Goal: Task Accomplishment & Management: Manage account settings

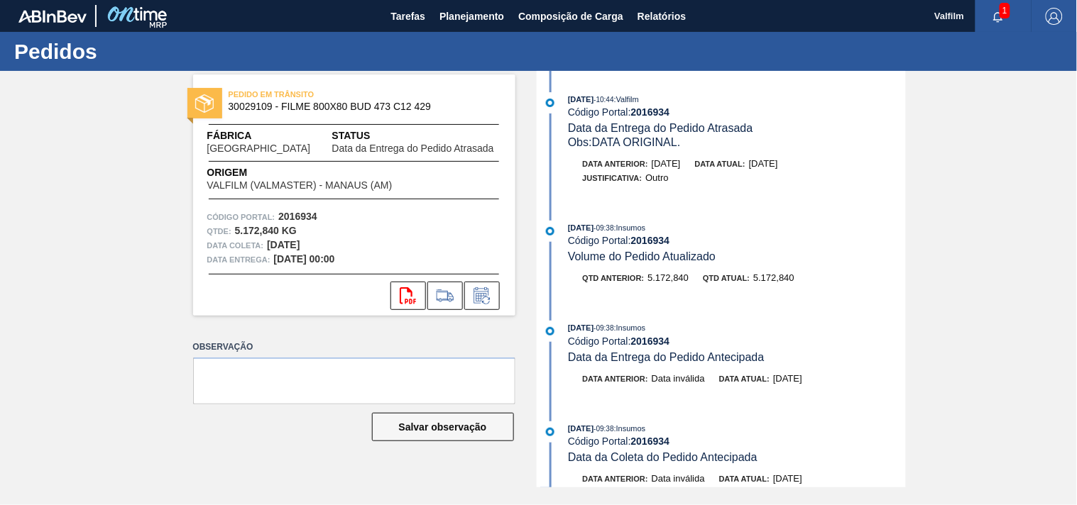
scroll to position [446, 0]
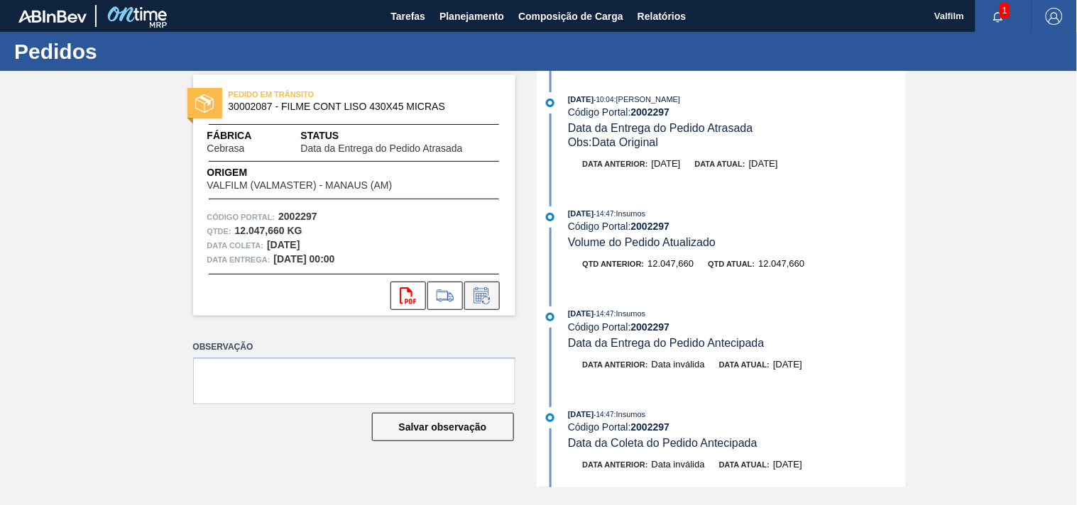
click at [490, 300] on icon at bounding box center [482, 295] width 23 height 17
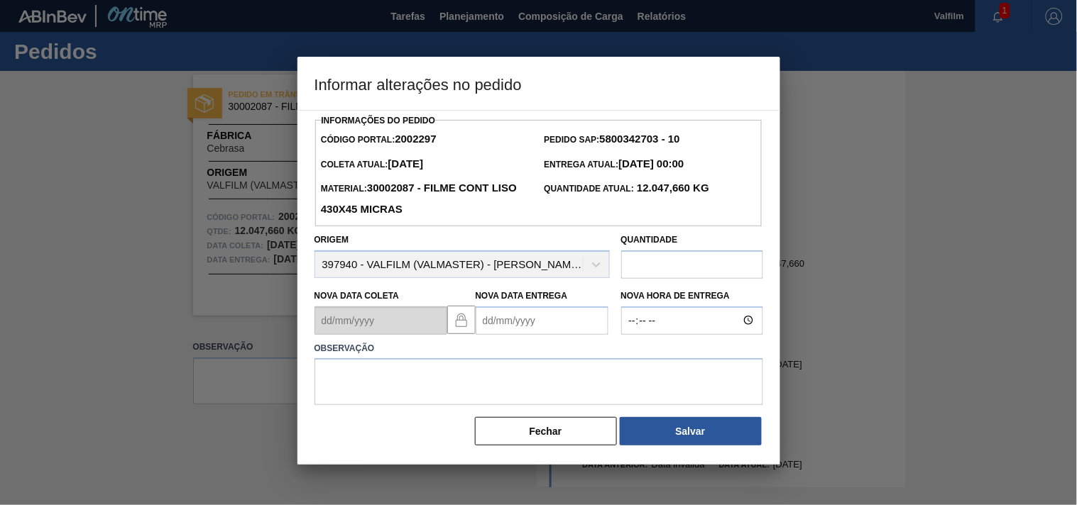
click at [488, 329] on Entrega2002297 "Nova Data Entrega" at bounding box center [542, 321] width 133 height 28
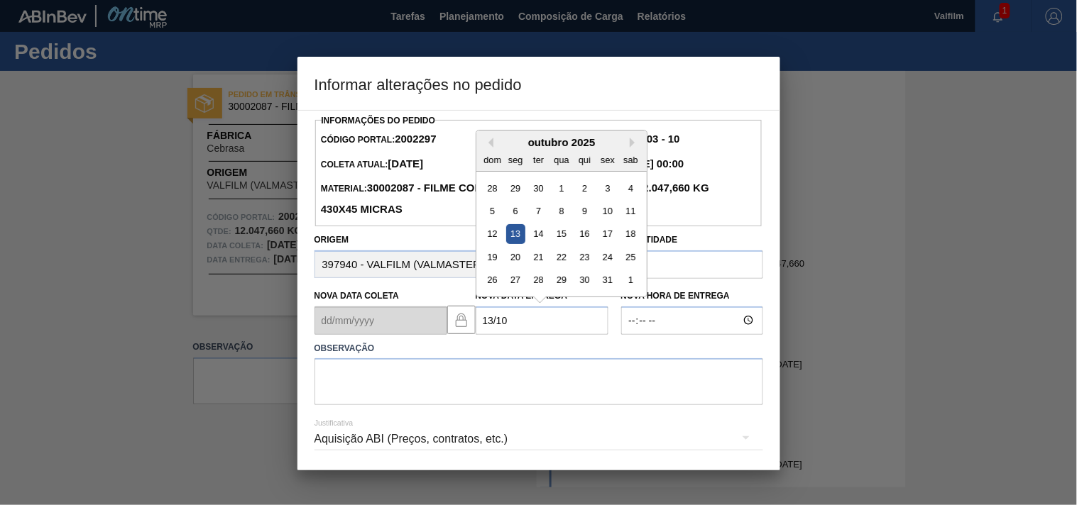
click at [511, 240] on div "13" at bounding box center [514, 233] width 19 height 19
type Entrega2002297 "13/10/2025"
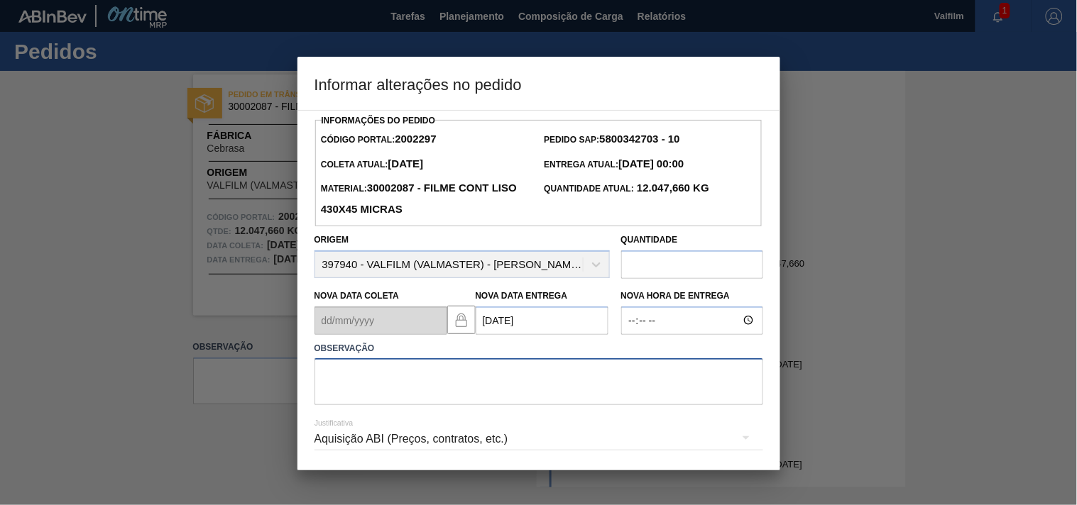
click at [366, 391] on textarea at bounding box center [538, 381] width 449 height 47
paste textarea "Ajuste entrega ( otimização card / veiculo )."
type textarea "Ajuste entrega ( otimização card / veiculo )."
click at [367, 436] on div "Aquisição ABI (Preços, contratos, etc.)" at bounding box center [538, 439] width 449 height 40
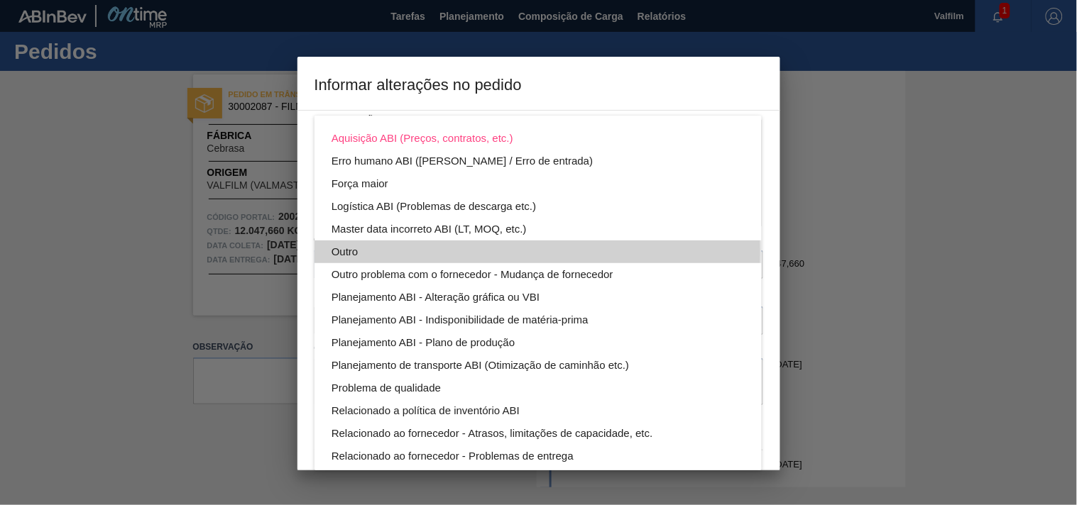
click at [346, 252] on div "Outro" at bounding box center [537, 252] width 413 height 23
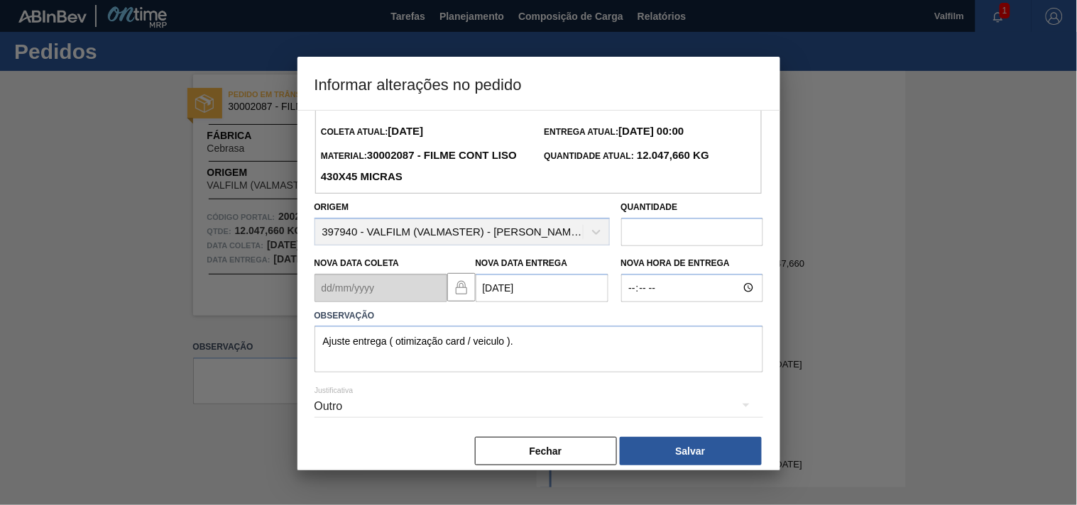
scroll to position [50, 0]
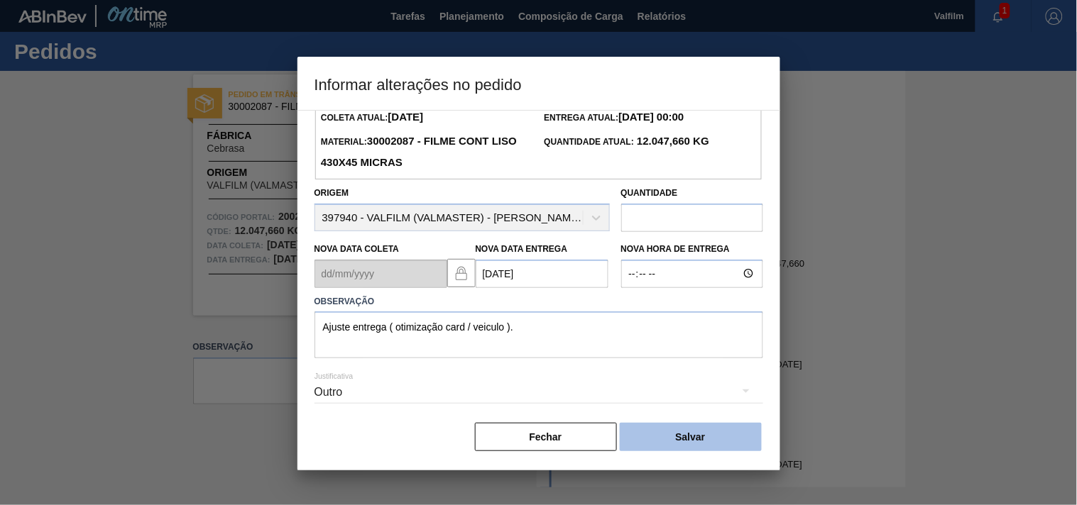
click at [671, 431] on button "Salvar" at bounding box center [691, 437] width 142 height 28
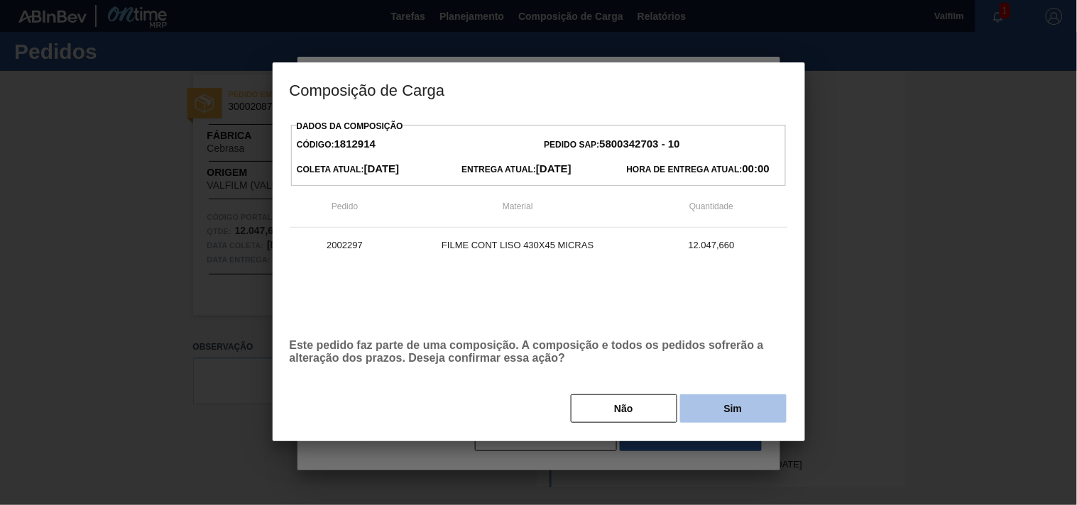
click at [719, 416] on button "Sim" at bounding box center [733, 409] width 106 height 28
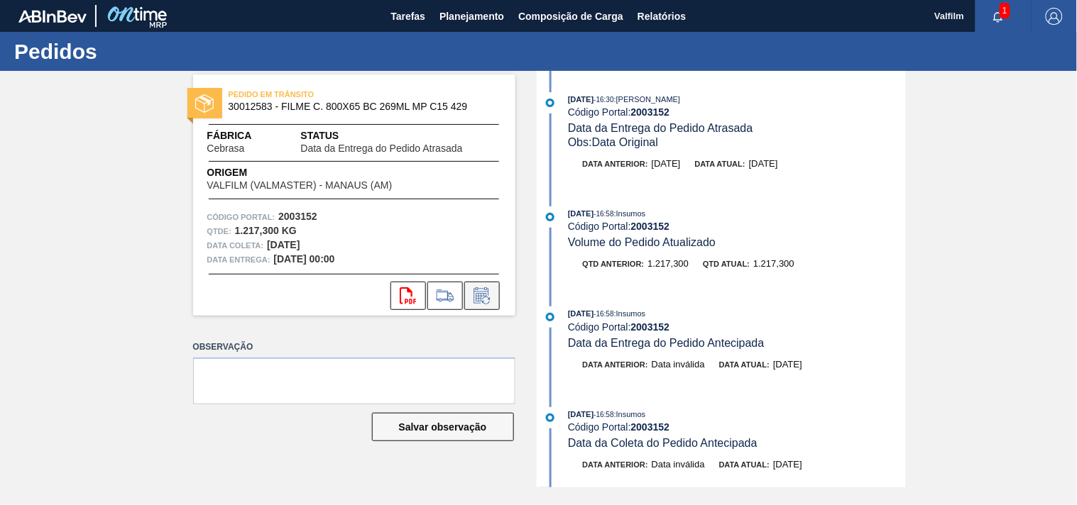
click at [480, 289] on icon at bounding box center [482, 295] width 23 height 17
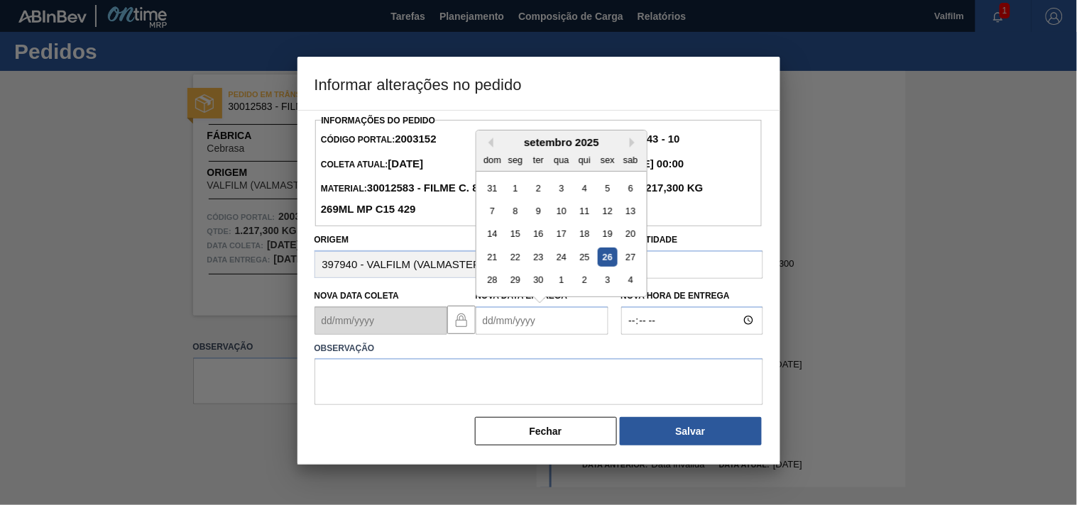
click at [504, 327] on Entrega2003152 "Nova Data Entrega" at bounding box center [542, 321] width 133 height 28
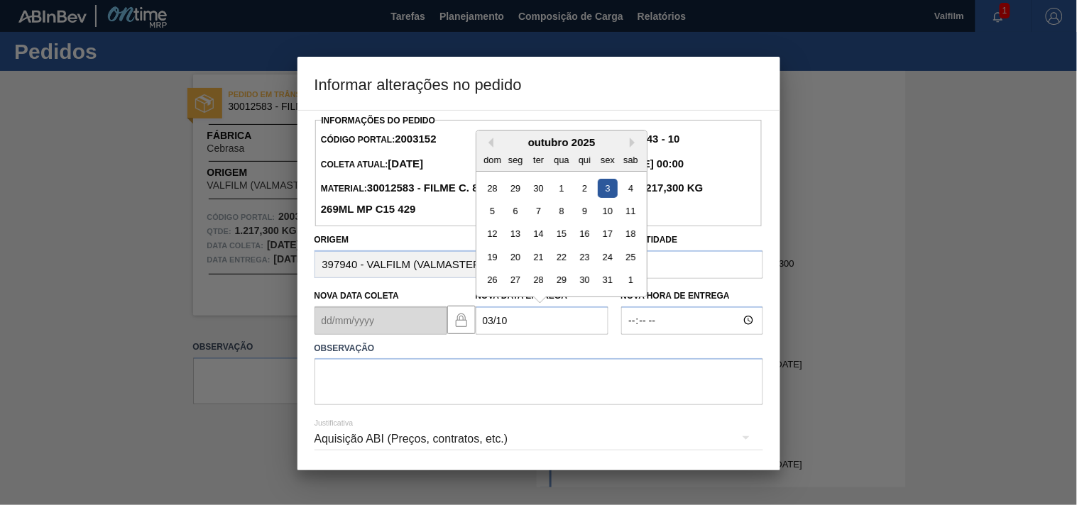
click at [608, 192] on div "3" at bounding box center [607, 187] width 19 height 19
type Entrega2003152 "03/10/2025"
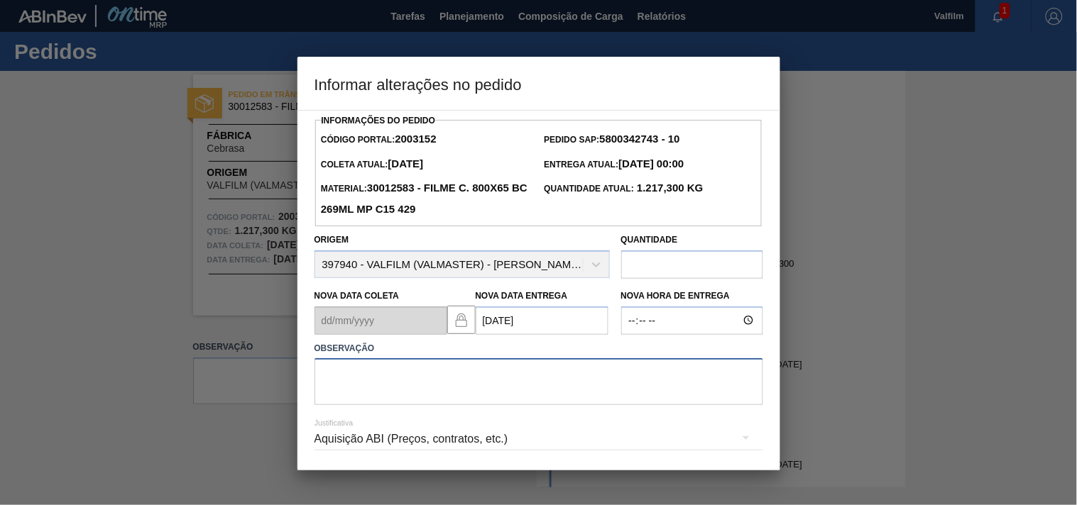
click at [366, 393] on textarea at bounding box center [538, 381] width 449 height 47
click at [391, 385] on textarea at bounding box center [538, 381] width 449 height 47
paste textarea "Ajuste entrega ( otimização card / veiculo )."
type textarea "Ajuste entrega ( otimização card / veiculo )."
click at [351, 442] on div "Aquisição ABI (Preços, contratos, etc.)" at bounding box center [538, 439] width 449 height 40
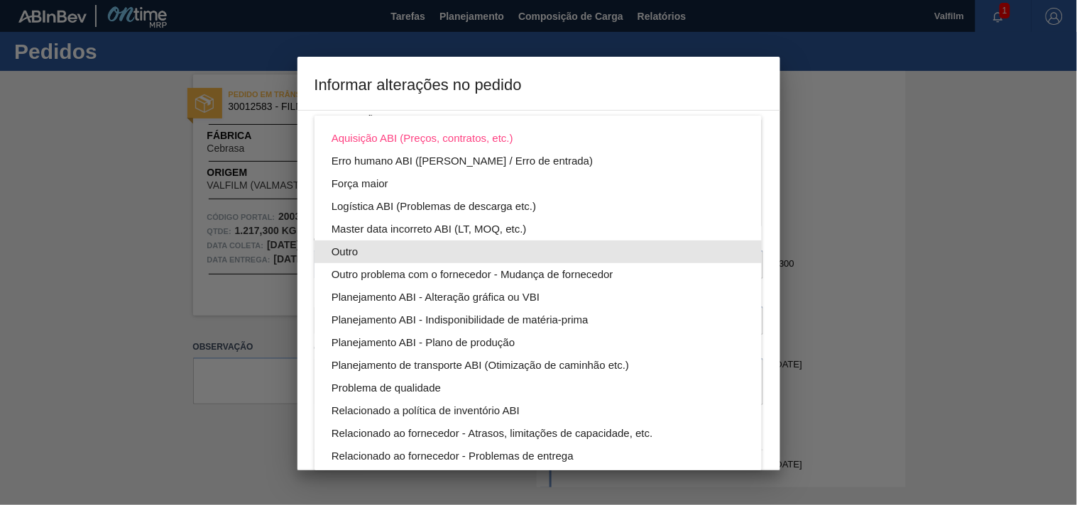
click at [352, 249] on div "Outro" at bounding box center [537, 252] width 413 height 23
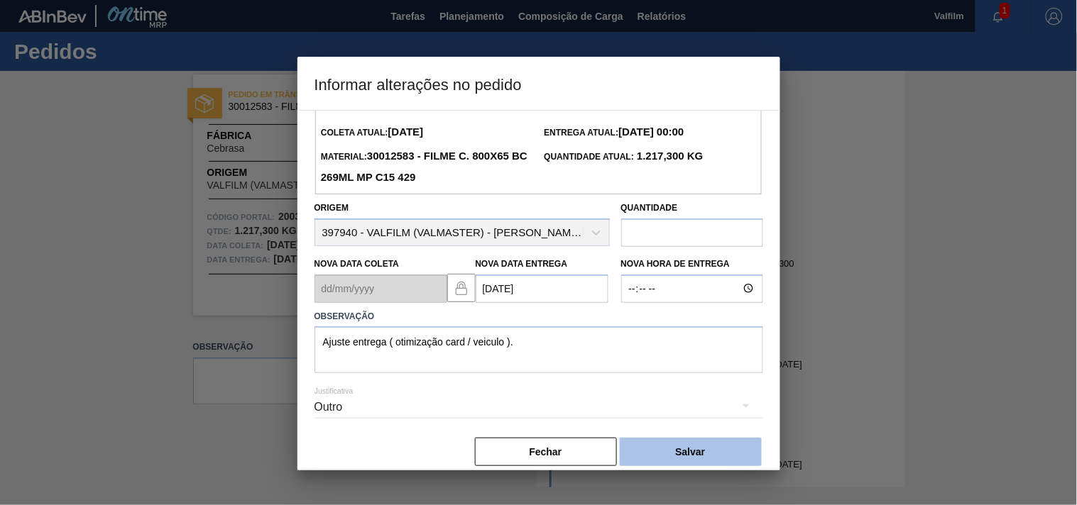
scroll to position [50, 0]
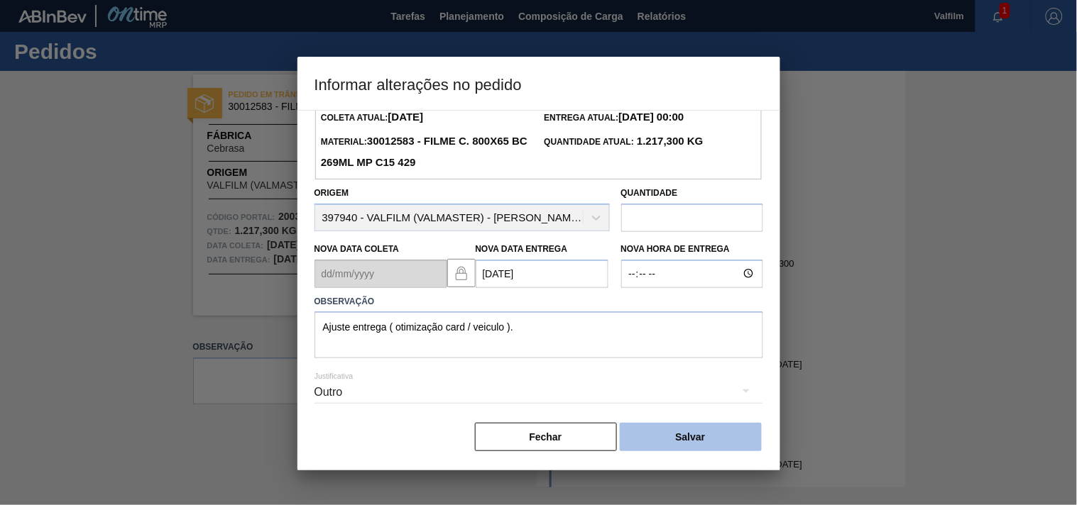
click at [698, 435] on button "Salvar" at bounding box center [691, 437] width 142 height 28
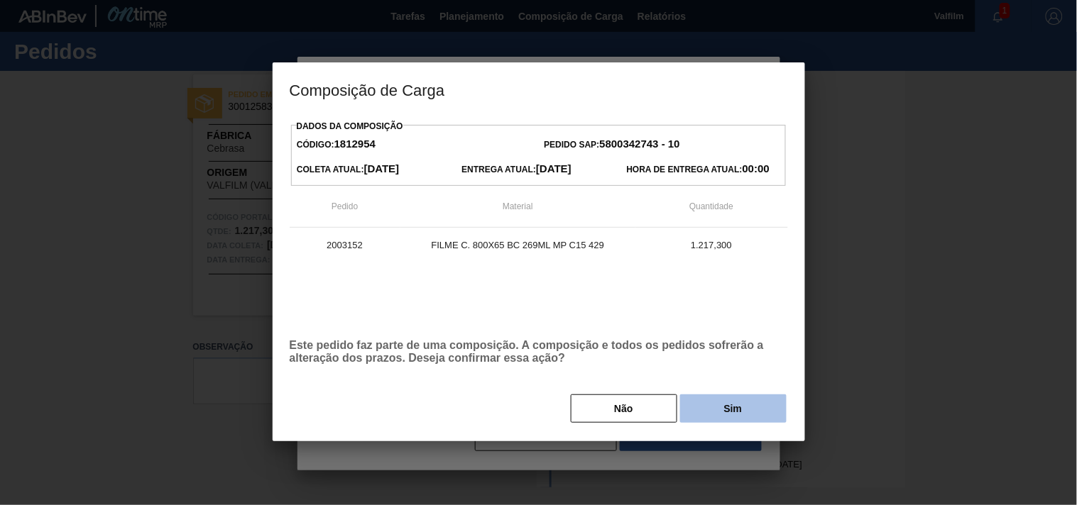
click at [719, 410] on button "Sim" at bounding box center [733, 409] width 106 height 28
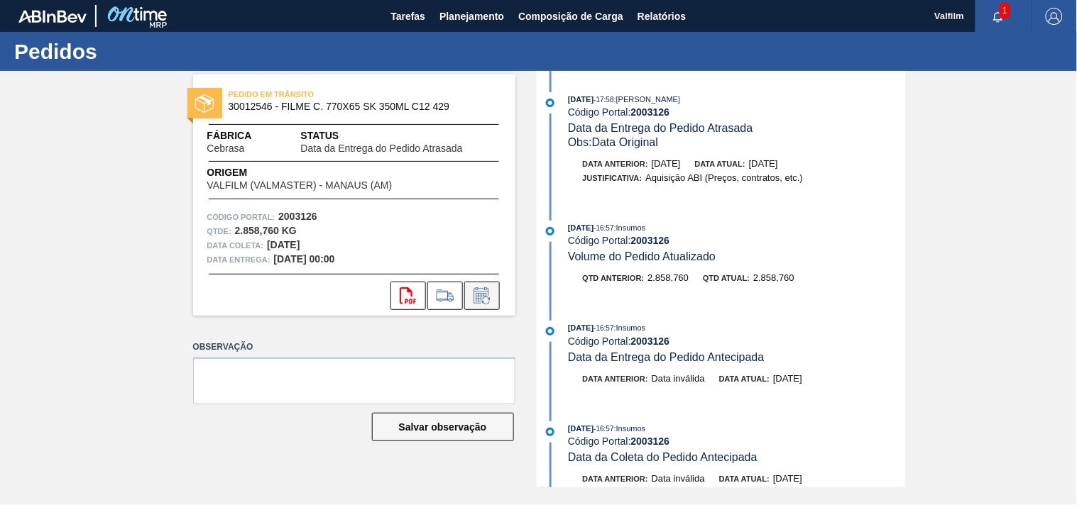
click at [492, 307] on button at bounding box center [481, 296] width 35 height 28
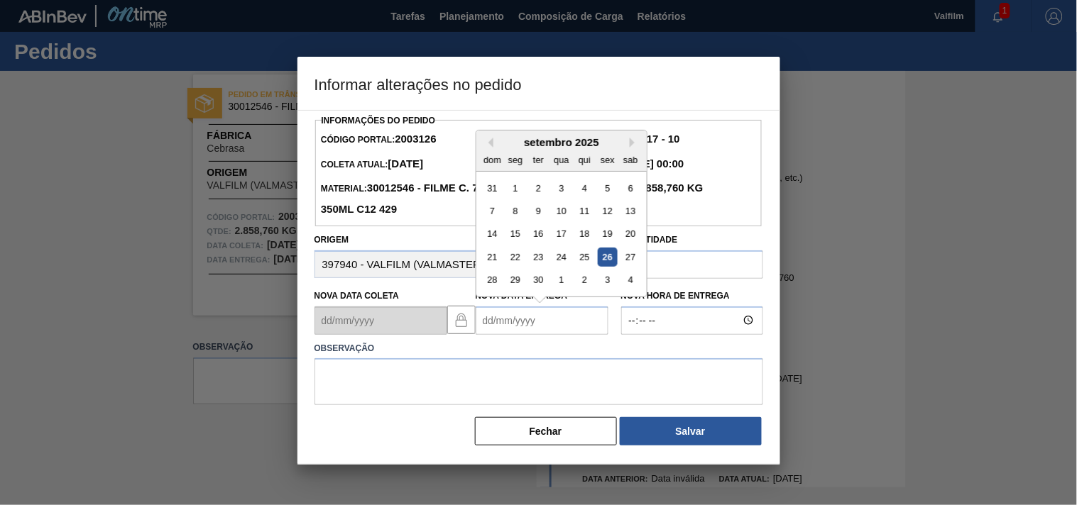
click at [522, 331] on Entrega2003126 "Nova Data Entrega" at bounding box center [542, 321] width 133 height 28
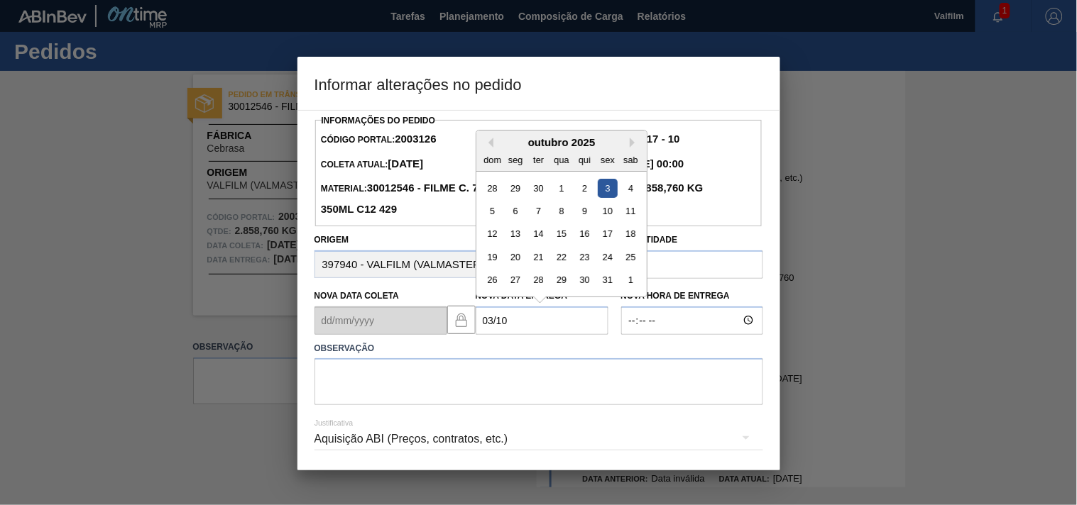
click at [608, 190] on div "3" at bounding box center [607, 187] width 19 height 19
type Entrega2003126 "[DATE]"
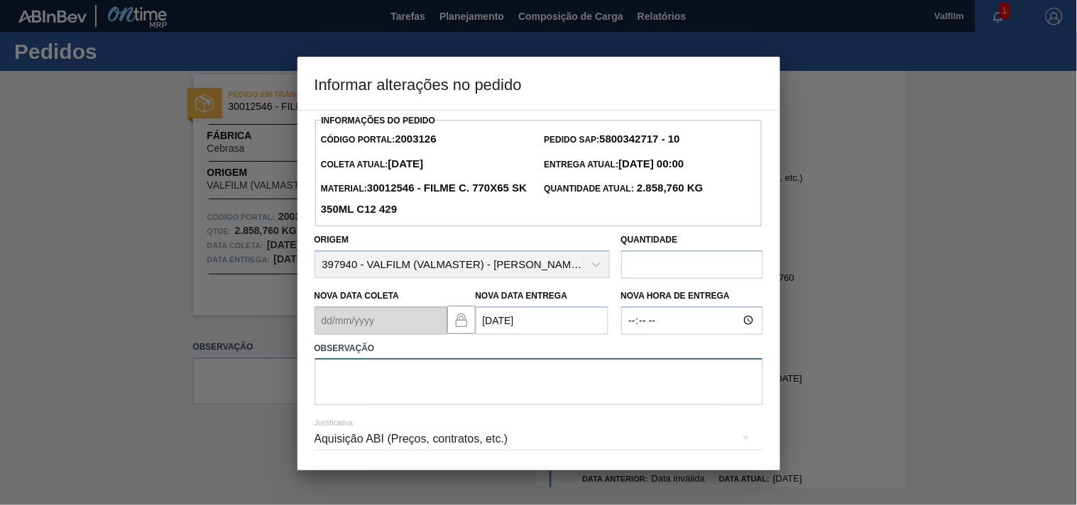
click at [378, 389] on textarea at bounding box center [538, 381] width 449 height 47
type textarea "DIA DE SEMANA."
click at [343, 447] on div "Aquisição ABI (Preços, contratos, etc.)" at bounding box center [538, 439] width 449 height 40
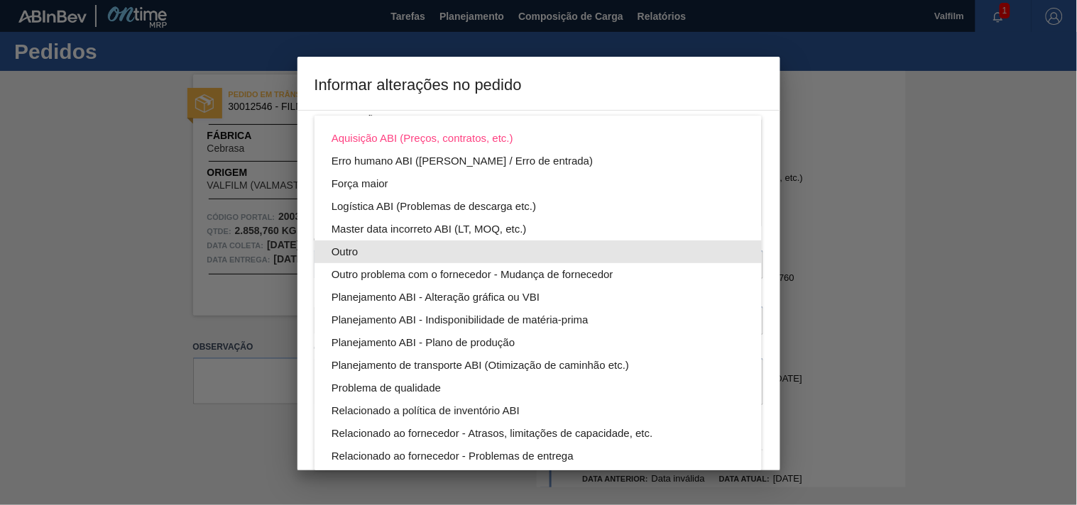
click at [336, 249] on div "Outro" at bounding box center [537, 252] width 413 height 23
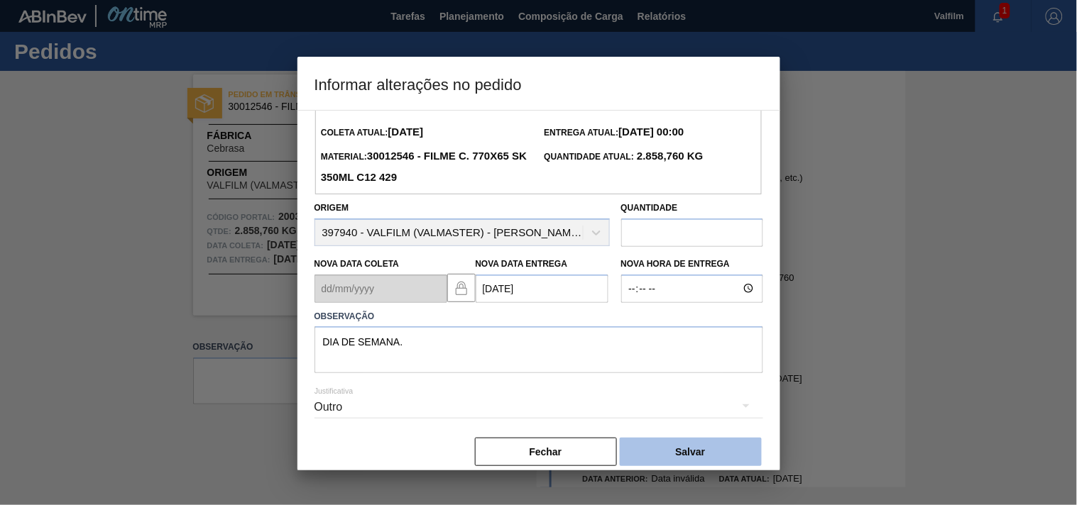
scroll to position [50, 0]
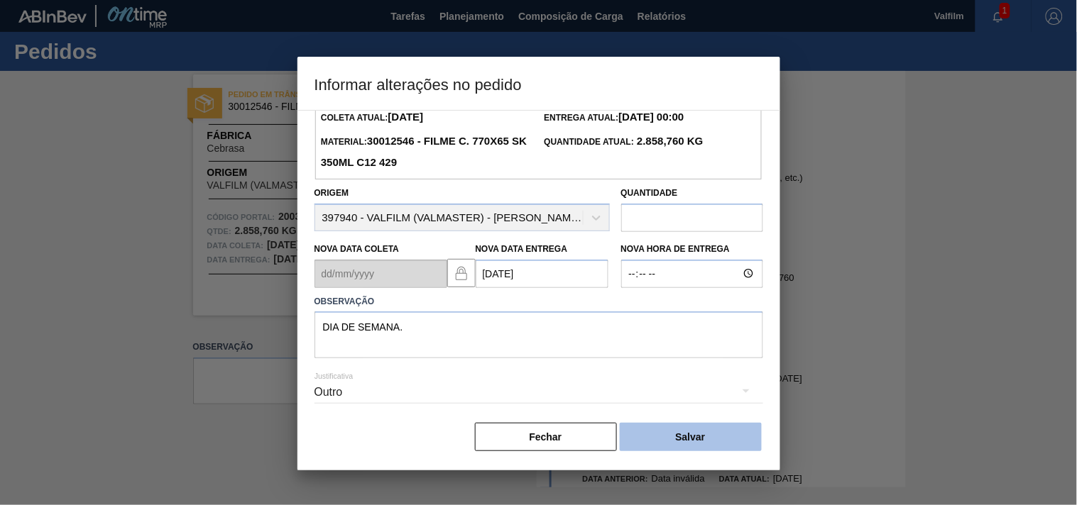
click at [715, 442] on button "Salvar" at bounding box center [691, 437] width 142 height 28
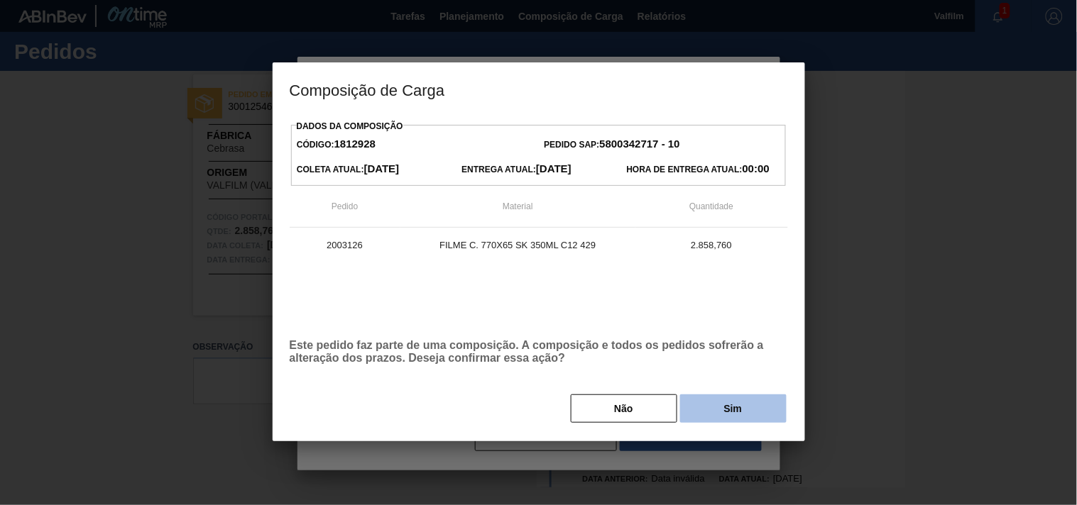
click at [713, 415] on button "Sim" at bounding box center [733, 409] width 106 height 28
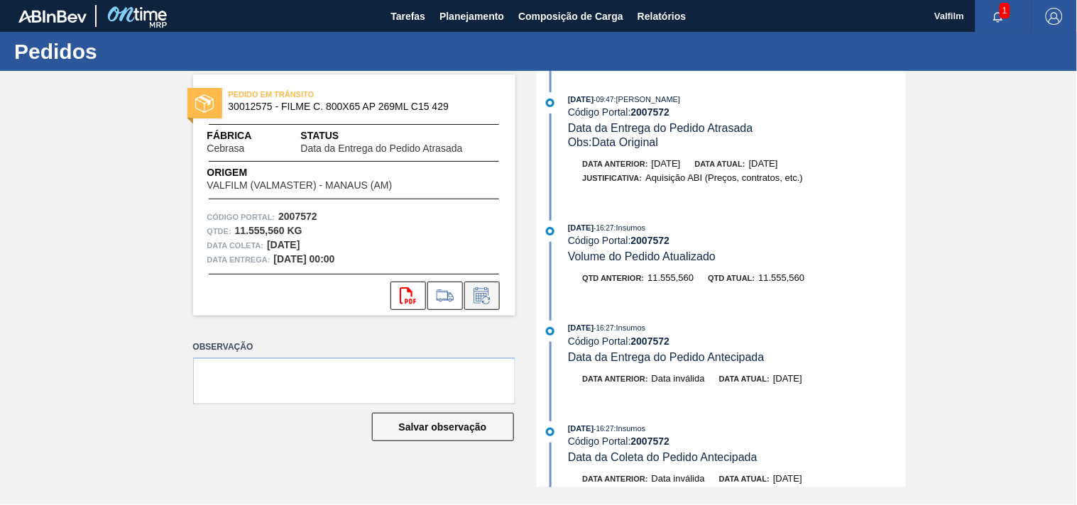
click at [477, 300] on icon at bounding box center [482, 295] width 23 height 17
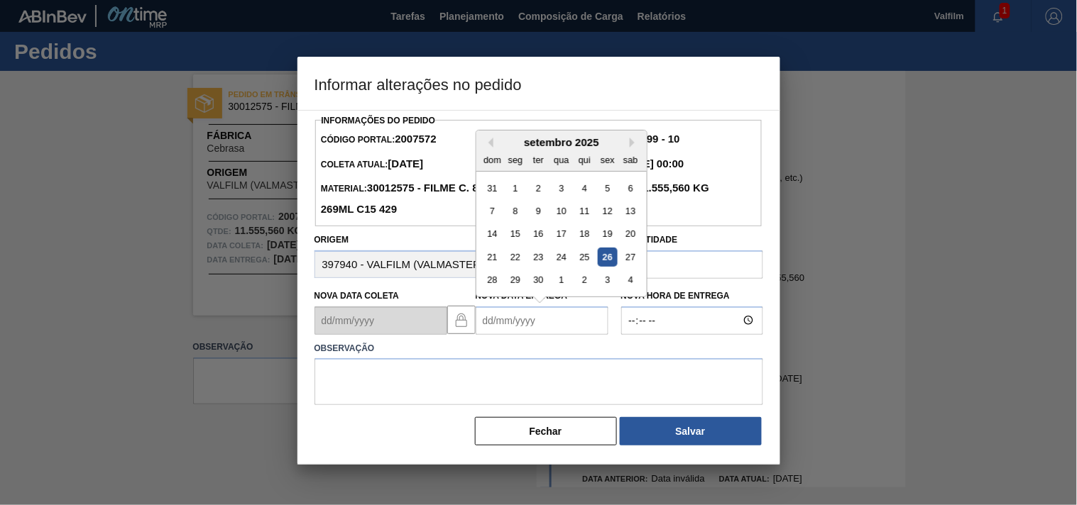
click at [498, 324] on Entrega2007572 "Nova Data Entrega" at bounding box center [542, 321] width 133 height 28
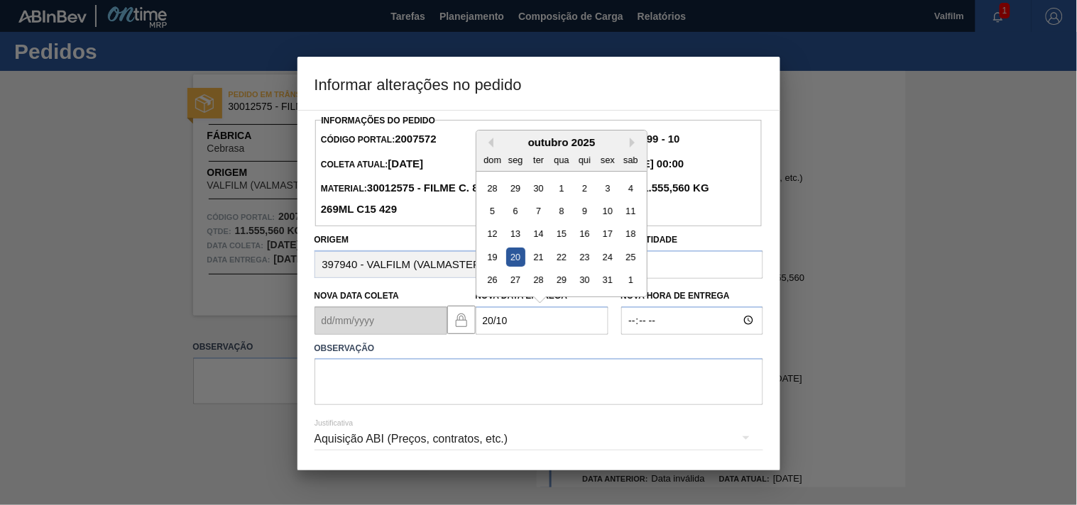
click at [514, 254] on div "20" at bounding box center [514, 257] width 19 height 19
type Entrega2007572 "20/10/2025"
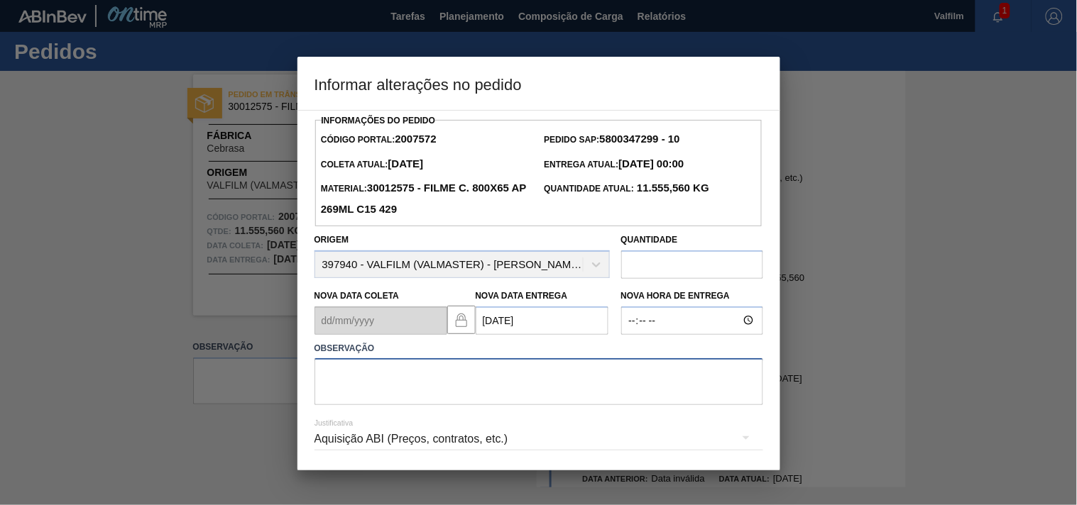
click at [351, 384] on textarea at bounding box center [538, 381] width 449 height 47
paste textarea "Ajuste entrega ( otimização card / veiculo )."
type textarea "Ajuste entrega ( otimização card / veiculo )."
click at [344, 444] on div "Aquisição ABI (Preços, contratos, etc.)" at bounding box center [538, 439] width 449 height 40
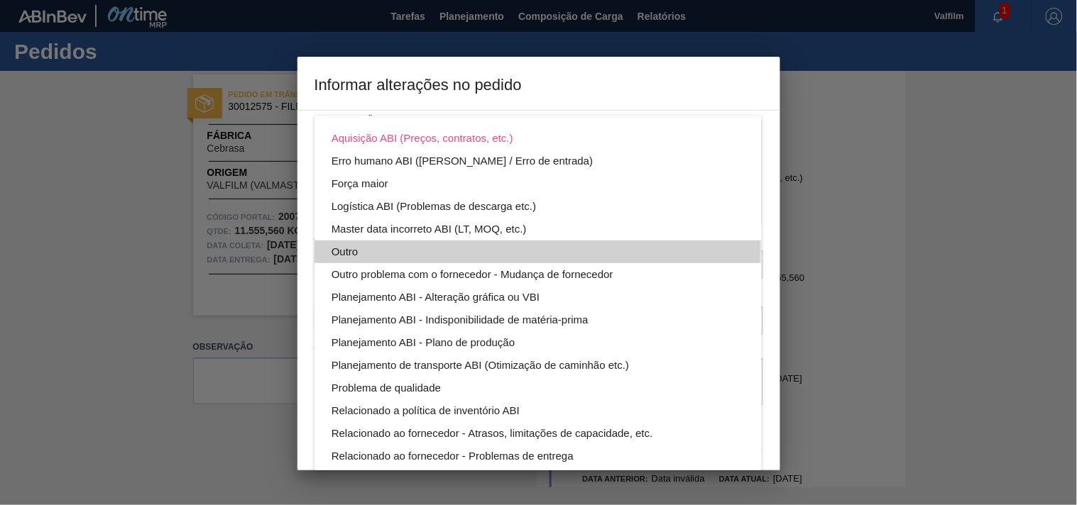
drag, startPoint x: 341, startPoint y: 251, endPoint x: 645, endPoint y: 386, distance: 332.4
click at [341, 253] on div "Outro" at bounding box center [537, 252] width 413 height 23
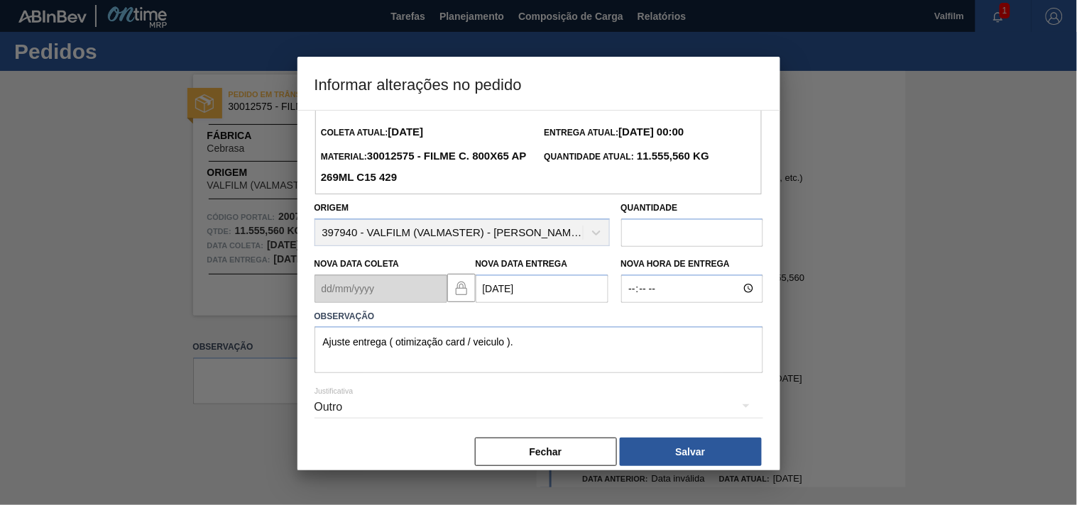
scroll to position [50, 0]
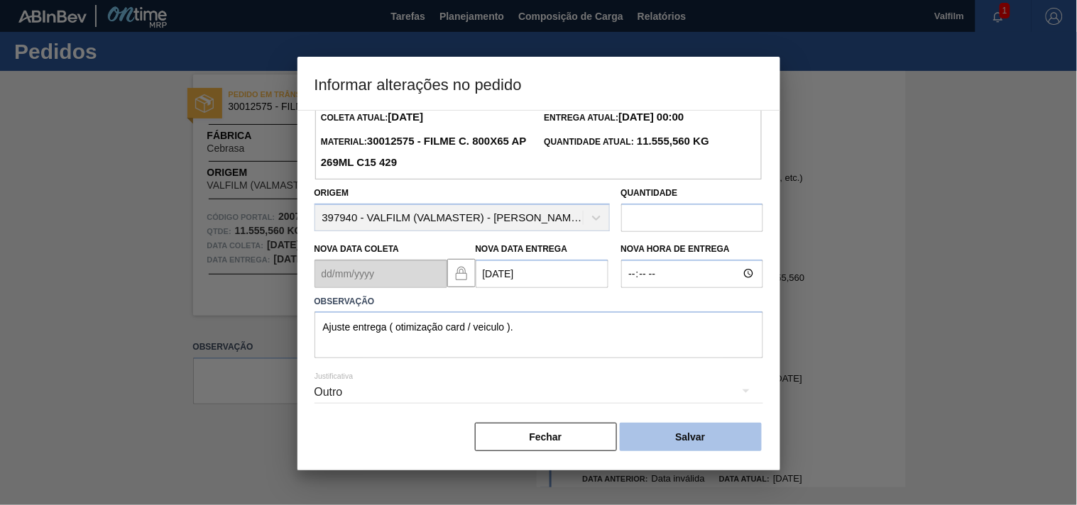
click at [696, 432] on button "Salvar" at bounding box center [691, 437] width 142 height 28
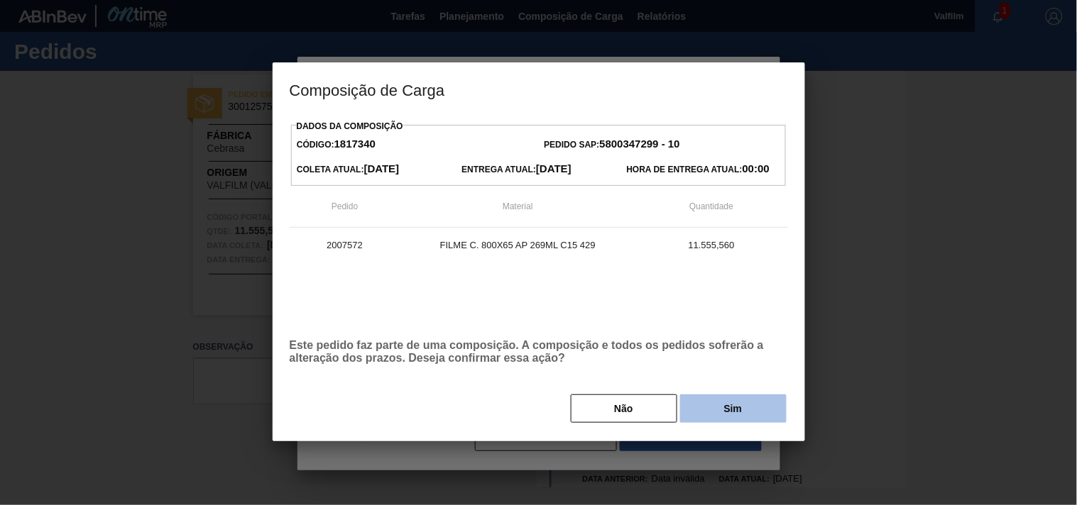
click at [708, 405] on button "Sim" at bounding box center [733, 409] width 106 height 28
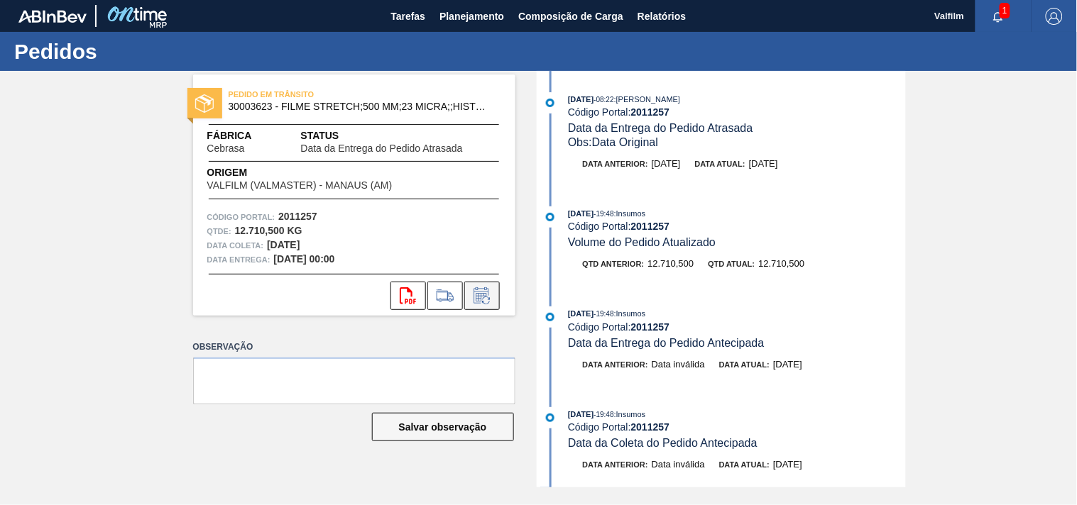
click at [481, 295] on icon at bounding box center [481, 297] width 11 height 9
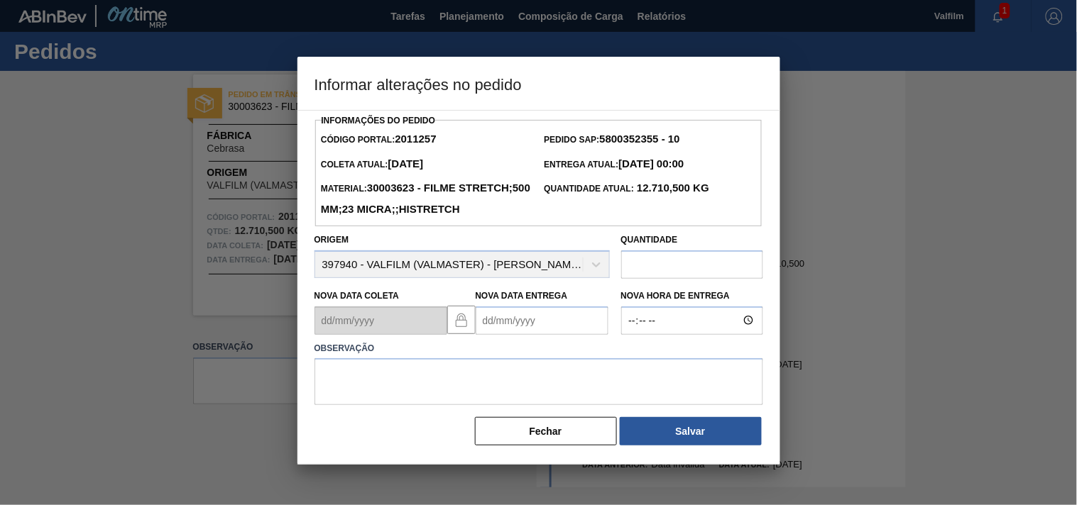
click at [499, 335] on Entrega2011257 "Nova Data Entrega" at bounding box center [542, 321] width 133 height 28
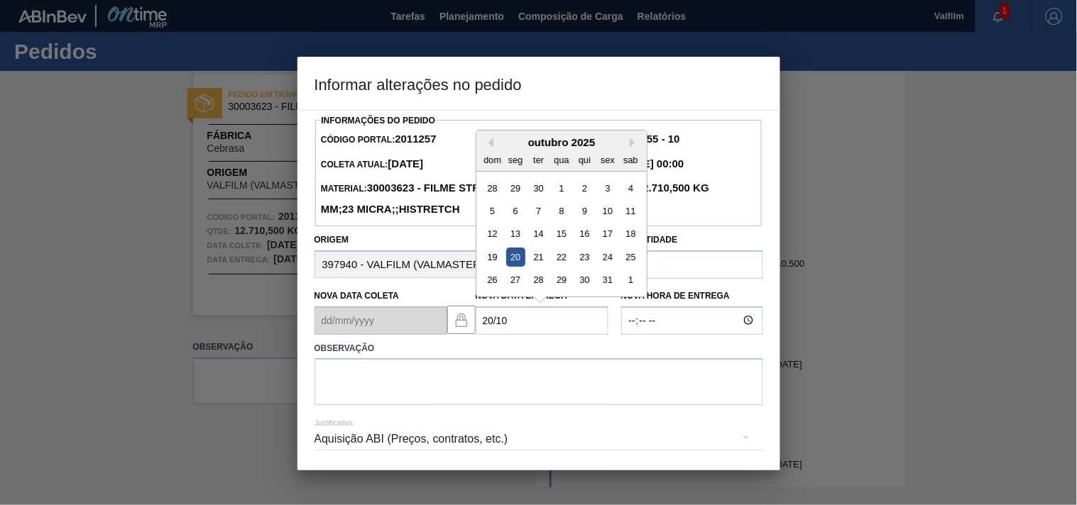
click at [517, 267] on div "20" at bounding box center [514, 257] width 19 height 19
type Entrega2011257 "20/10/2025"
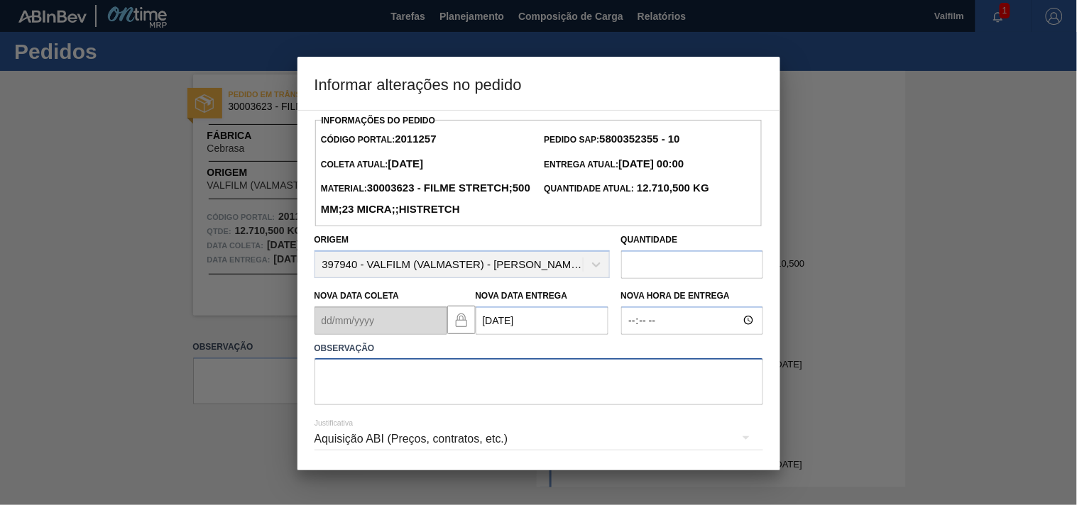
click at [395, 405] on textarea at bounding box center [538, 381] width 449 height 47
paste textarea "Ajuste entrega ( otimização card / veiculo )."
type textarea "Ajuste entrega ( otimização card / veiculo )."
click at [336, 453] on div "Aquisição ABI (Preços, contratos, etc.)" at bounding box center [538, 439] width 449 height 40
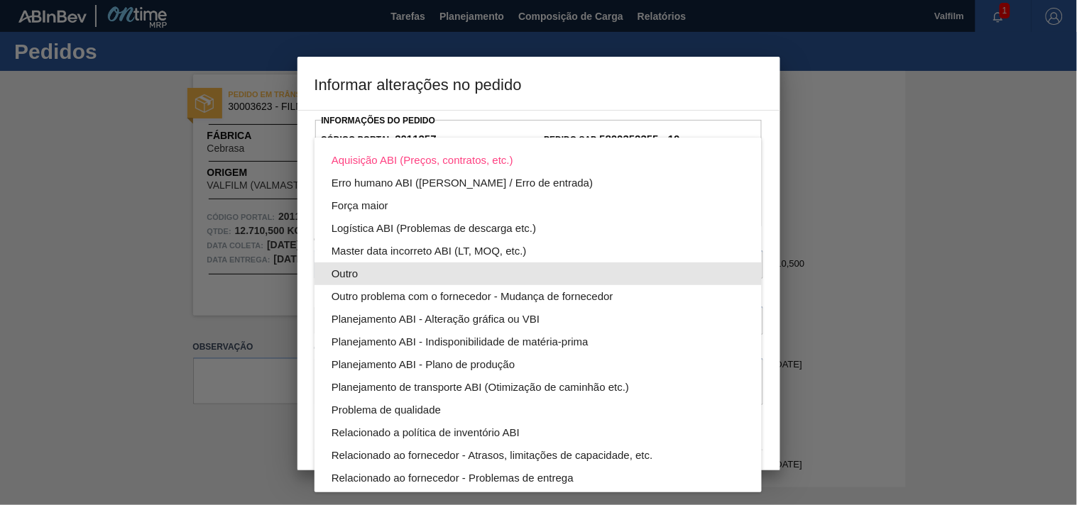
click at [363, 275] on div "Outro" at bounding box center [537, 274] width 413 height 23
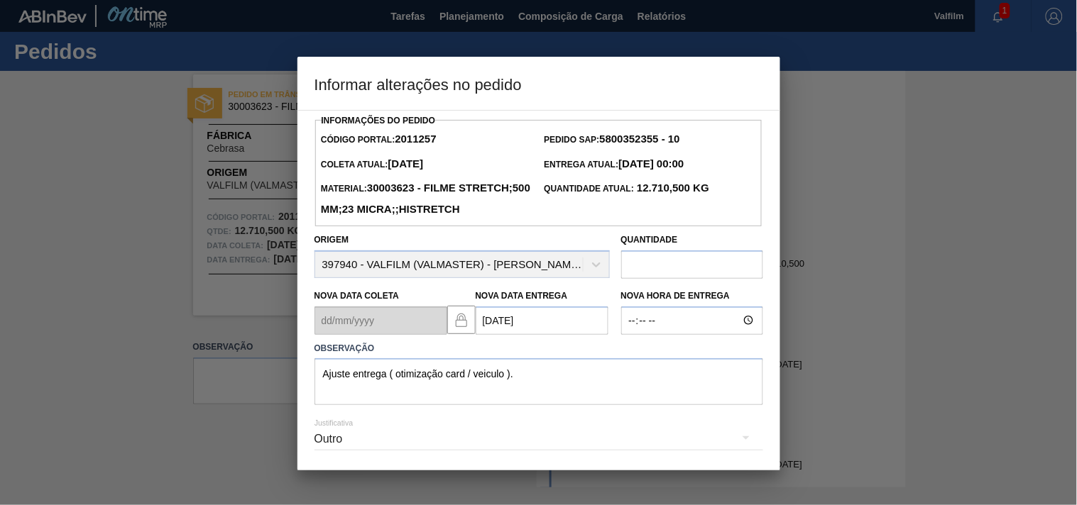
scroll to position [72, 0]
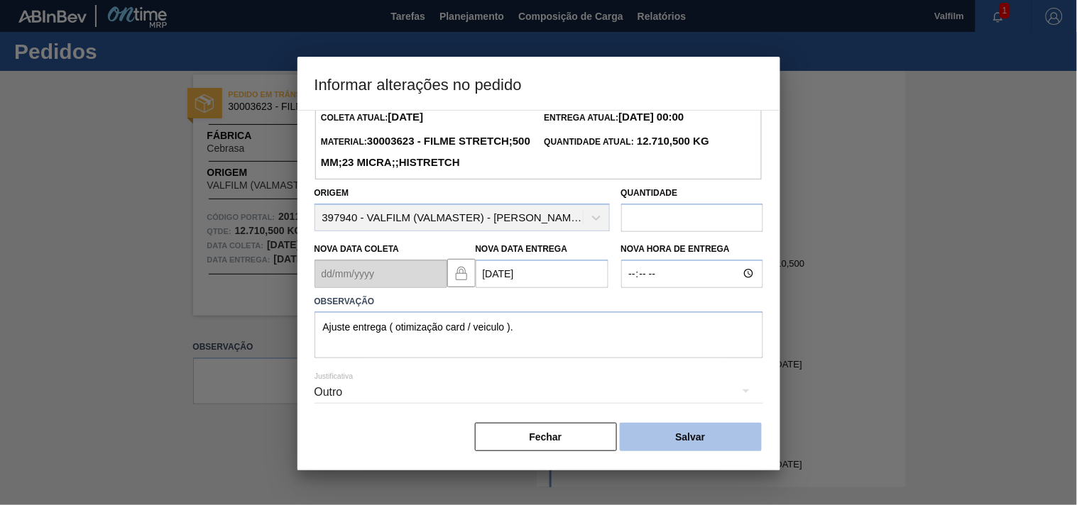
click at [687, 440] on button "Salvar" at bounding box center [691, 437] width 142 height 28
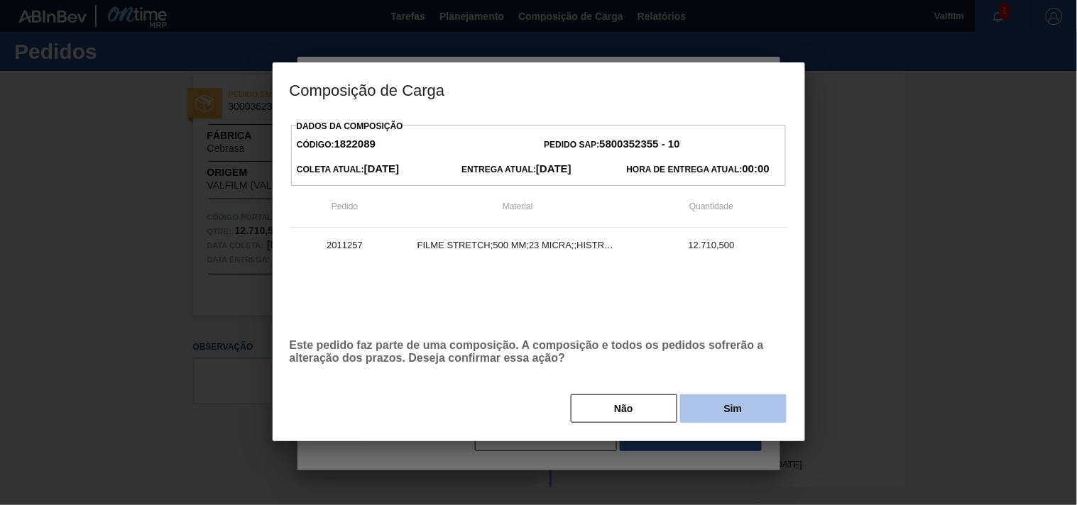
click at [722, 410] on button "Sim" at bounding box center [733, 409] width 106 height 28
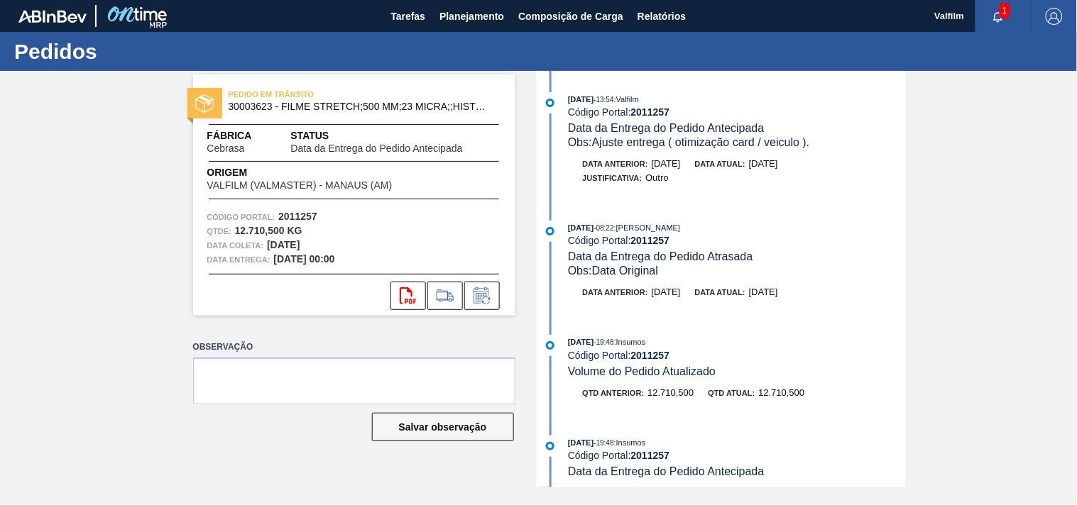
click at [156, 178] on div "PEDIDO EM TRÂNSITO 30003623 - FILME STRETCH;500 MM;23 MICRA;;HISTRETCH Fábrica …" at bounding box center [538, 279] width 1077 height 417
click at [402, 17] on span "Tarefas" at bounding box center [407, 16] width 35 height 17
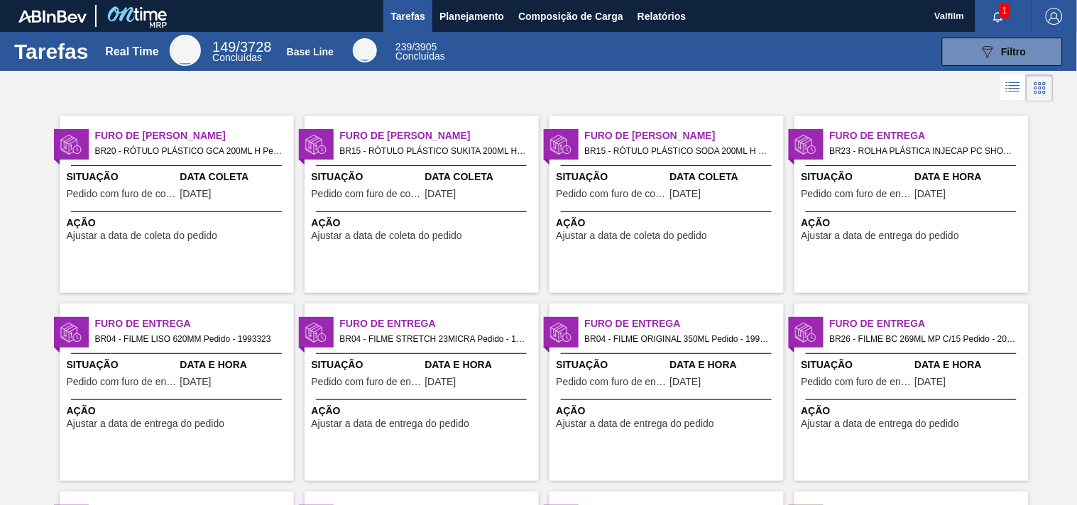
click at [111, 126] on div "Furo de Coleta BR20 - RÓTULO PLÁSTICO GCA 200ML H Pedido - 2019924" at bounding box center [177, 141] width 234 height 31
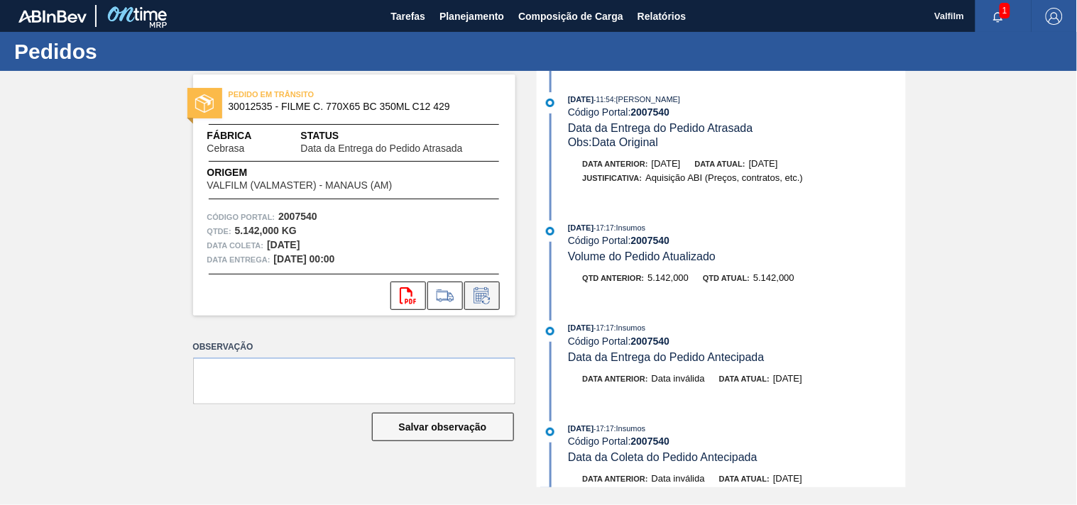
click at [484, 302] on icon at bounding box center [482, 295] width 23 height 17
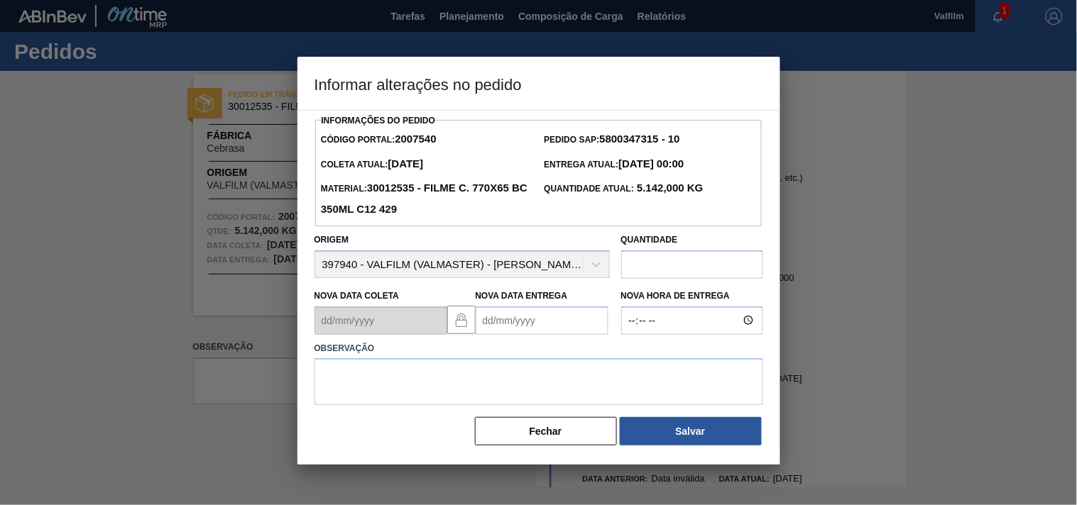
click at [486, 331] on Entrega2007540 "Nova Data Entrega" at bounding box center [542, 321] width 133 height 28
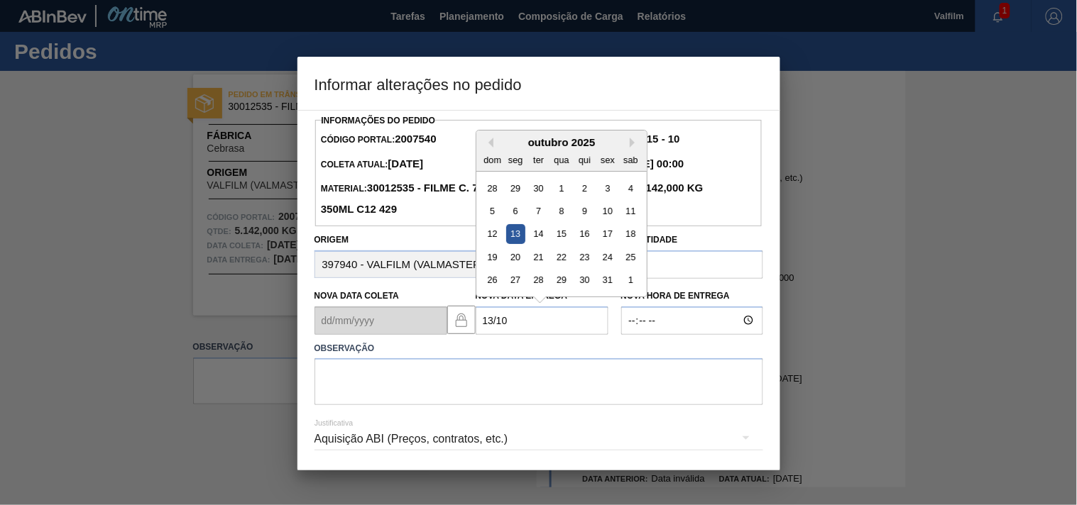
click at [507, 238] on div "13" at bounding box center [514, 233] width 19 height 19
type Entrega2007540 "13/10/2025"
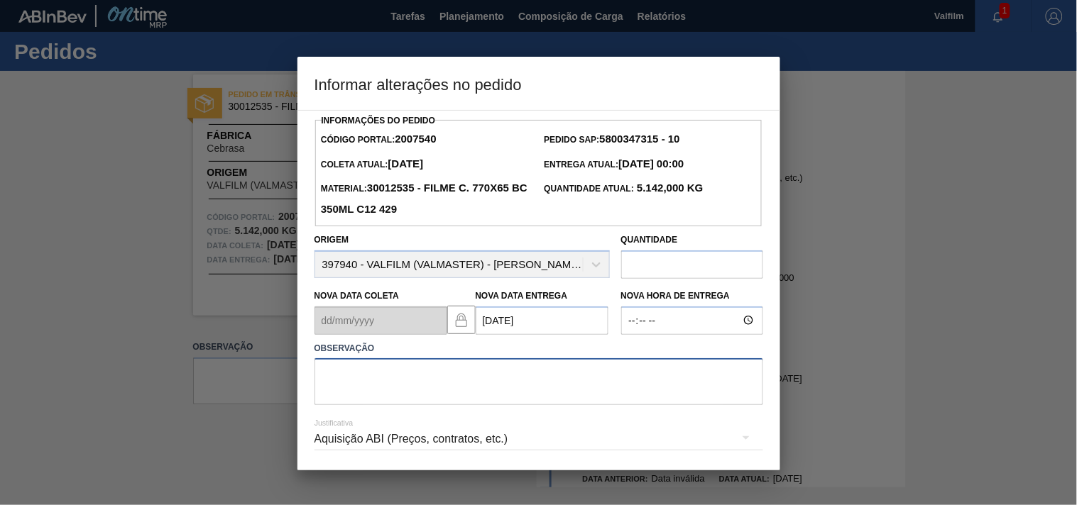
click at [402, 387] on textarea at bounding box center [538, 381] width 449 height 47
paste textarea "Ajuste entrega ( otimização card / veiculo )."
type textarea "Ajuste entrega ( otimização card / veiculo )."
click at [344, 443] on div "Aquisição ABI (Preços, contratos, etc.)" at bounding box center [538, 439] width 449 height 40
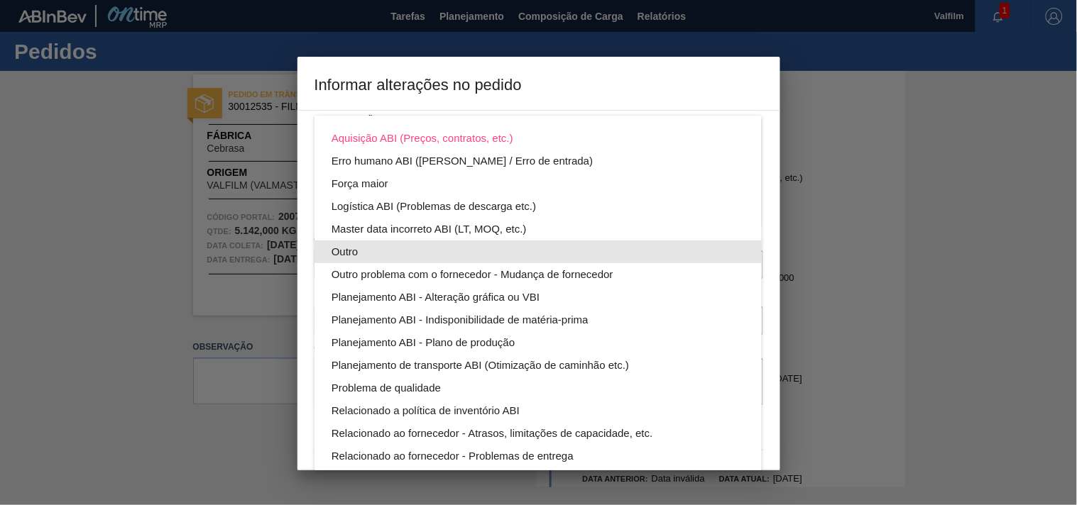
click at [358, 256] on div "Outro" at bounding box center [537, 252] width 413 height 23
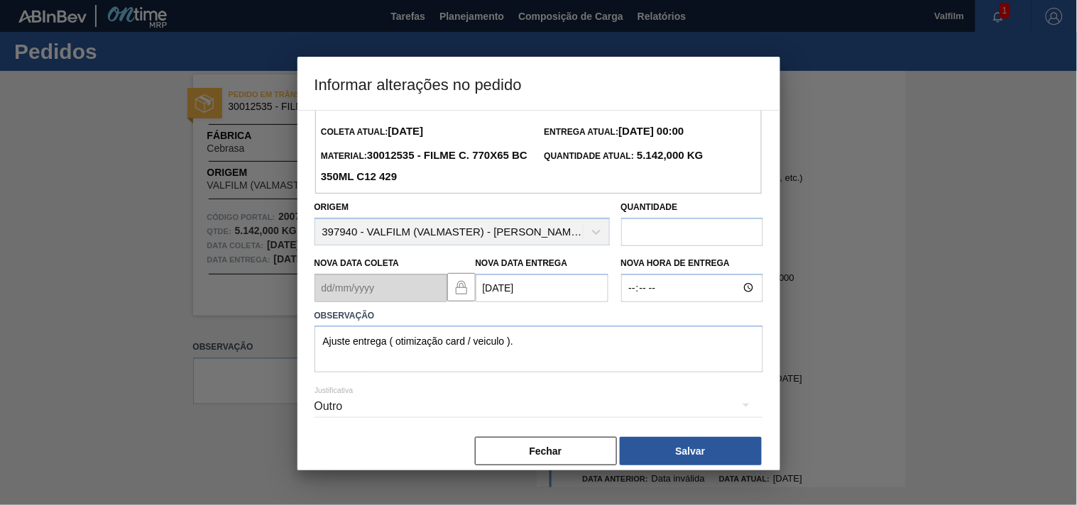
scroll to position [50, 0]
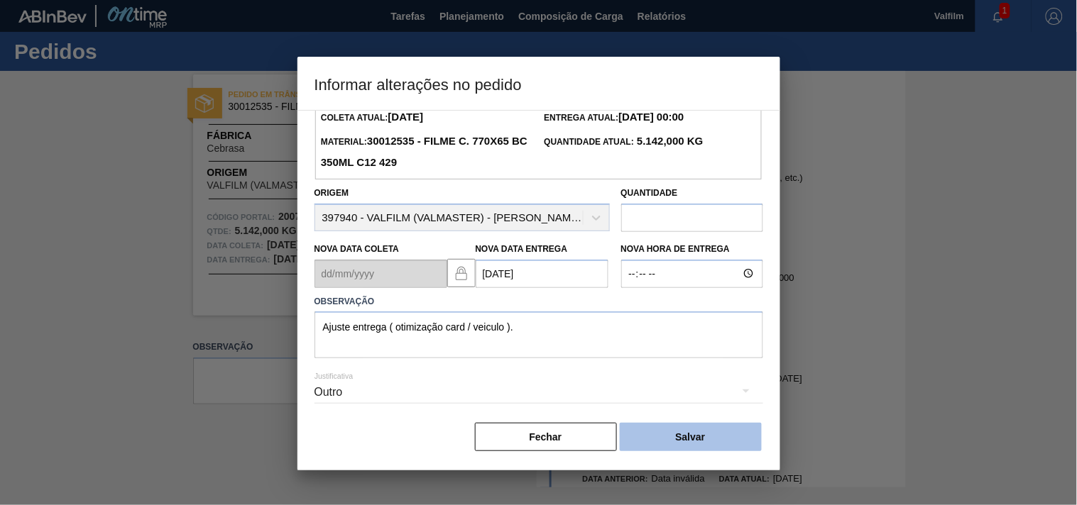
click at [679, 437] on button "Salvar" at bounding box center [691, 437] width 142 height 28
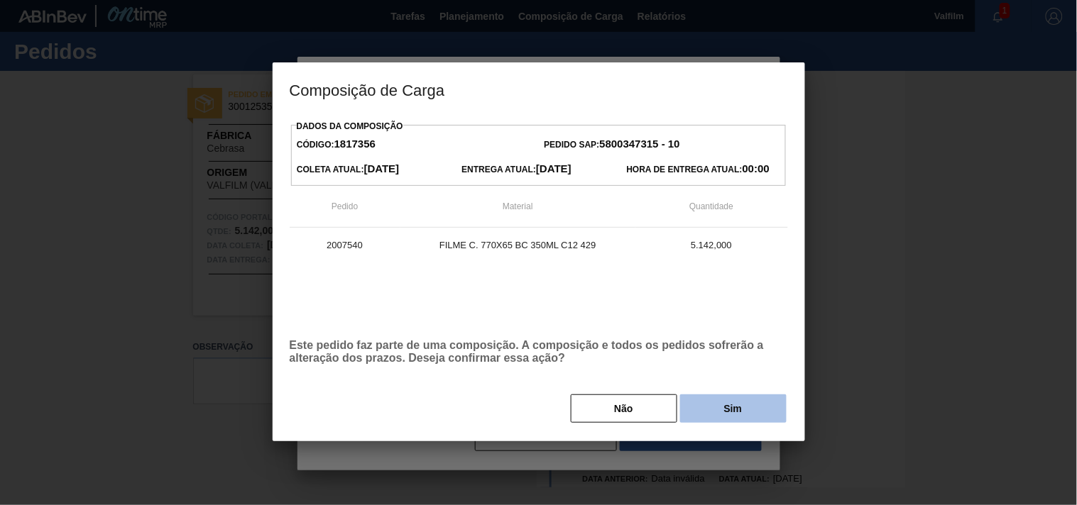
click at [715, 410] on button "Sim" at bounding box center [733, 409] width 106 height 28
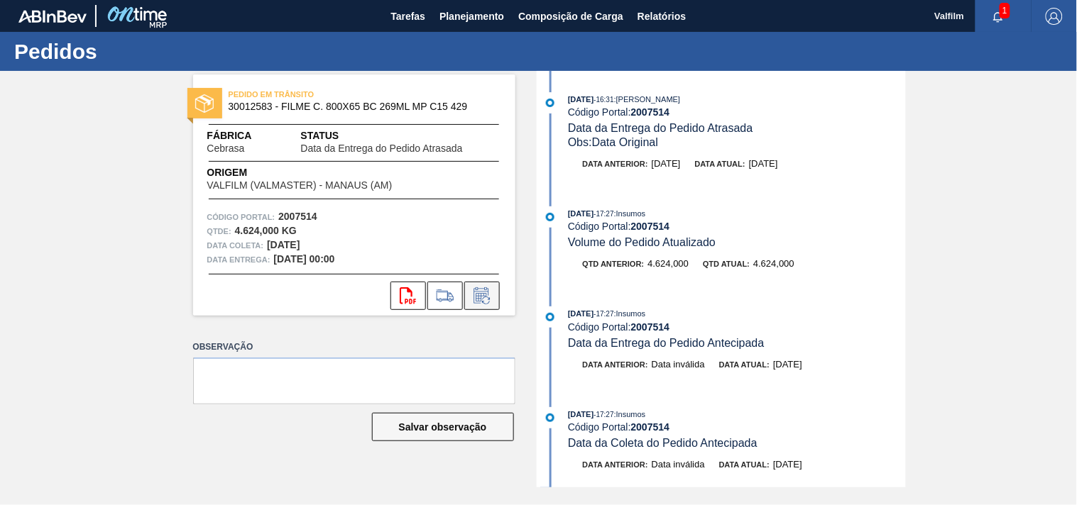
click at [488, 297] on icon at bounding box center [486, 301] width 8 height 8
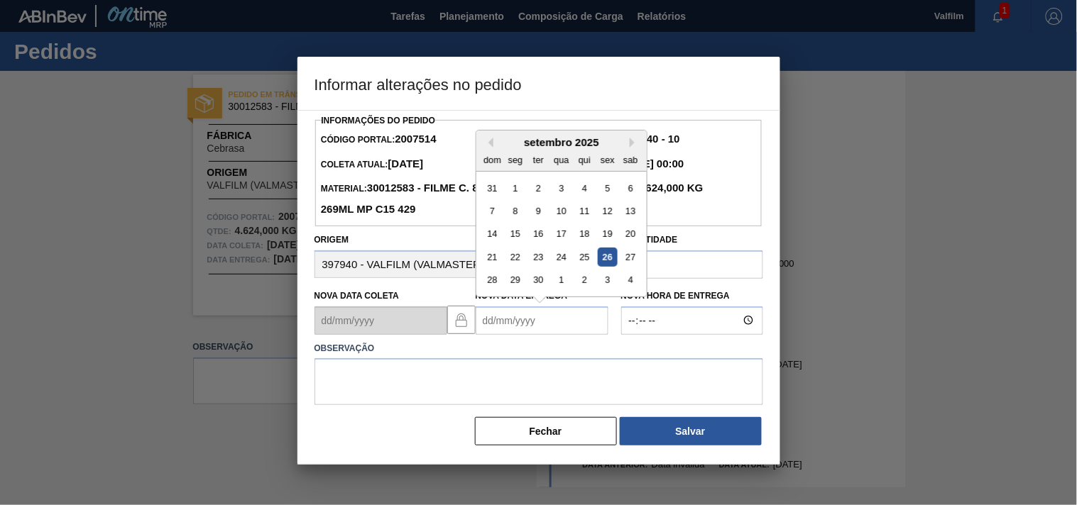
click at [505, 325] on Entrega2007514 "Nova Data Entrega" at bounding box center [542, 321] width 133 height 28
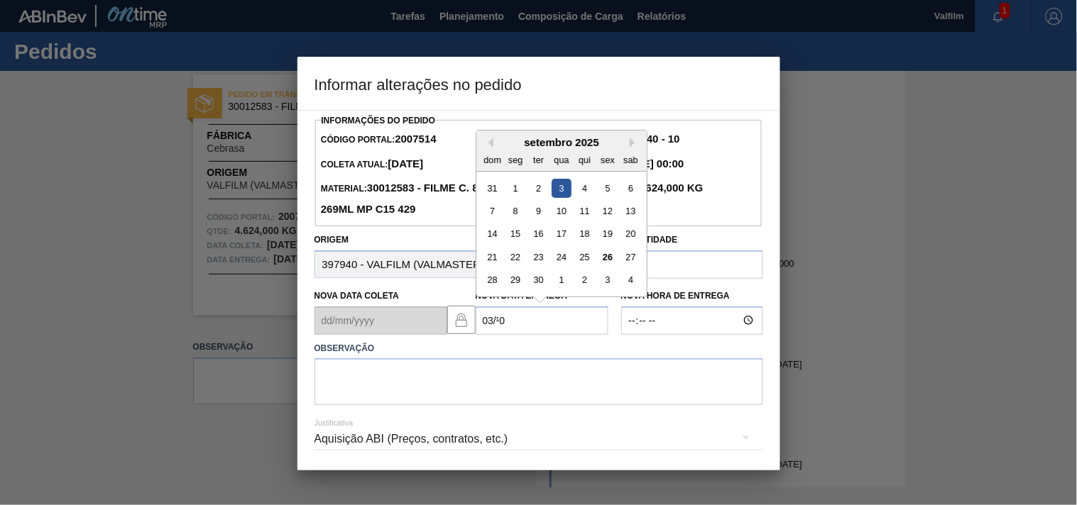
click at [556, 192] on div "3" at bounding box center [561, 187] width 19 height 19
type Entrega2007514 "[DATE]"
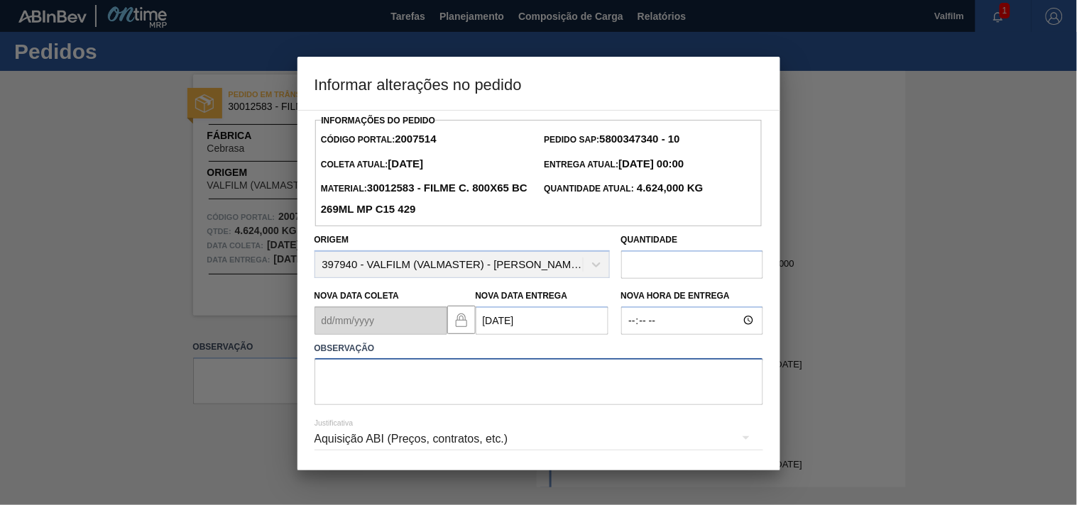
click at [366, 388] on textarea at bounding box center [538, 381] width 449 height 47
paste textarea "Ajuste entrega ( otimização card / veiculo )."
type textarea "Ajuste entrega ( otimização card / veiculo )."
click at [351, 448] on div "Aquisição ABI (Preços, contratos, etc.)" at bounding box center [538, 439] width 449 height 40
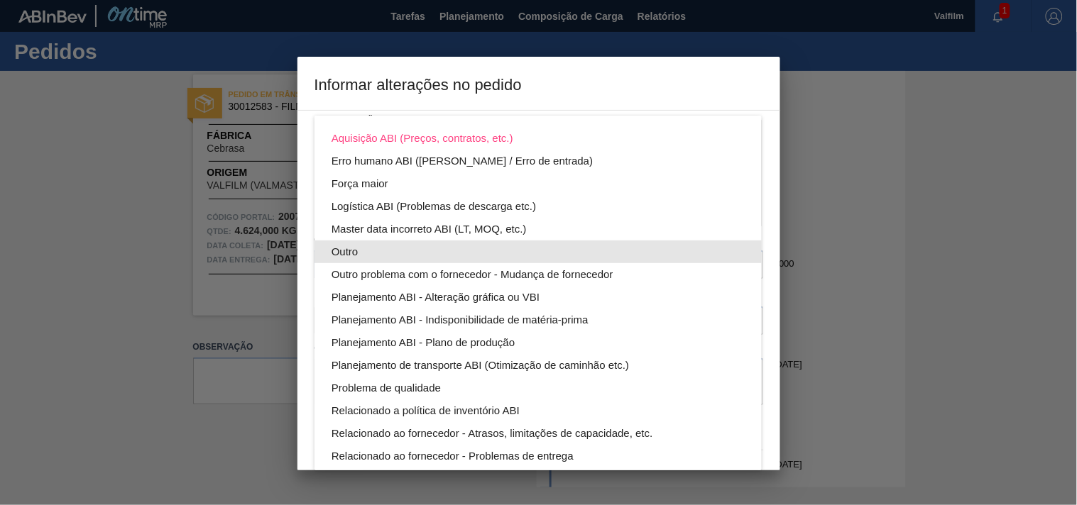
click at [341, 243] on div "Outro" at bounding box center [537, 252] width 413 height 23
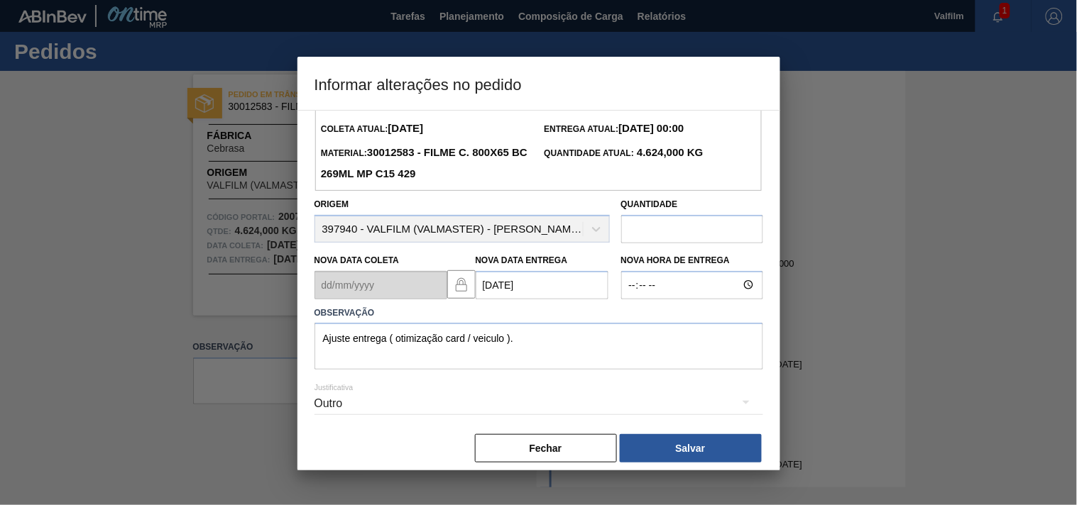
scroll to position [50, 0]
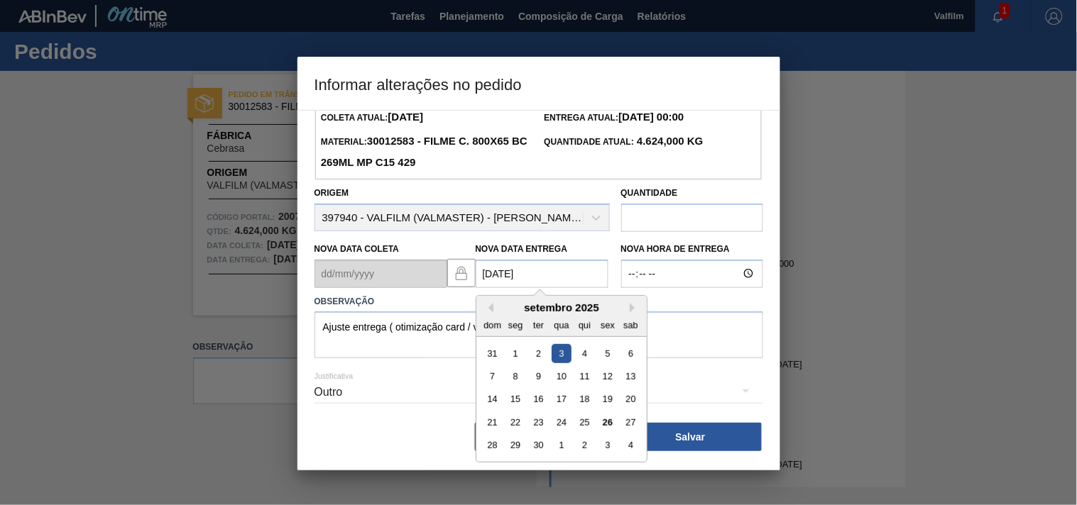
click at [350, 271] on div "Nova Data Coleta Nova Data Entrega 03/09/2025 Previous Month Next Month setembr…" at bounding box center [462, 262] width 307 height 53
click at [630, 311] on button "Next Month" at bounding box center [635, 308] width 10 height 10
click at [611, 356] on div "3" at bounding box center [607, 353] width 19 height 19
type Entrega2007514 "03/10/2025"
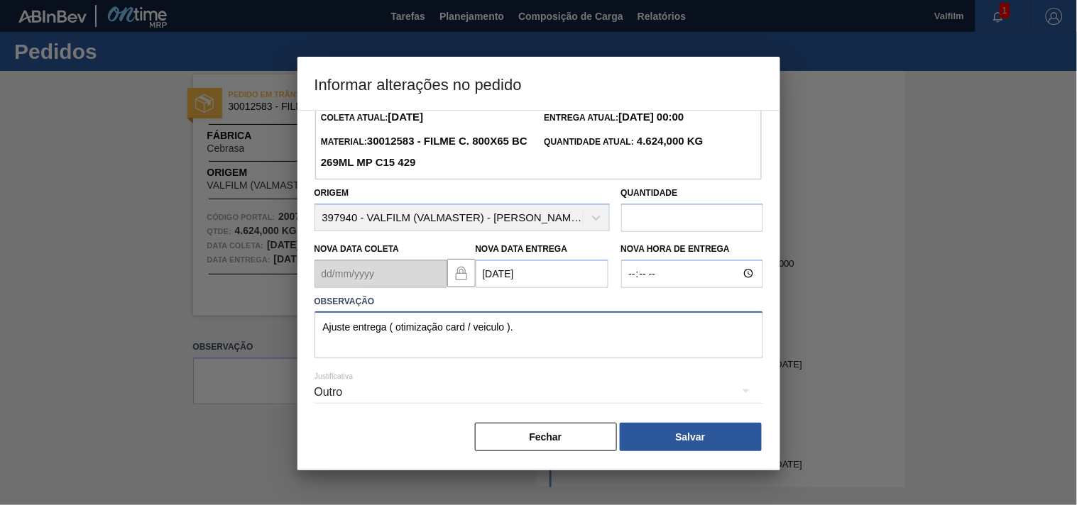
click at [528, 339] on textarea "Ajuste entrega ( otimização card / veiculo )." at bounding box center [538, 335] width 449 height 47
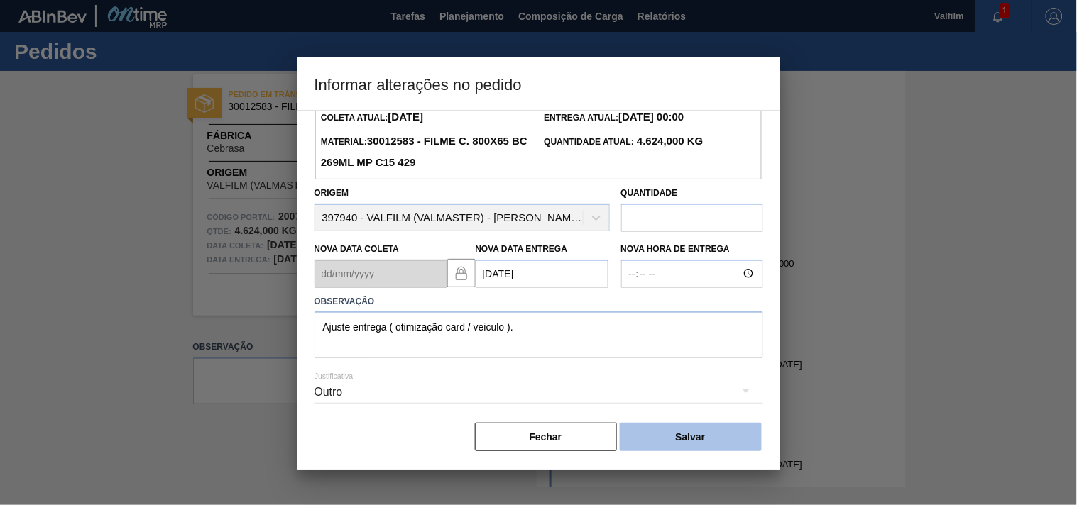
click at [673, 432] on button "Salvar" at bounding box center [691, 437] width 142 height 28
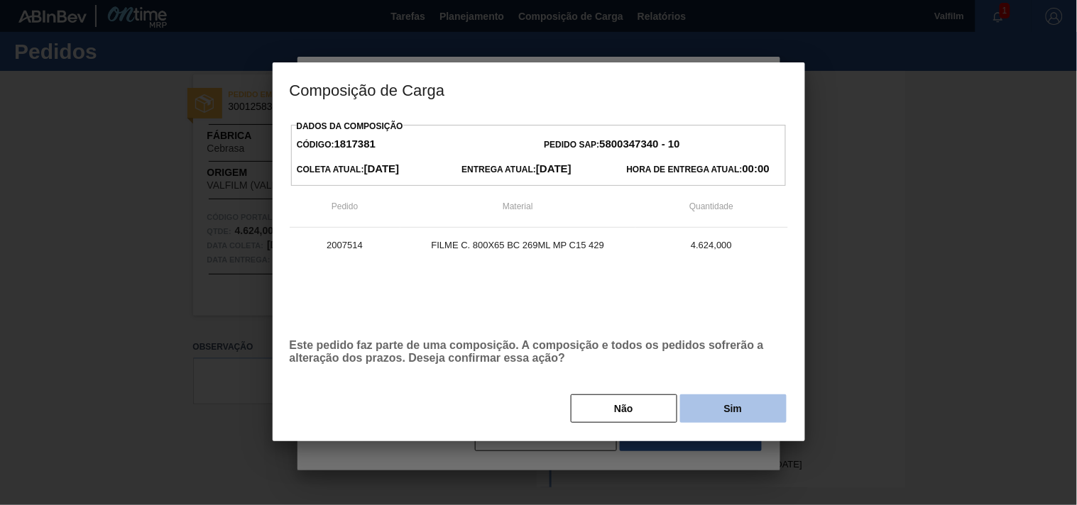
click at [719, 416] on button "Sim" at bounding box center [733, 409] width 106 height 28
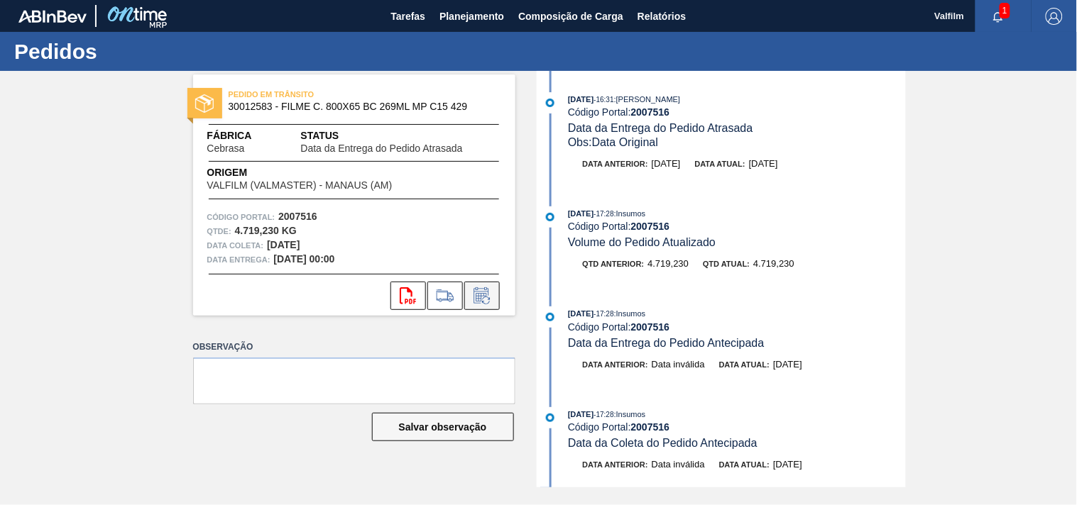
click at [474, 290] on icon at bounding box center [482, 295] width 23 height 17
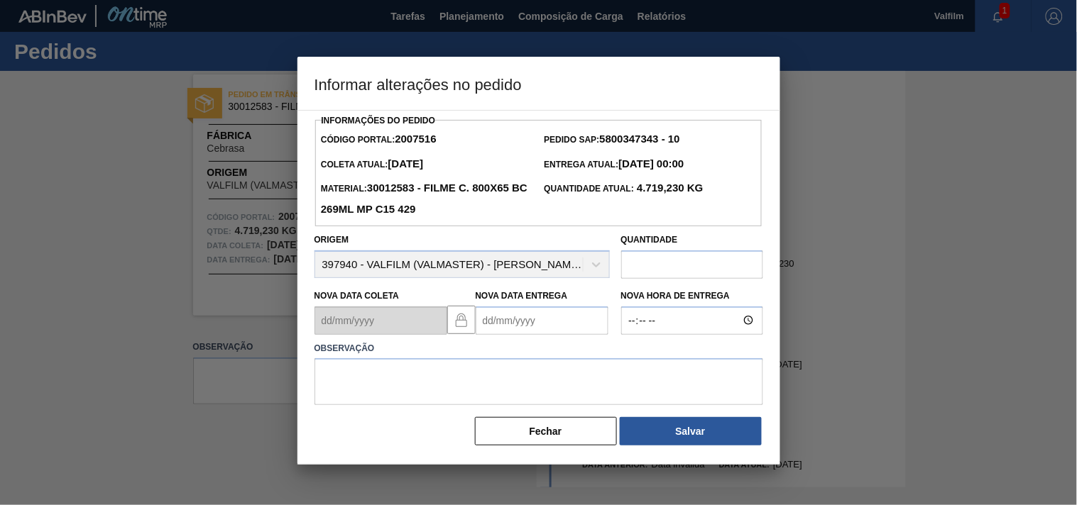
click at [494, 324] on Entrega2007516 "Nova Data Entrega" at bounding box center [542, 321] width 133 height 28
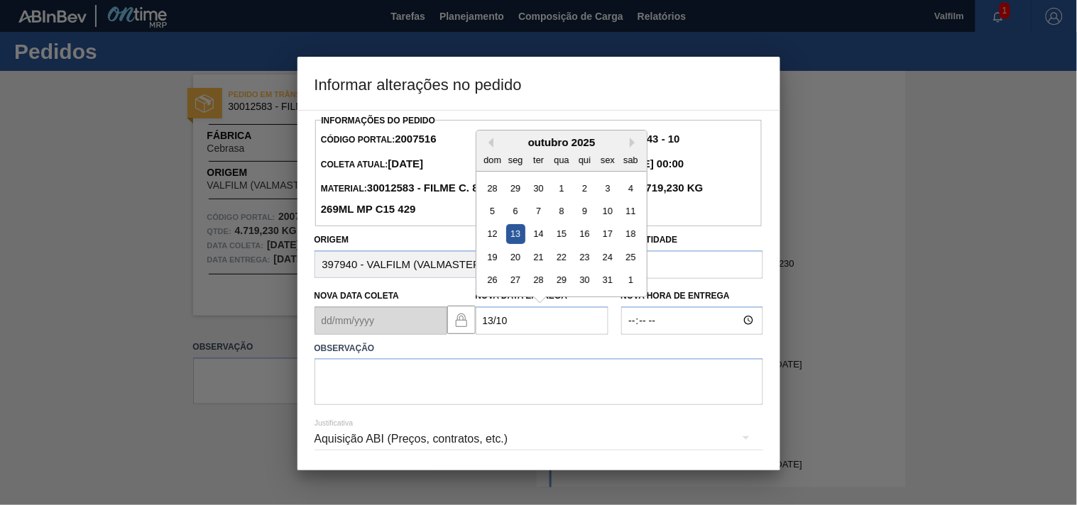
click at [510, 240] on div "13" at bounding box center [514, 233] width 19 height 19
type Entrega2007516 "[DATE]"
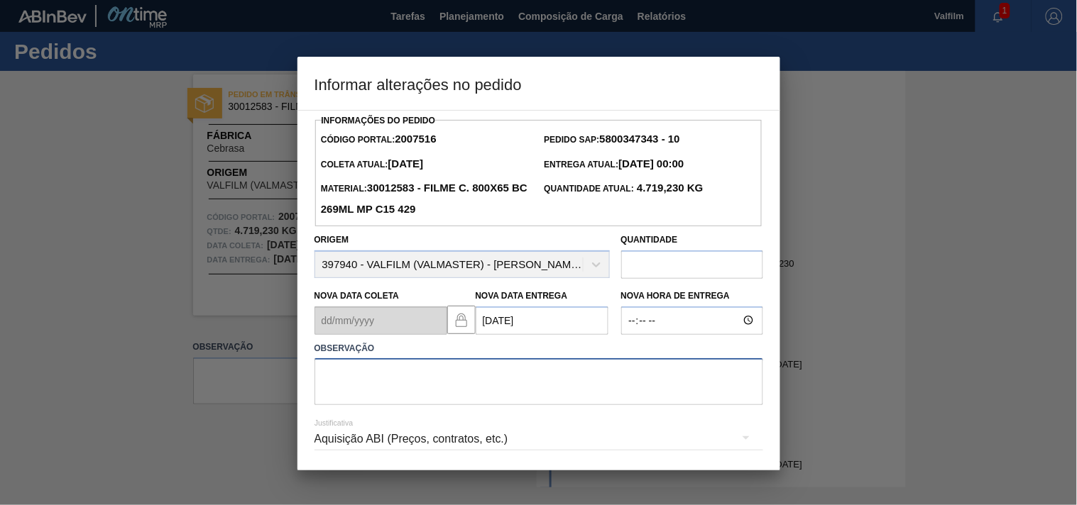
click at [410, 385] on textarea at bounding box center [538, 381] width 449 height 47
paste textarea "Ajuste entrega ( otimização card / veiculo )."
type textarea "Ajuste entrega ( otimização card / veiculo )."
click at [396, 444] on div "Aquisição ABI (Preços, contratos, etc.)" at bounding box center [538, 439] width 449 height 40
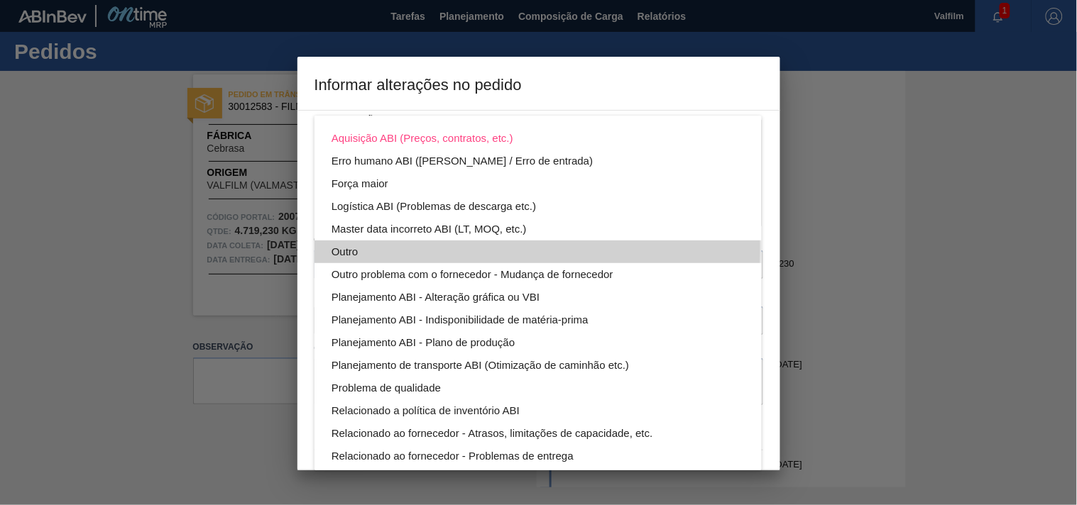
click at [345, 247] on div "Outro" at bounding box center [537, 252] width 413 height 23
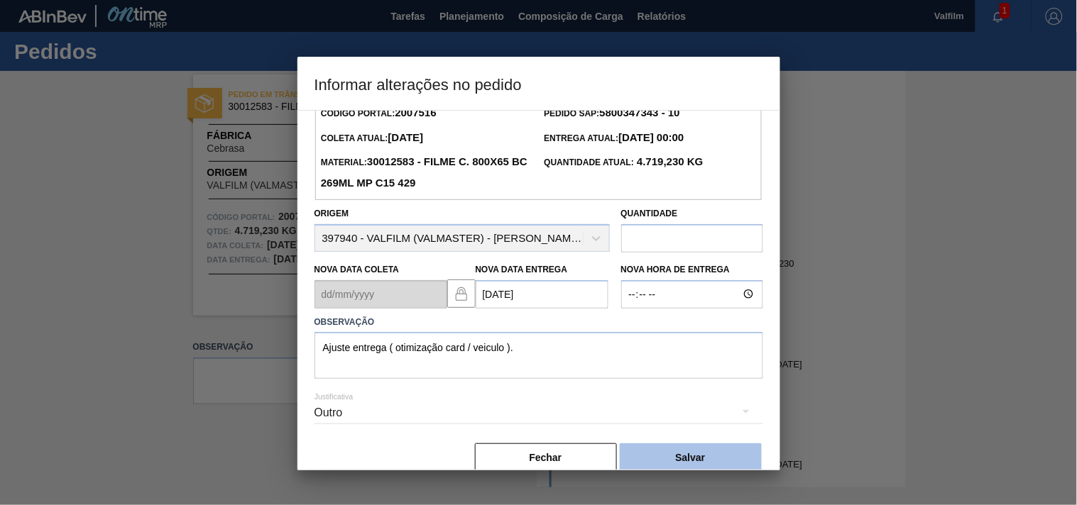
scroll to position [50, 0]
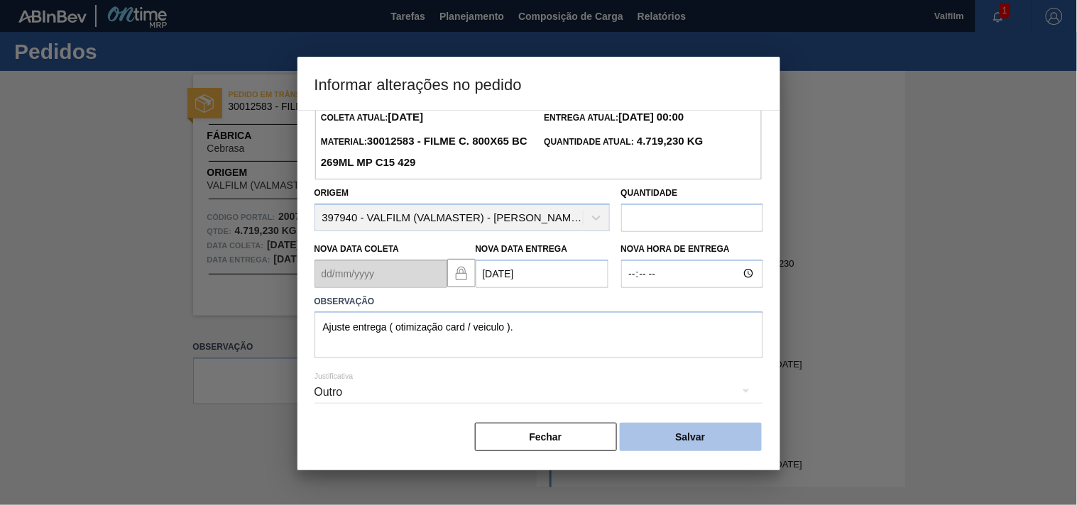
click at [681, 433] on button "Salvar" at bounding box center [691, 437] width 142 height 28
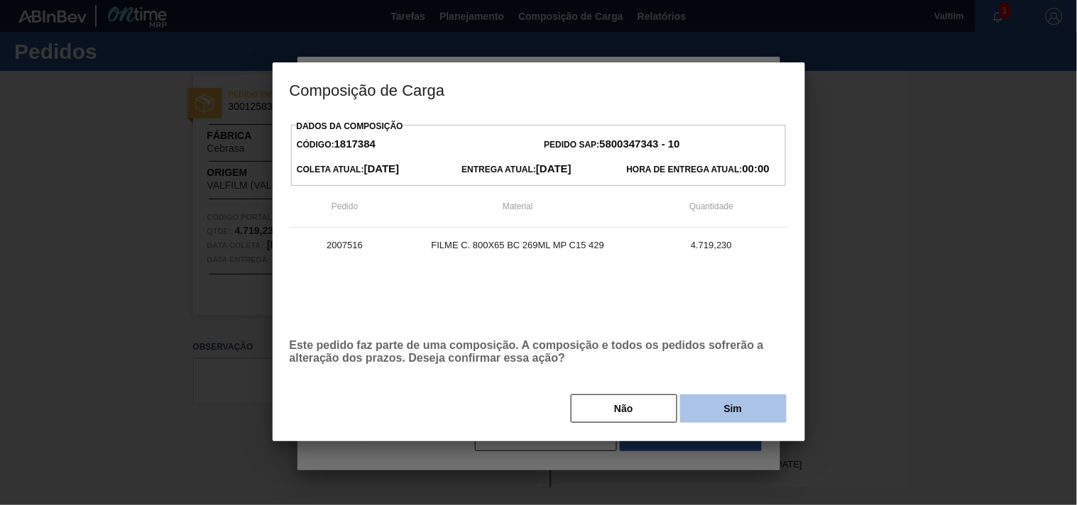
click at [748, 405] on button "Sim" at bounding box center [733, 409] width 106 height 28
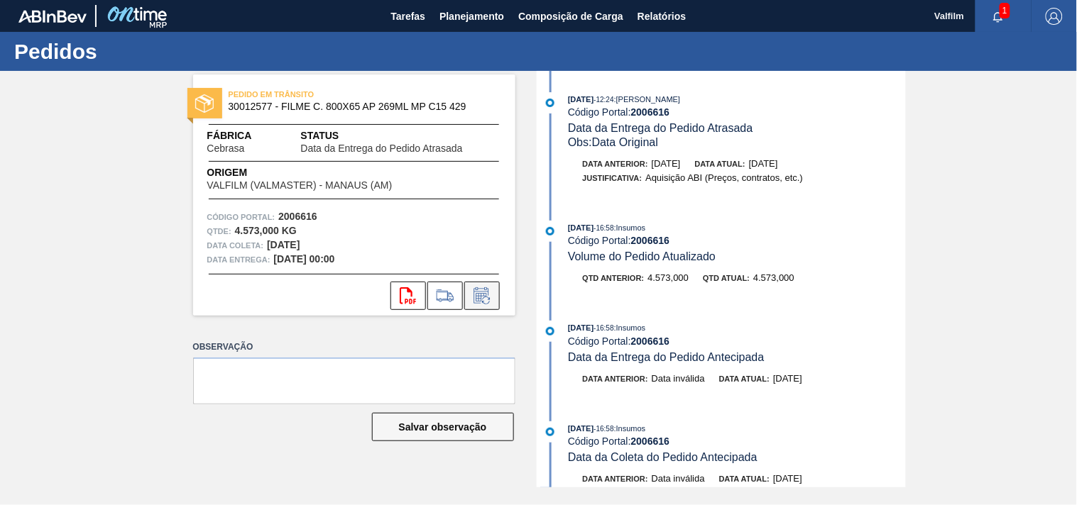
click at [488, 302] on icon at bounding box center [486, 301] width 8 height 8
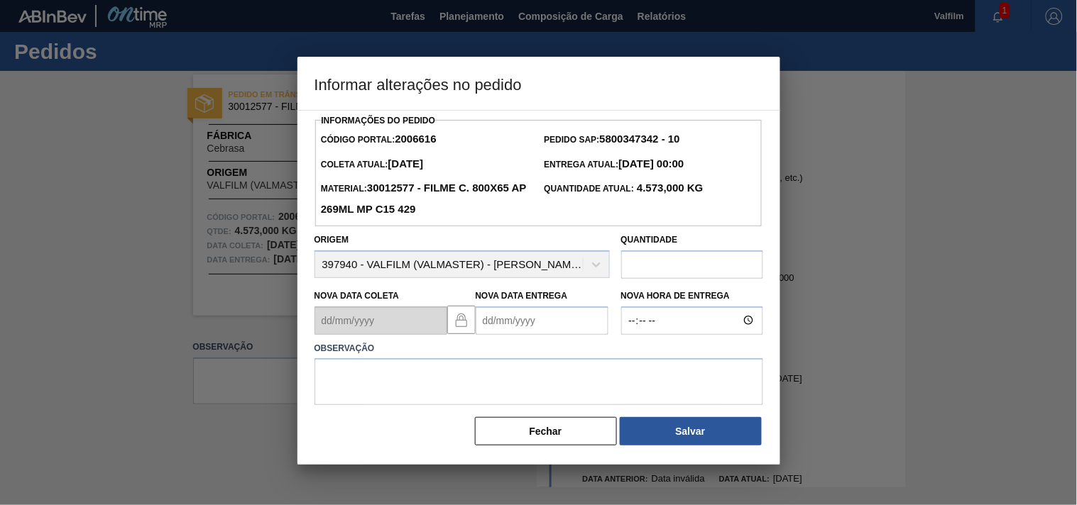
click at [486, 322] on Entrega2006616 "Nova Data Entrega" at bounding box center [542, 321] width 133 height 28
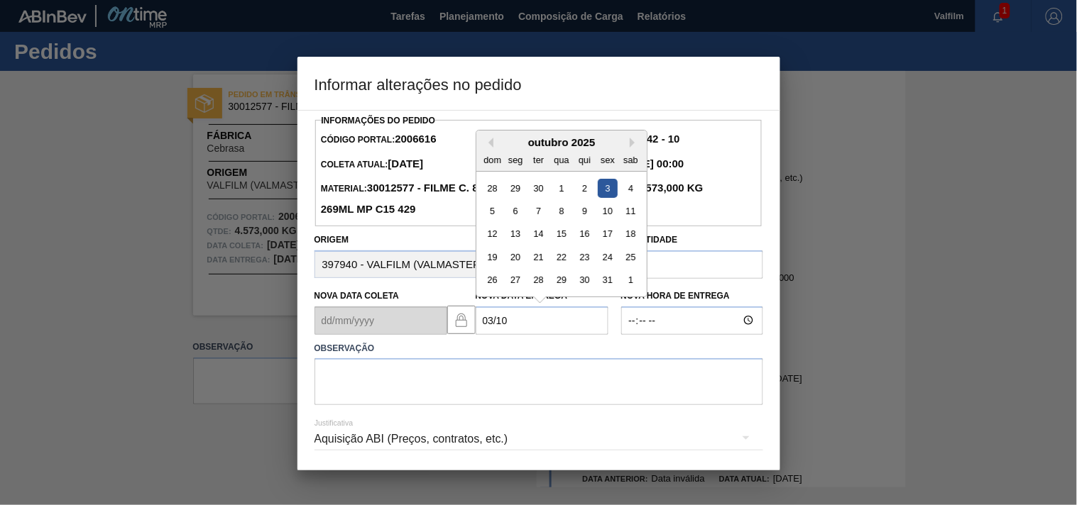
click at [604, 197] on div "3" at bounding box center [607, 187] width 19 height 19
type Entrega2006616 "[DATE]"
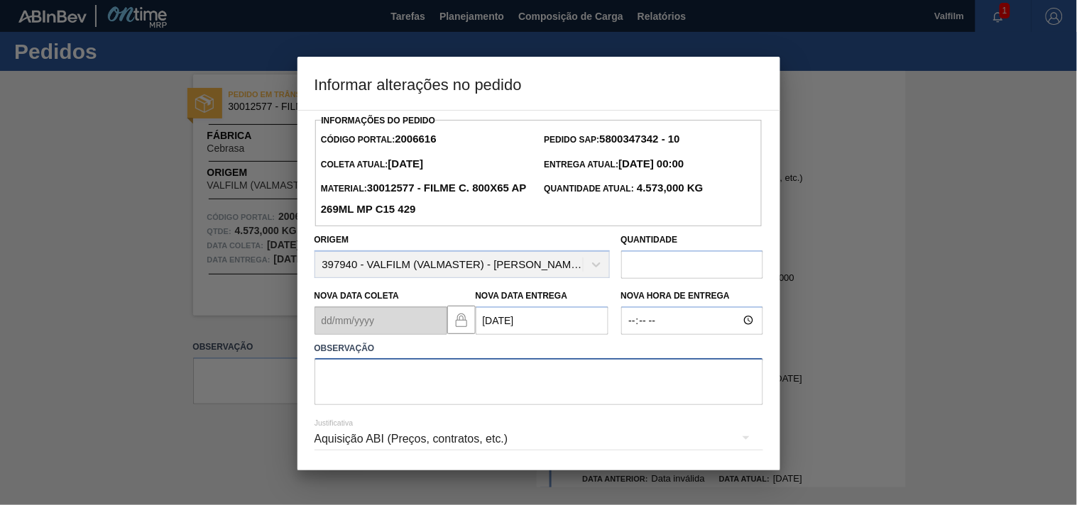
click at [346, 391] on textarea at bounding box center [538, 381] width 449 height 47
paste textarea "Ajuste entrega ( otimização card / veiculo )."
type textarea "Ajuste entrega ( otimização card / veiculo )."
click at [375, 438] on div "Aquisição ABI (Preços, contratos, etc.)" at bounding box center [538, 439] width 449 height 40
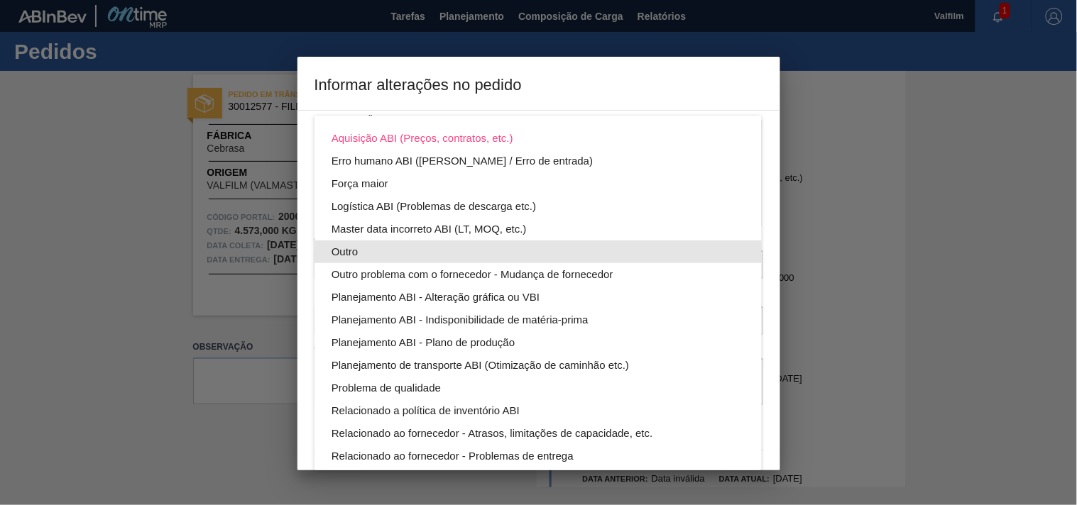
click at [351, 246] on div "Outro" at bounding box center [537, 252] width 413 height 23
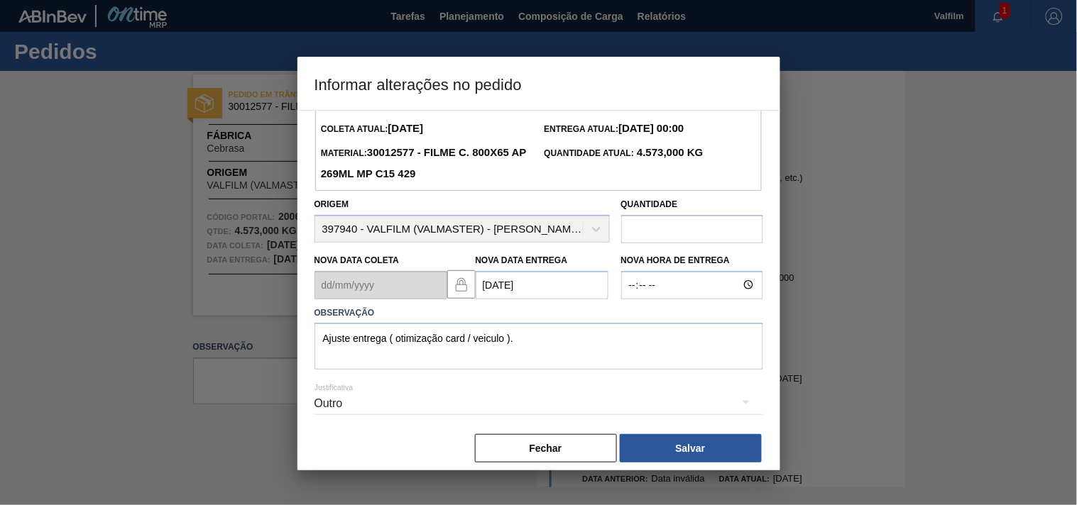
scroll to position [50, 0]
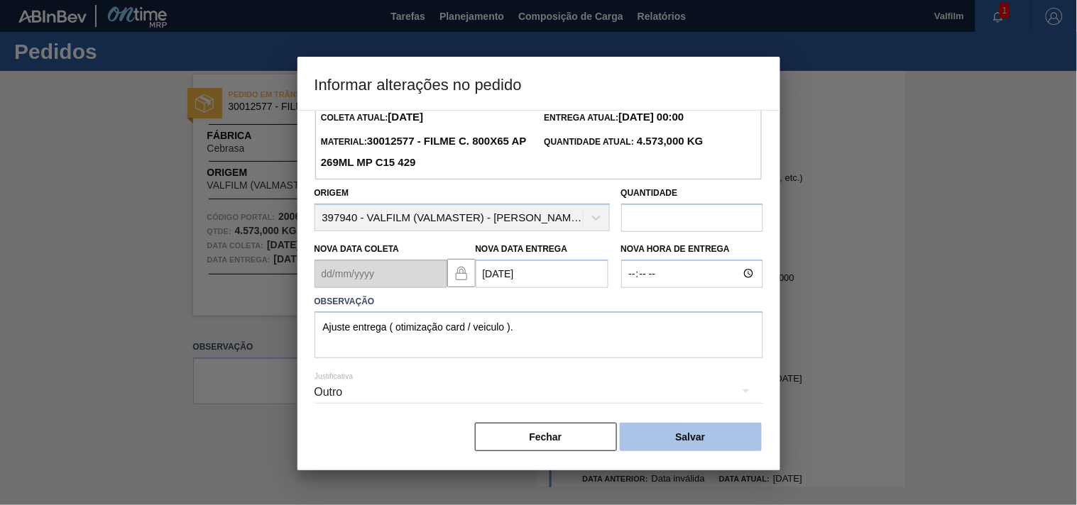
click at [678, 435] on button "Salvar" at bounding box center [691, 437] width 142 height 28
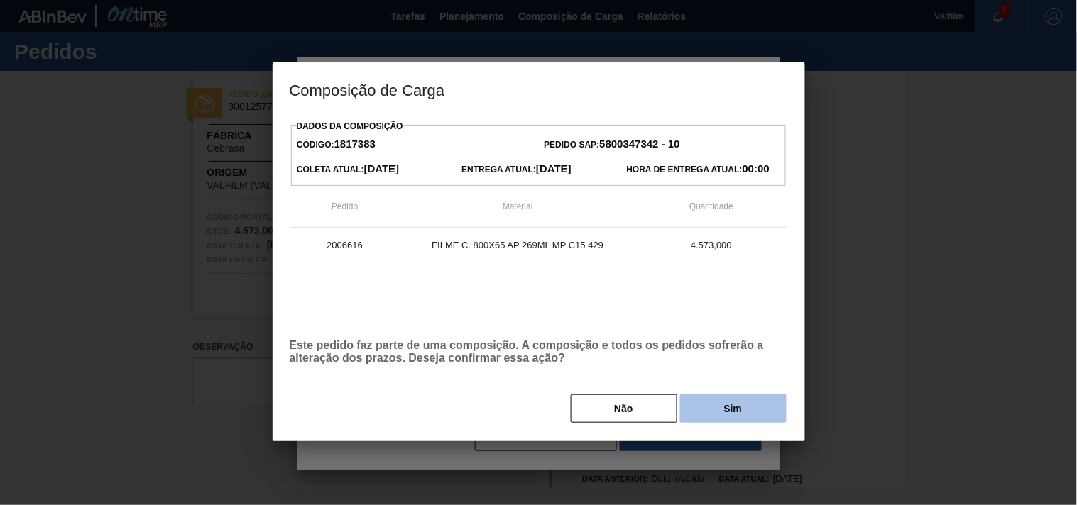
click at [756, 402] on button "Sim" at bounding box center [733, 409] width 106 height 28
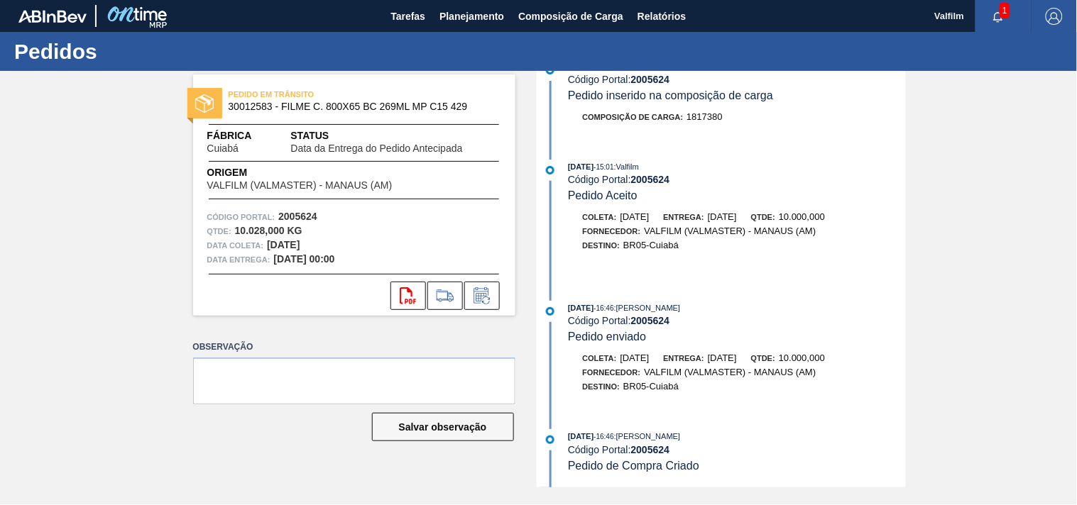
scroll to position [871, 0]
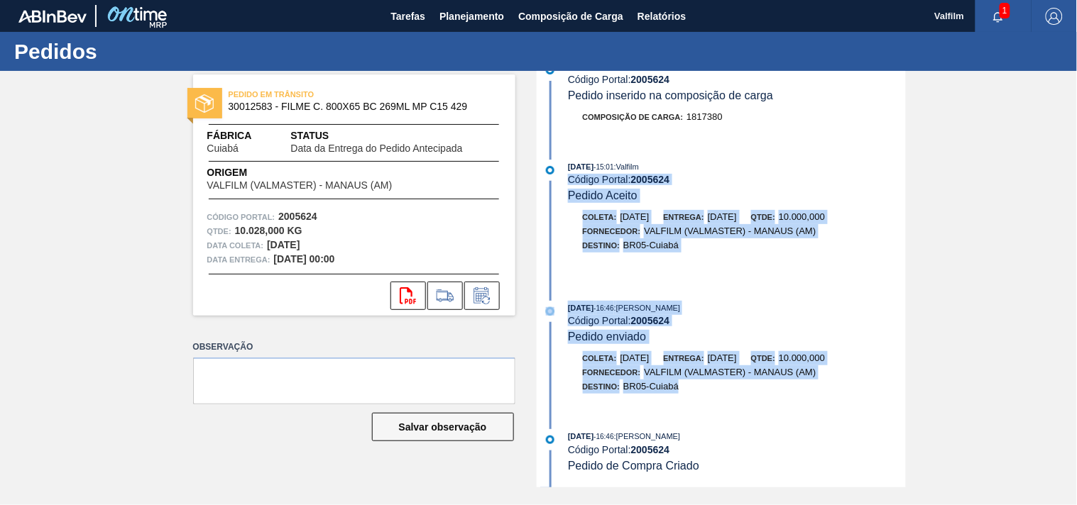
drag, startPoint x: 904, startPoint y: 403, endPoint x: 887, endPoint y: 148, distance: 256.1
click at [894, 136] on div "15/09/2025 - 12:55 : TOMAS SIMOES SILVA Código Portal: 2005624 Data da Entrega …" at bounding box center [723, 279] width 366 height 417
click at [840, 293] on div "15/09/2025 - 12:55 : TOMAS SIMOES SILVA Código Portal: 2005624 Data da Entrega …" at bounding box center [723, 279] width 366 height 417
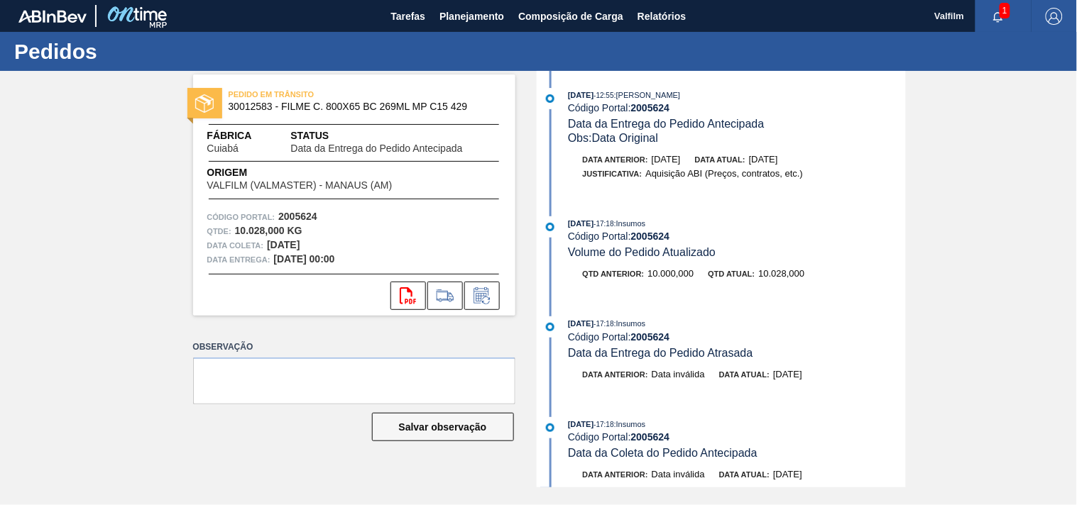
scroll to position [0, 0]
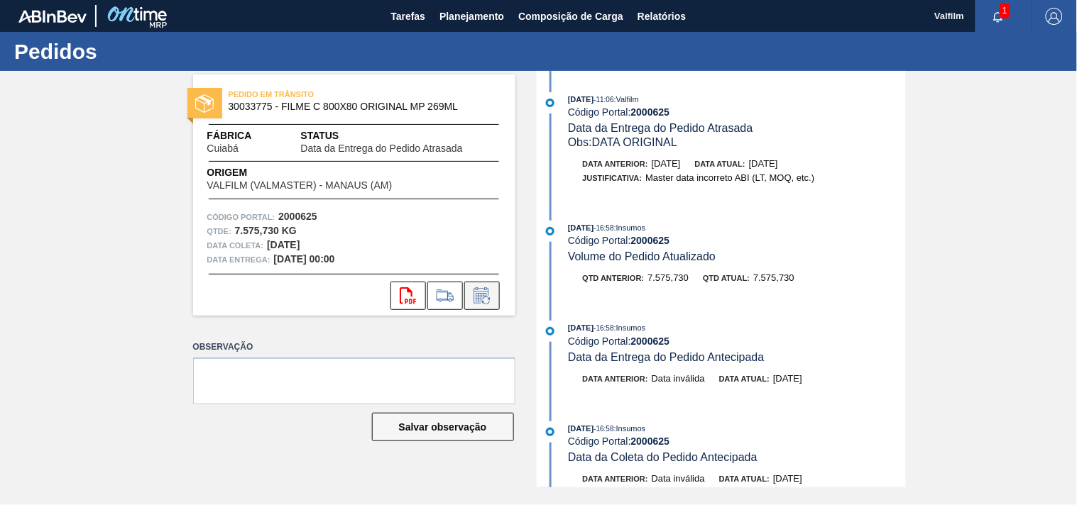
click at [478, 300] on icon at bounding box center [481, 297] width 11 height 9
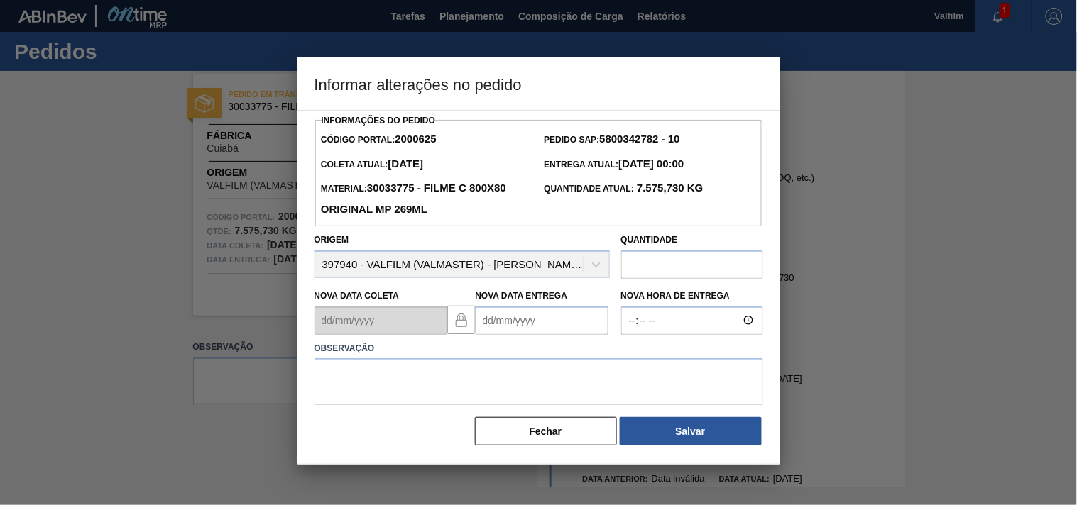
click at [494, 329] on Entrega2000625 "Nova Data Entrega" at bounding box center [542, 321] width 133 height 28
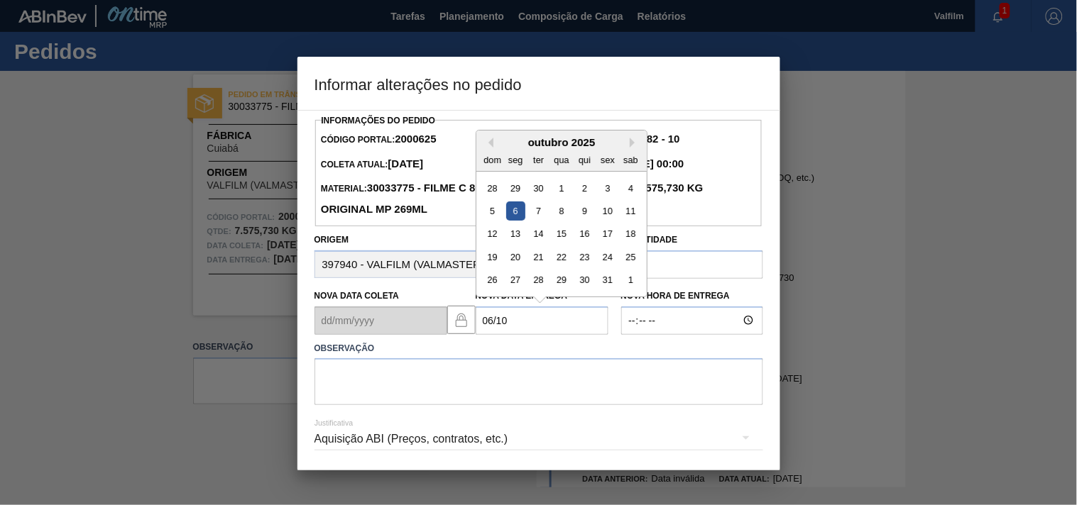
click at [517, 214] on div "6" at bounding box center [514, 211] width 19 height 19
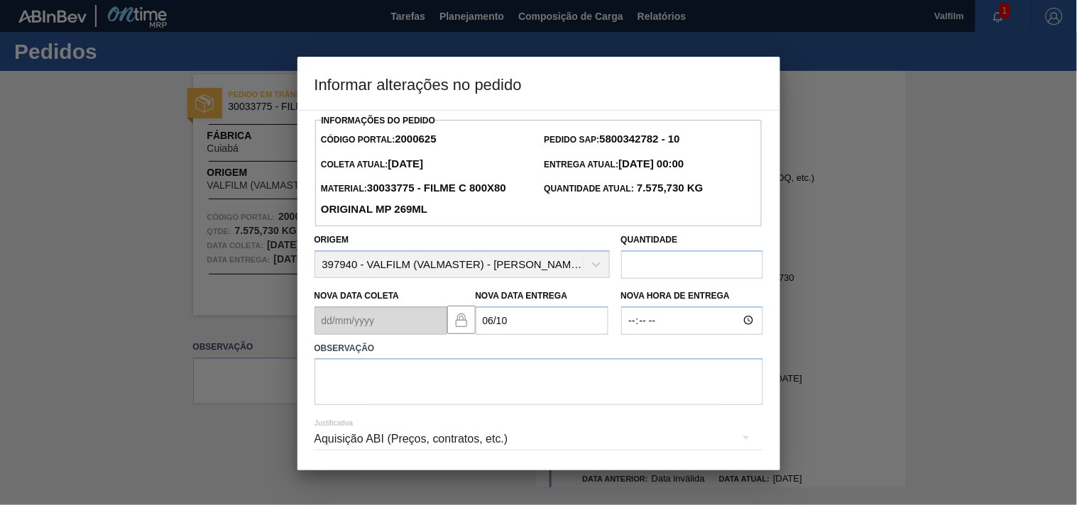
type Entrega2000625 "[DATE]"
click at [344, 392] on textarea at bounding box center [538, 381] width 449 height 47
click at [373, 382] on textarea at bounding box center [538, 381] width 449 height 47
paste textarea "Ajuste entrega ( otimização card / veiculo )."
type textarea "Ajuste entrega ( otimização card / veiculo )."
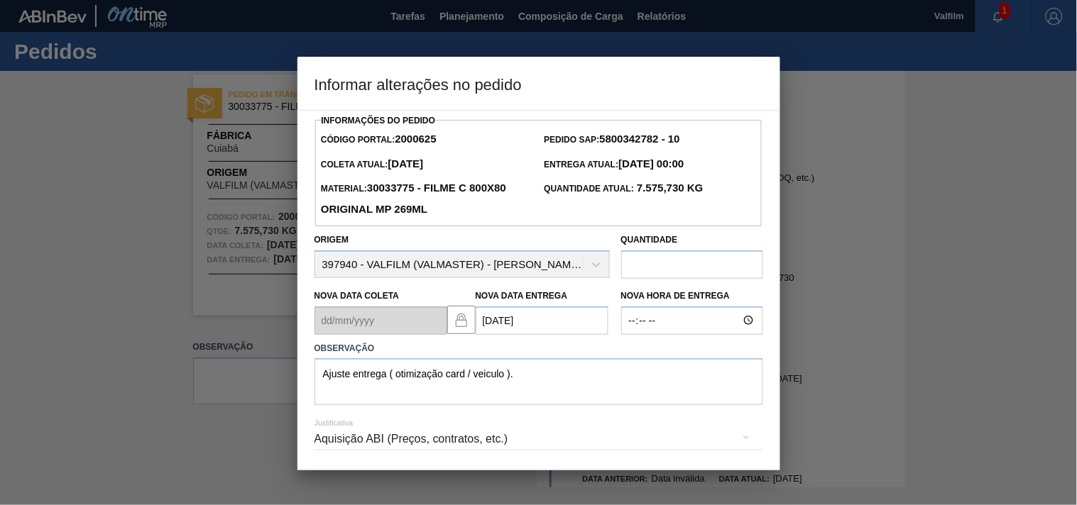
click at [387, 438] on div "Aquisição ABI (Preços, contratos, etc.)" at bounding box center [538, 439] width 449 height 40
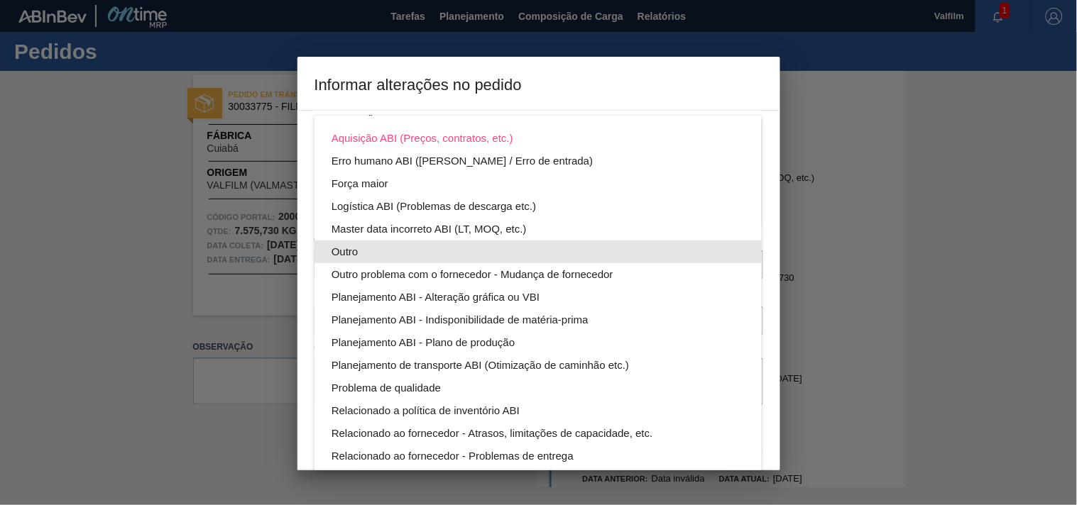
click at [350, 244] on div "Outro" at bounding box center [537, 252] width 413 height 23
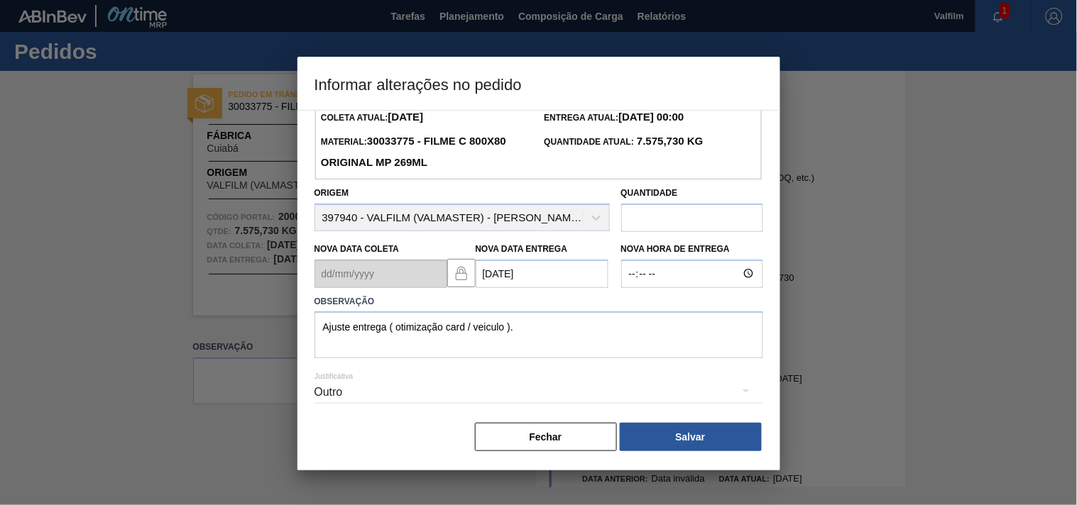
scroll to position [50, 0]
click at [691, 442] on button "Salvar" at bounding box center [691, 437] width 142 height 28
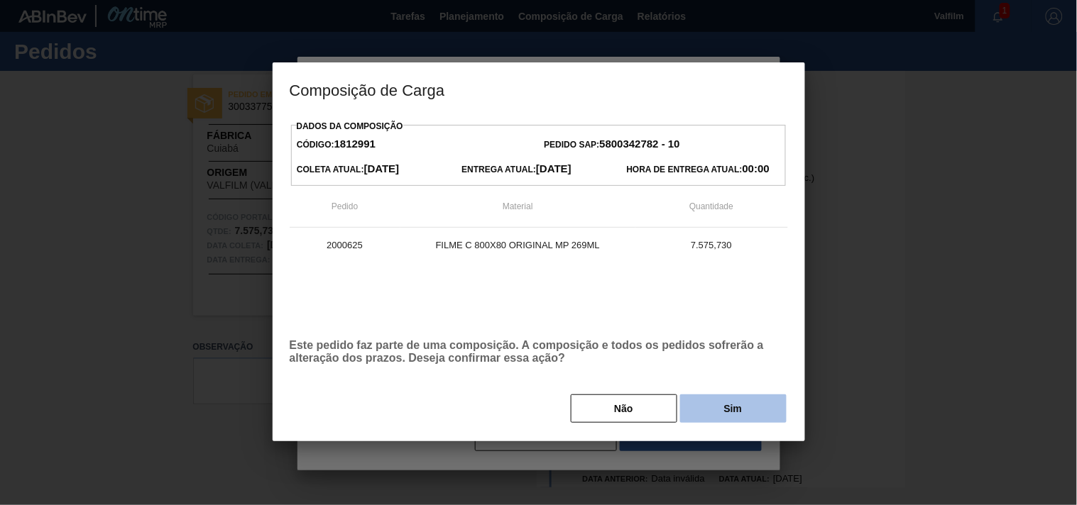
click at [706, 401] on button "Sim" at bounding box center [733, 409] width 106 height 28
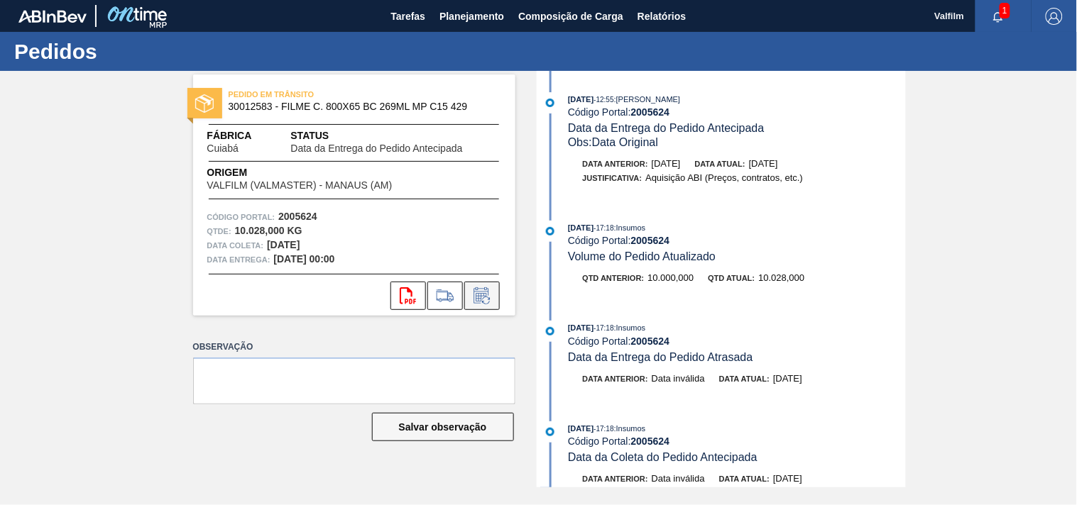
click at [486, 299] on icon at bounding box center [482, 295] width 23 height 17
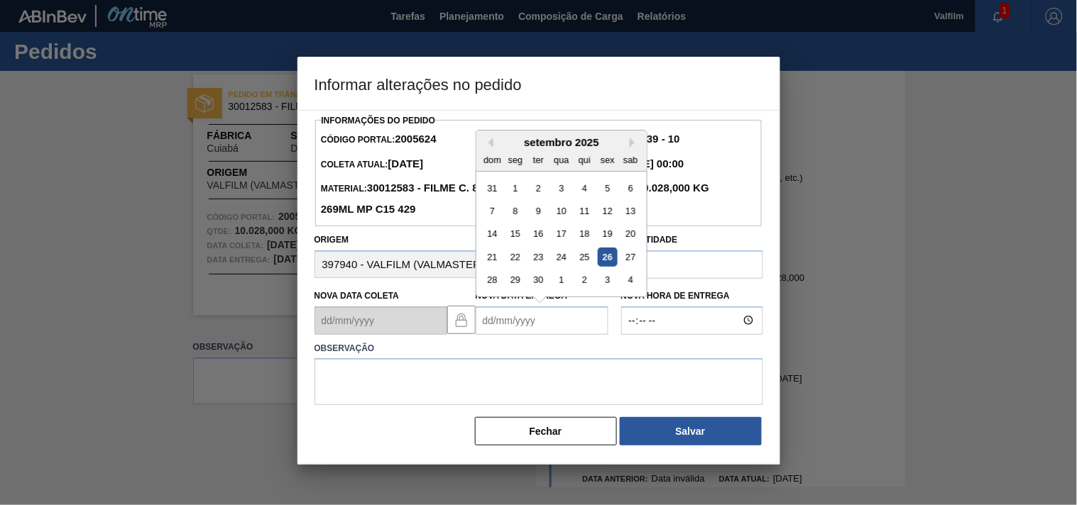
click at [490, 327] on Entrega2005624 "Nova Data Entrega" at bounding box center [542, 321] width 133 height 28
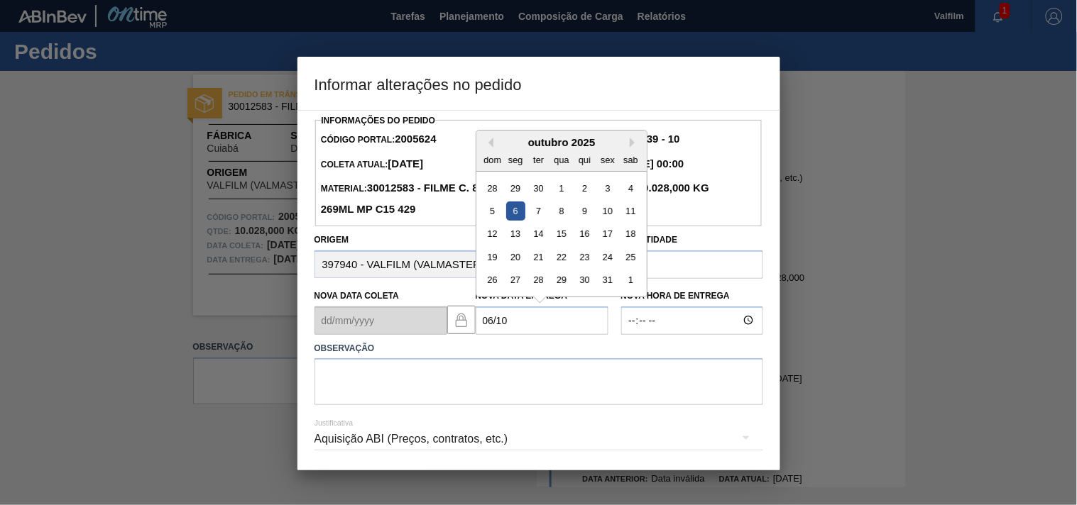
click at [519, 208] on div "6" at bounding box center [514, 211] width 19 height 19
type Entrega2005624 "06/10/2025"
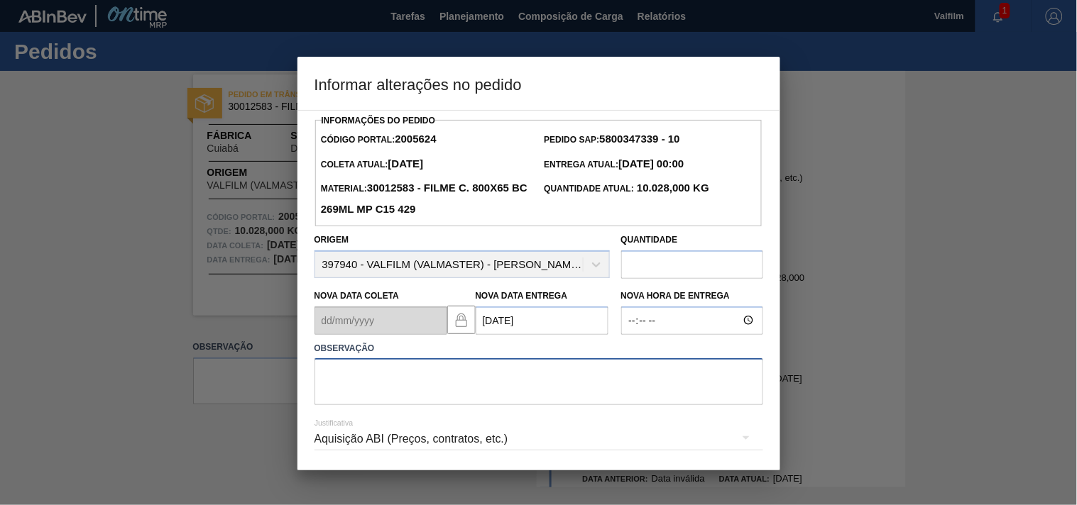
click at [402, 373] on textarea at bounding box center [538, 381] width 449 height 47
type textarea "ajuste entrega - atraso embarque navio."
click at [349, 448] on div "Aquisição ABI (Preços, contratos, etc.)" at bounding box center [538, 439] width 449 height 40
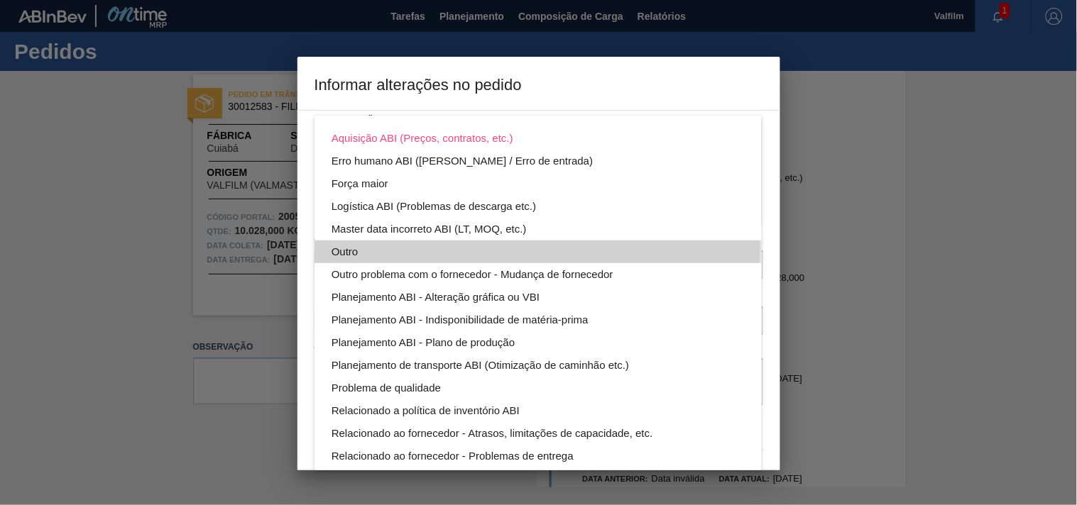
click at [351, 246] on div "Outro" at bounding box center [537, 252] width 413 height 23
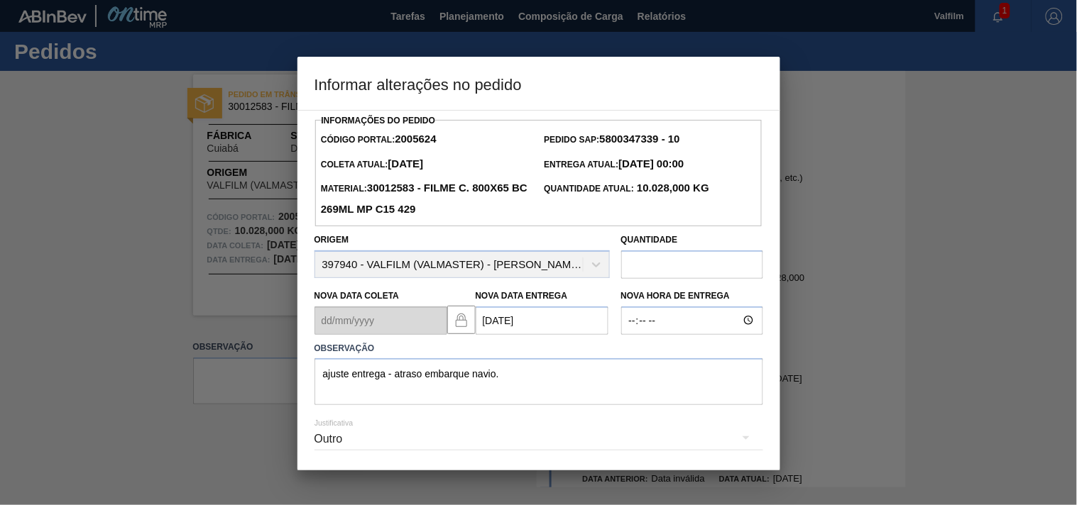
click at [315, 442] on div "Outro" at bounding box center [538, 439] width 449 height 40
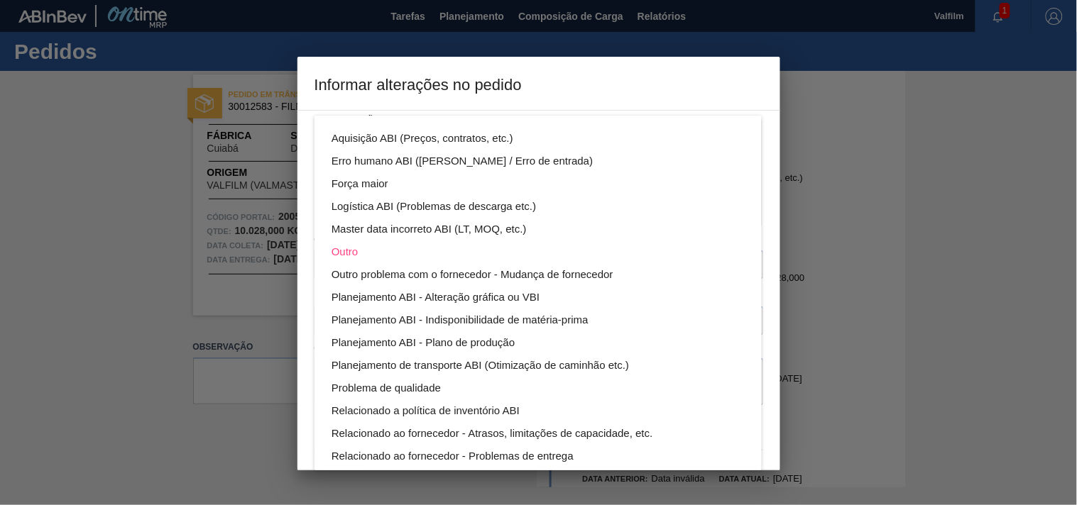
scroll to position [76, 0]
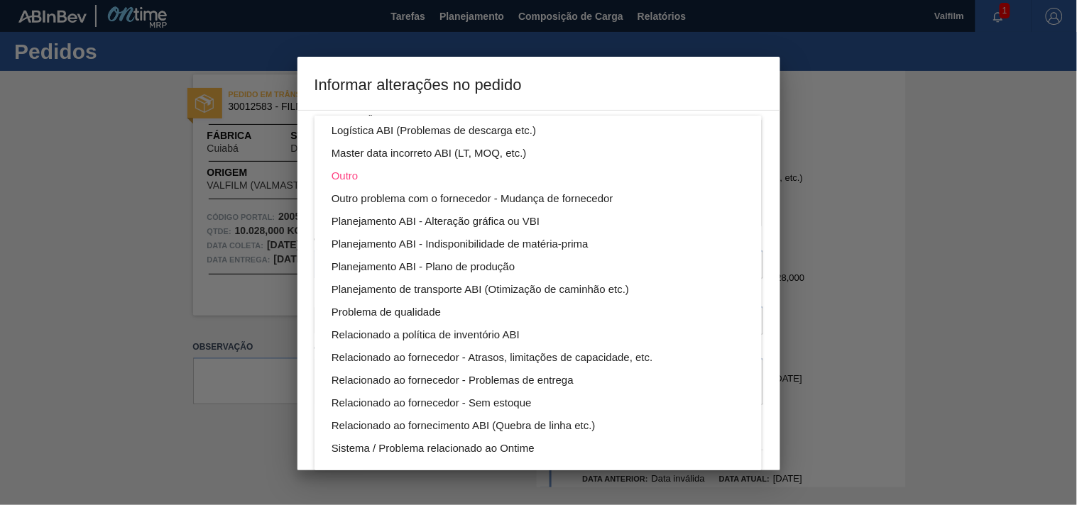
click at [280, 437] on div "Aquisição ABI (Preços, contratos, etc.) Erro humano ABI (Cálculo / Erro de entr…" at bounding box center [538, 252] width 1077 height 505
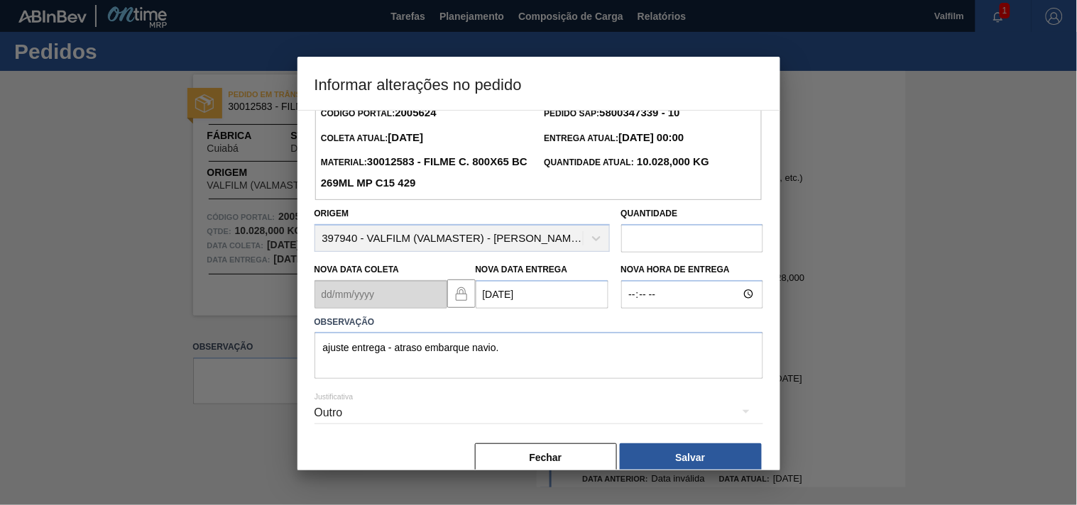
scroll to position [50, 0]
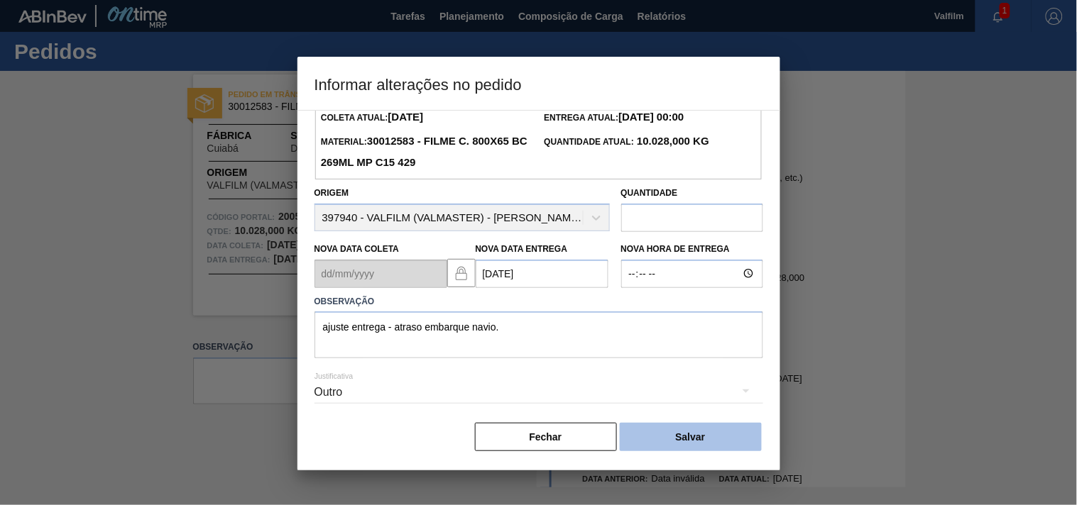
click at [717, 447] on button "Salvar" at bounding box center [691, 437] width 142 height 28
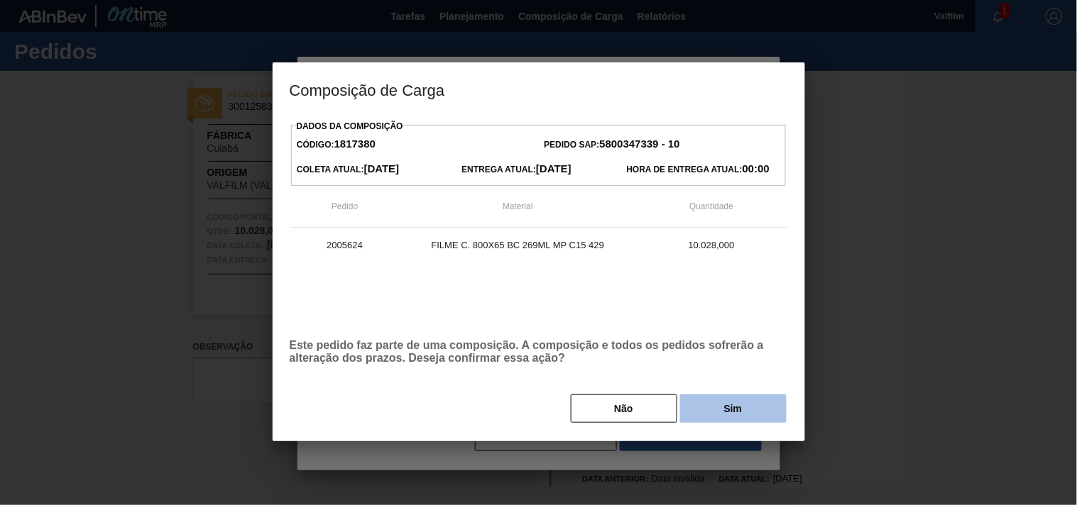
click at [693, 417] on button "Sim" at bounding box center [733, 409] width 106 height 28
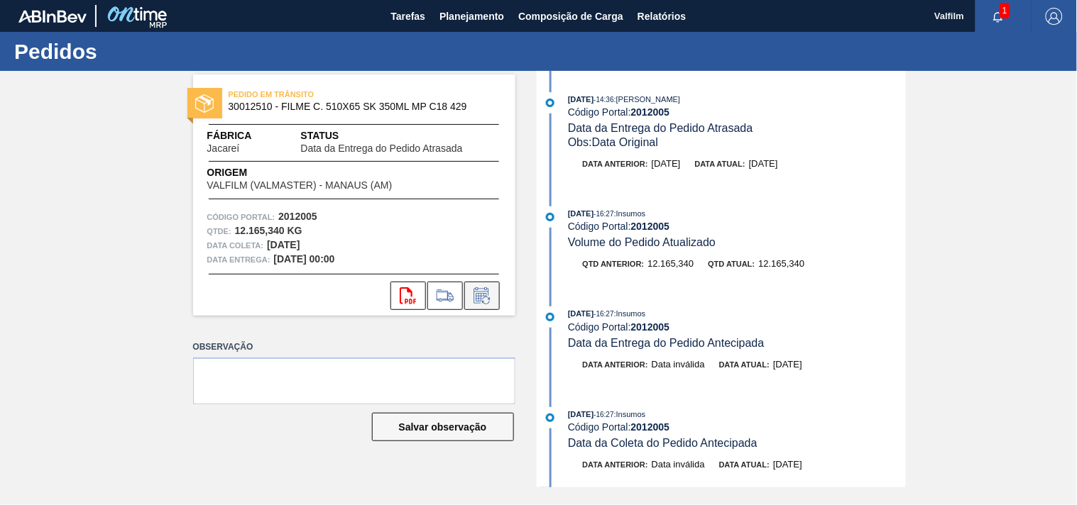
click at [490, 301] on icon at bounding box center [482, 295] width 23 height 17
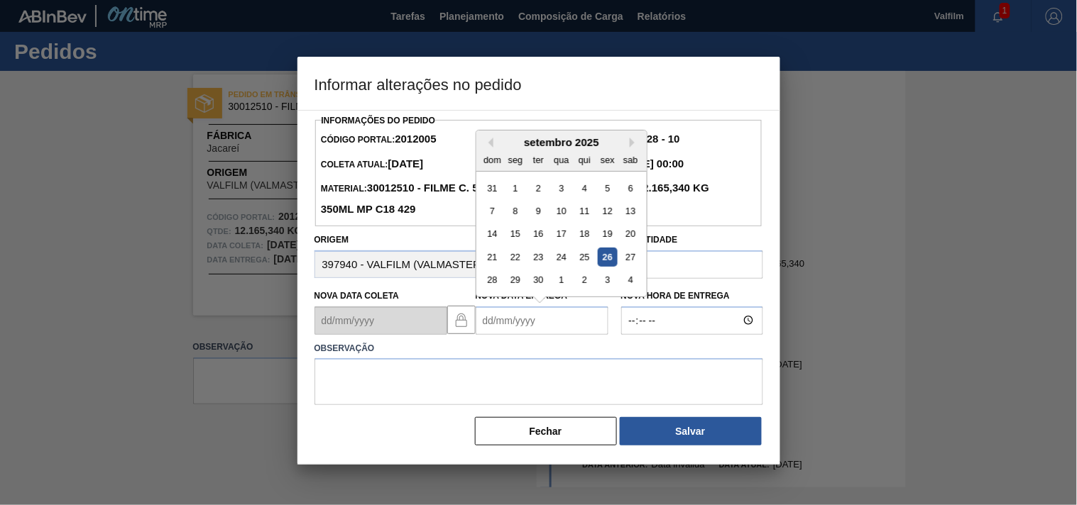
click at [497, 328] on Entrega2012005 "Nova Data Entrega" at bounding box center [542, 321] width 133 height 28
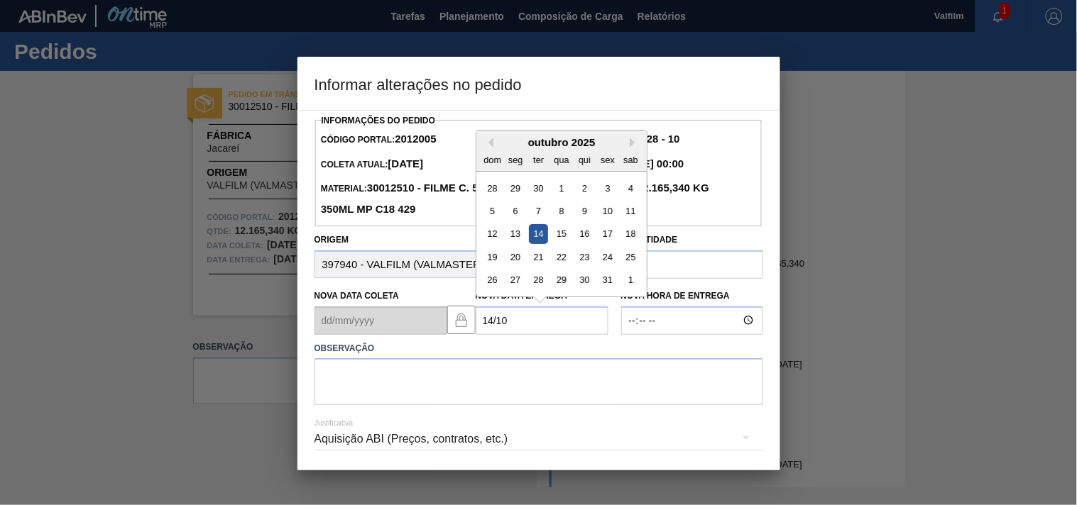
click at [539, 242] on div "14" at bounding box center [537, 233] width 19 height 19
type Entrega2012005 "14/10/2025"
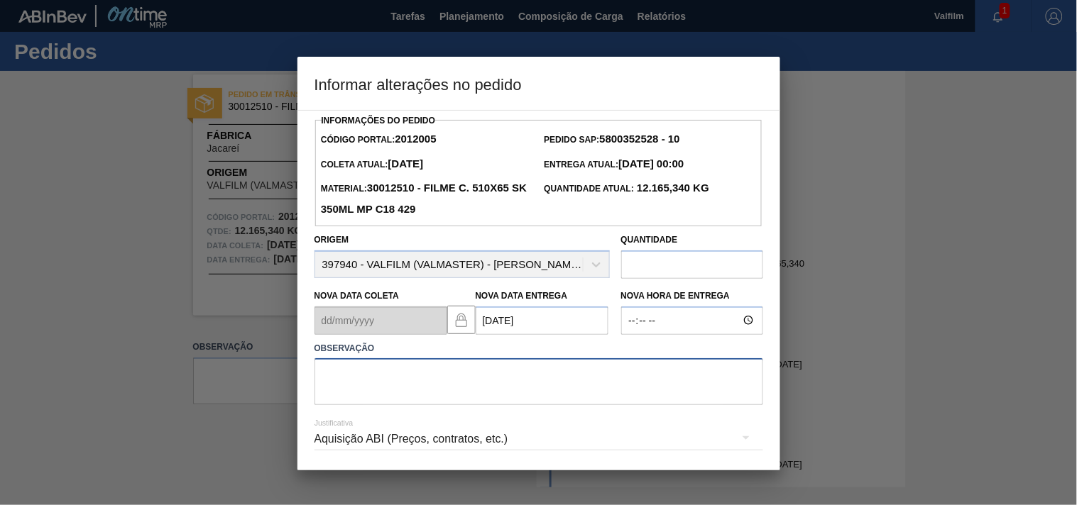
click at [415, 395] on textarea at bounding box center [538, 381] width 449 height 47
paste textarea "Ajuste entrega ( alinhamento excesso de veiculo na porta )."
type textarea "Ajuste entrega ( alinhamento excesso de veiculo na porta )."
click at [324, 450] on div "Aquisição ABI (Preços, contratos, etc.)" at bounding box center [538, 439] width 449 height 40
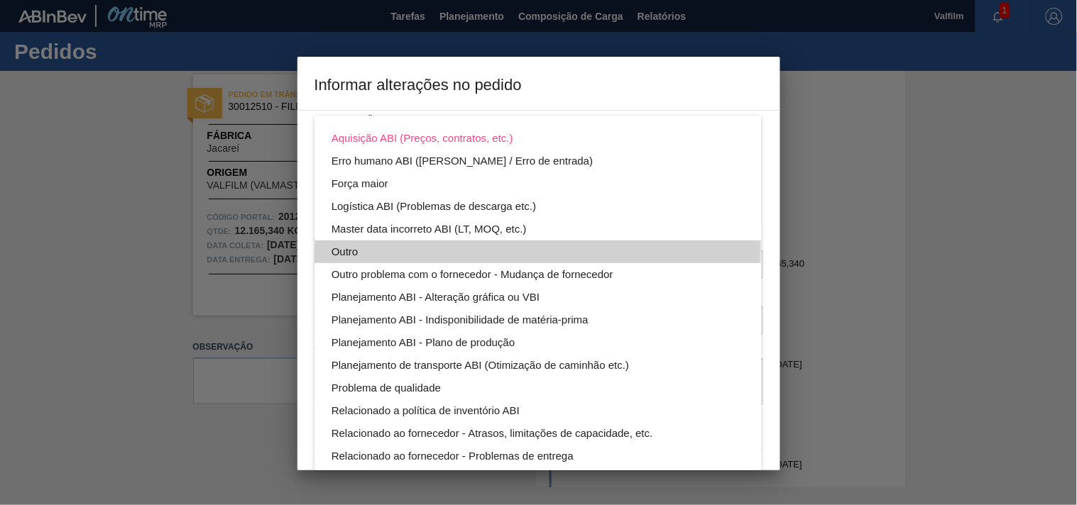
click at [363, 248] on div "Outro" at bounding box center [537, 252] width 413 height 23
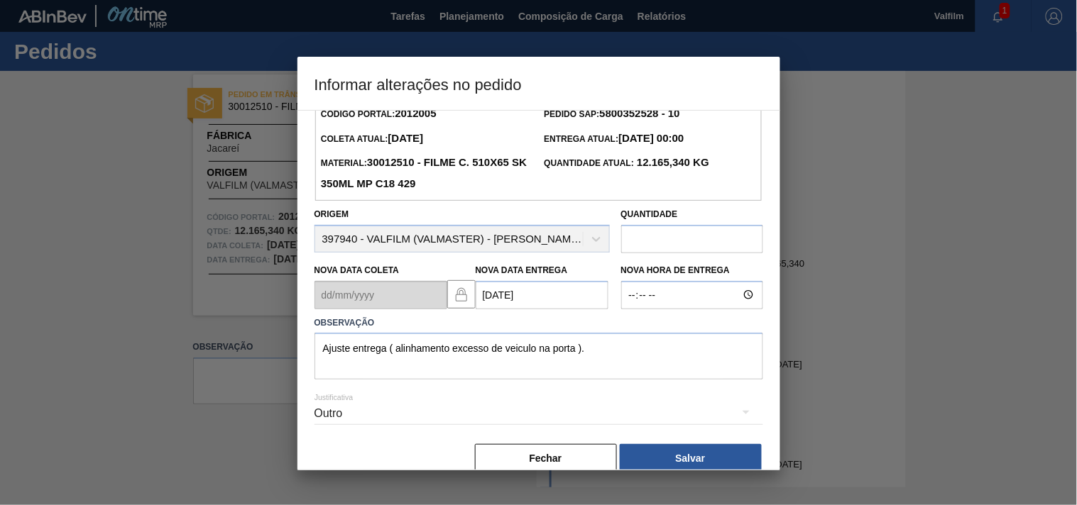
scroll to position [50, 0]
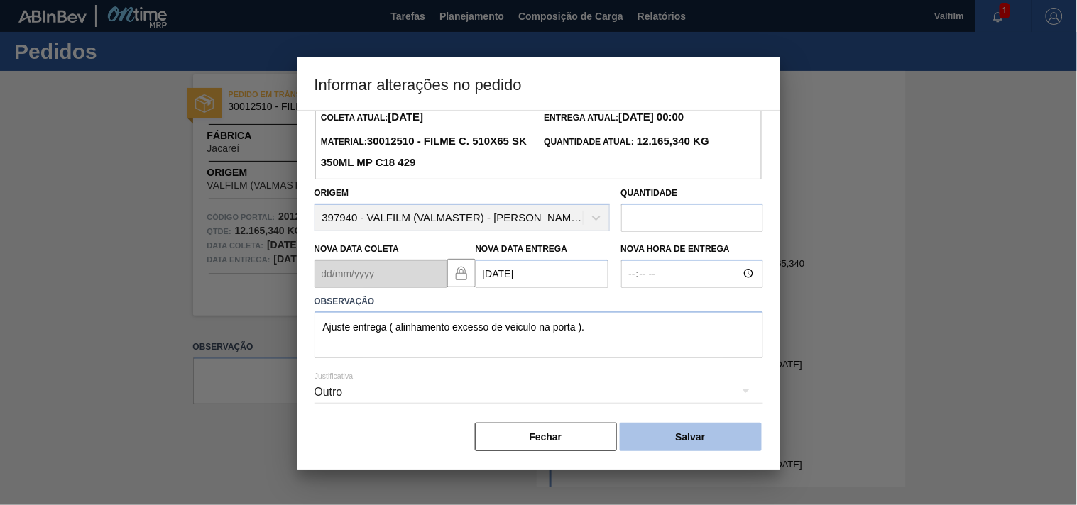
click at [685, 443] on button "Salvar" at bounding box center [691, 437] width 142 height 28
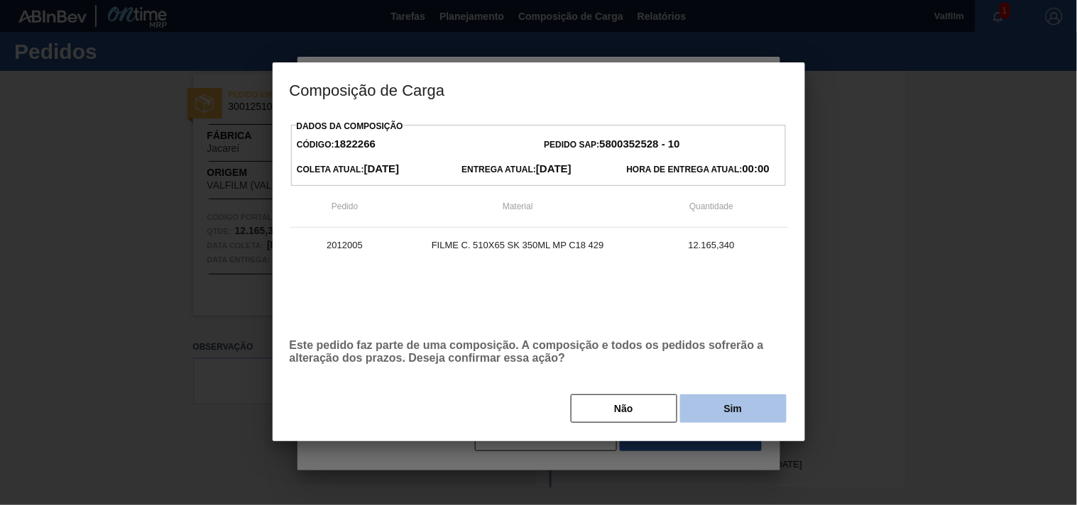
click at [739, 420] on button "Sim" at bounding box center [733, 409] width 106 height 28
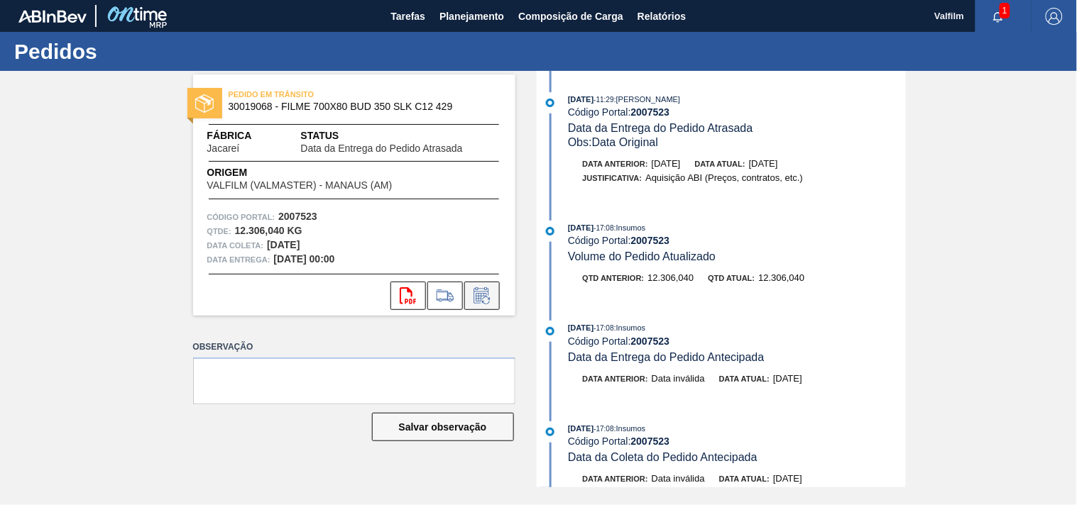
click at [481, 288] on icon at bounding box center [480, 295] width 15 height 16
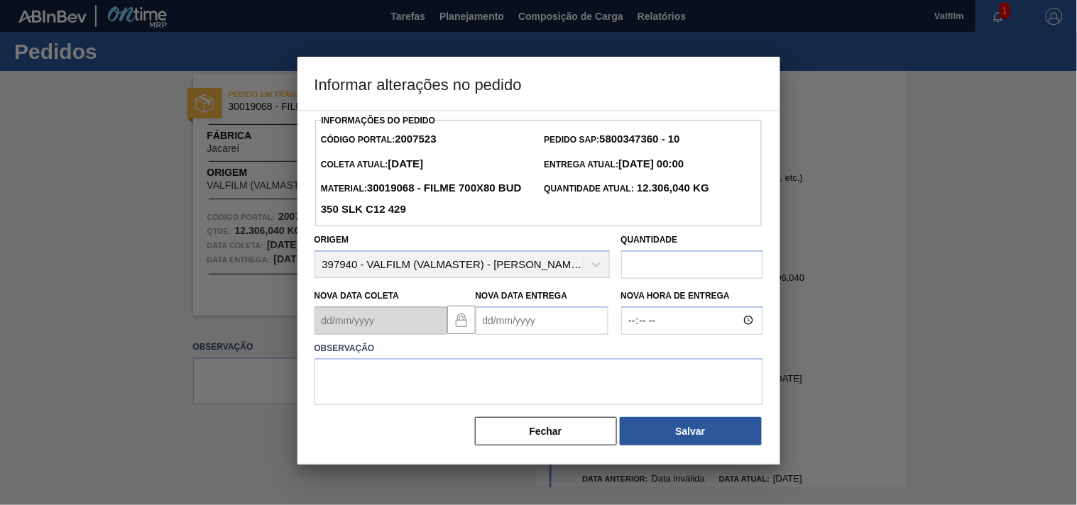
click at [502, 316] on Entrega2007523 "Nova Data Entrega" at bounding box center [542, 321] width 133 height 28
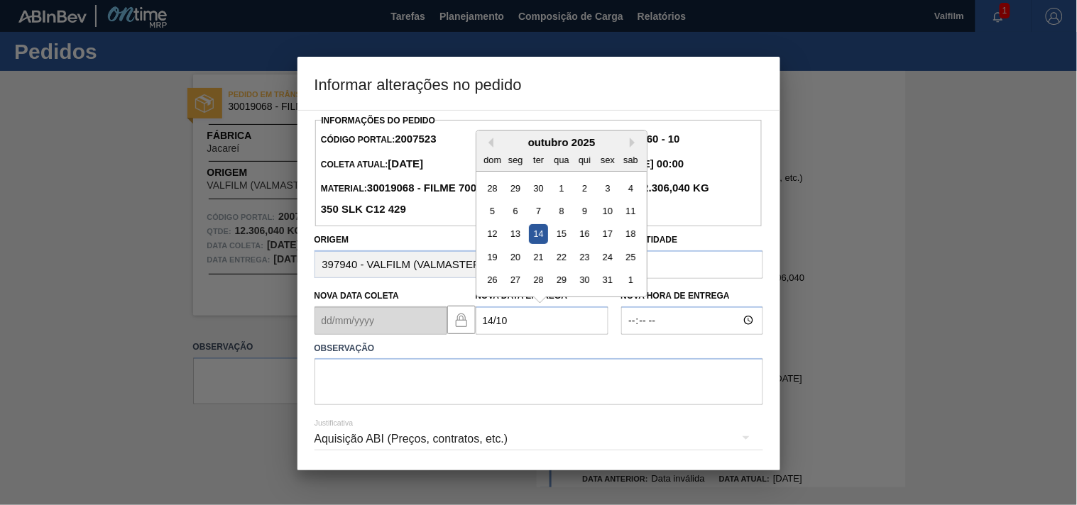
click at [534, 236] on div "14" at bounding box center [537, 233] width 19 height 19
type Entrega2007523 "14/10/2025"
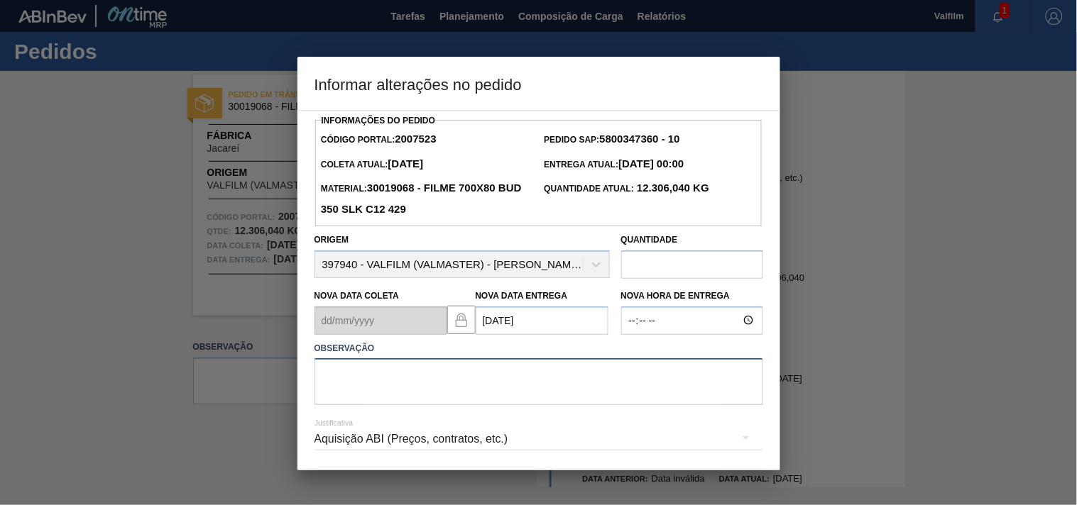
click at [472, 405] on textarea at bounding box center [538, 381] width 449 height 47
paste textarea "Ajuste entrega ( alinhamento excesso de veiculo na porta )."
type textarea "Ajuste entrega ( alinhamento excesso de veiculo na porta )."
click at [434, 431] on div "Aquisição ABI (Preços, contratos, etc.)" at bounding box center [538, 439] width 449 height 40
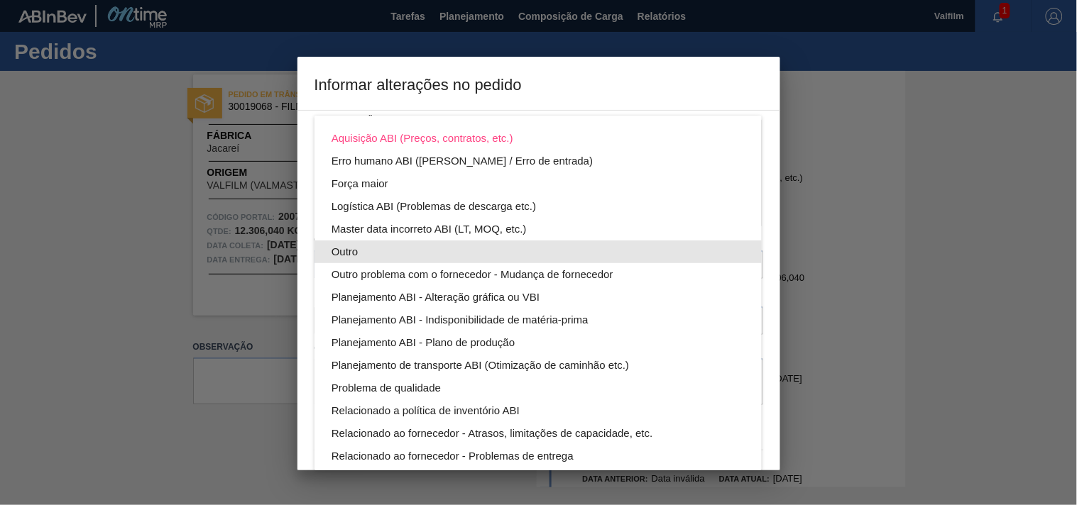
click at [348, 253] on div "Outro" at bounding box center [537, 252] width 413 height 23
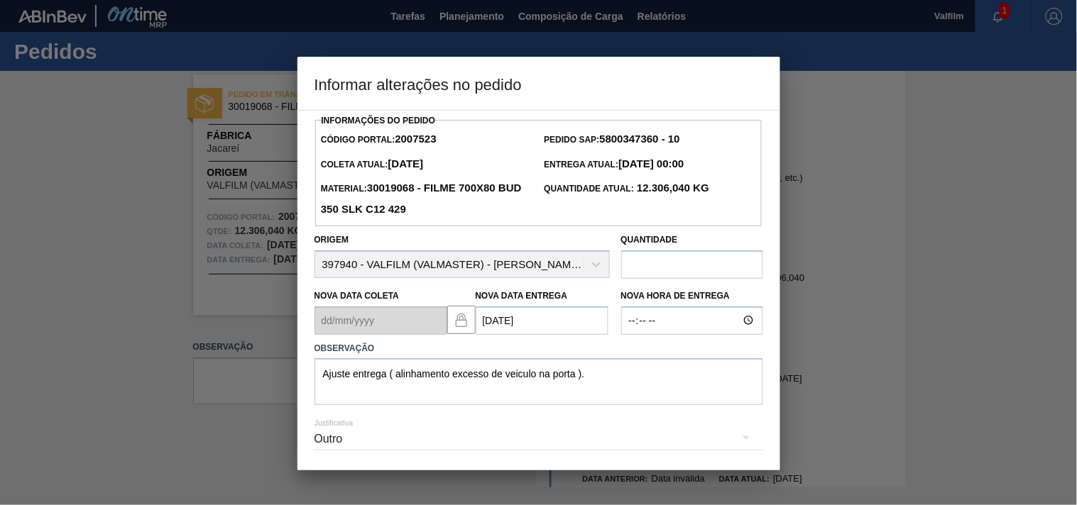
scroll to position [50, 0]
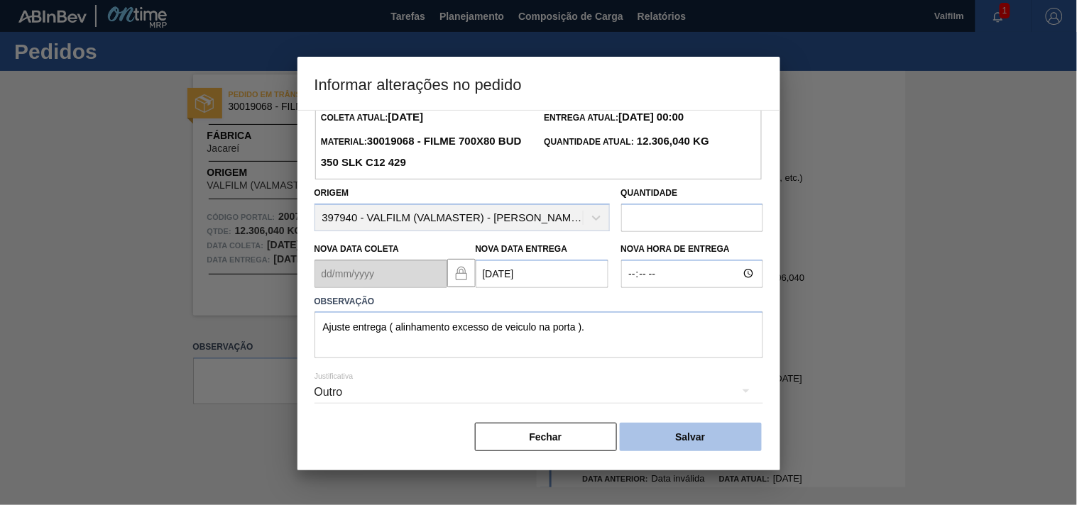
click at [711, 438] on button "Salvar" at bounding box center [691, 437] width 142 height 28
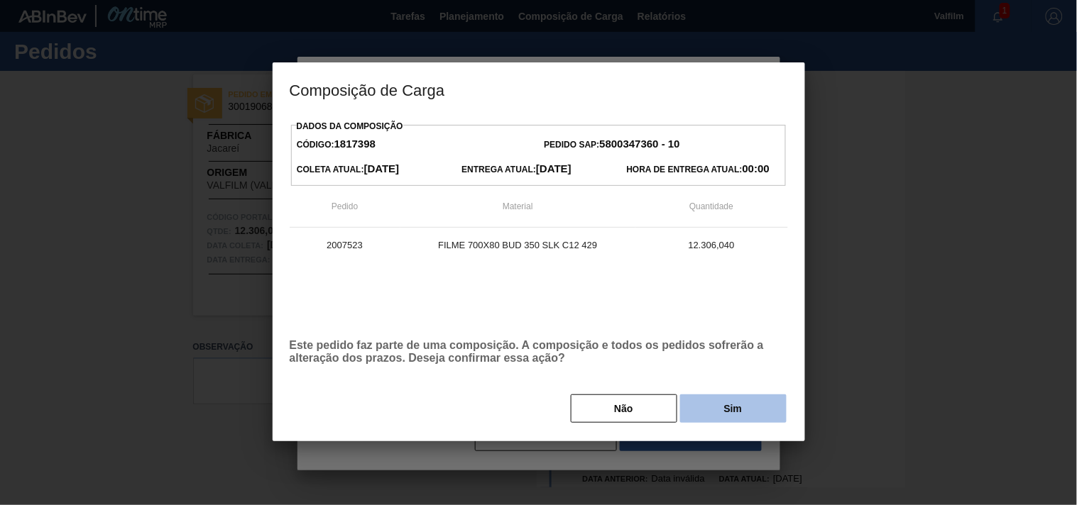
click at [723, 416] on button "Sim" at bounding box center [733, 409] width 106 height 28
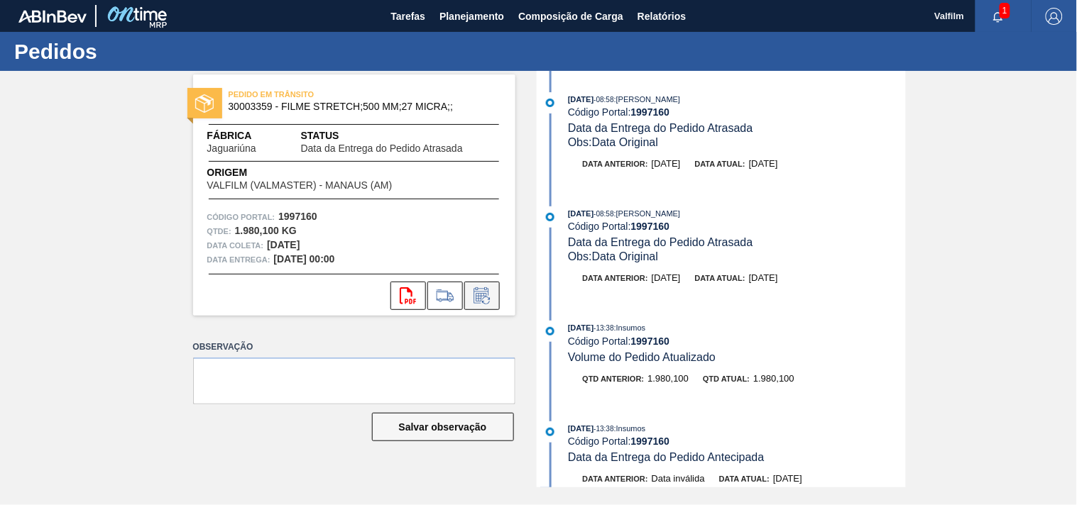
click at [478, 296] on icon at bounding box center [481, 297] width 11 height 9
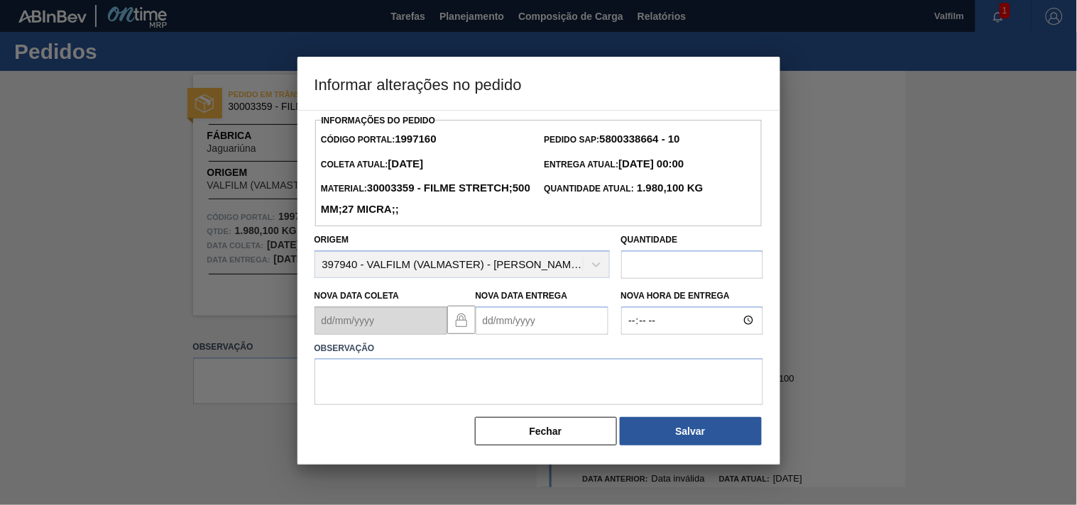
click at [495, 327] on Entrega1997160 "Nova Data Entrega" at bounding box center [542, 321] width 133 height 28
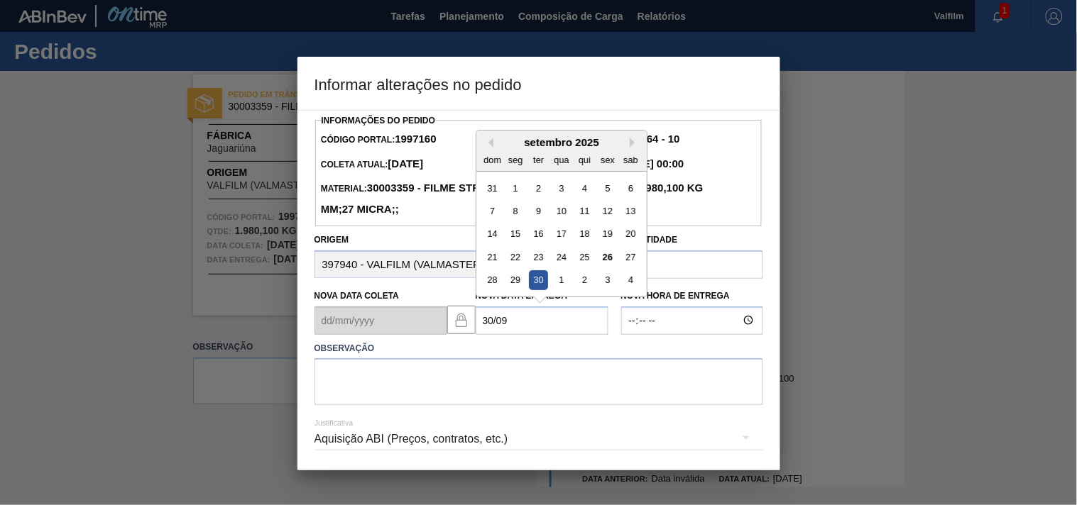
click at [545, 284] on div "30" at bounding box center [537, 279] width 19 height 19
type Entrega1997160 "[DATE]"
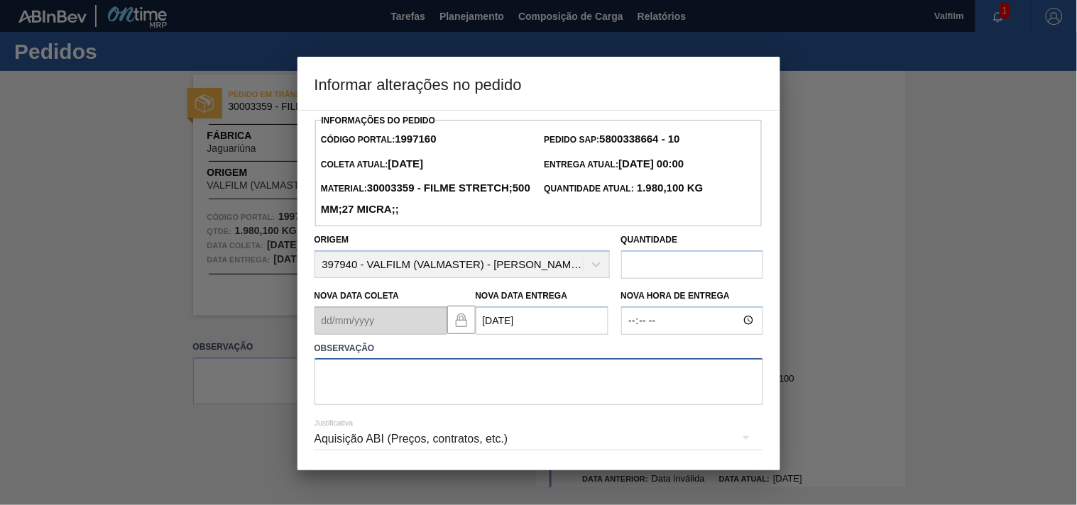
click at [389, 376] on textarea at bounding box center [538, 381] width 449 height 47
paste textarea "Ajuste entrega ( otimização card / veiculo )."
type textarea "Ajuste entrega ( otimização card / veiculo )."
click at [351, 440] on div "Aquisição ABI (Preços, contratos, etc.)" at bounding box center [538, 439] width 449 height 40
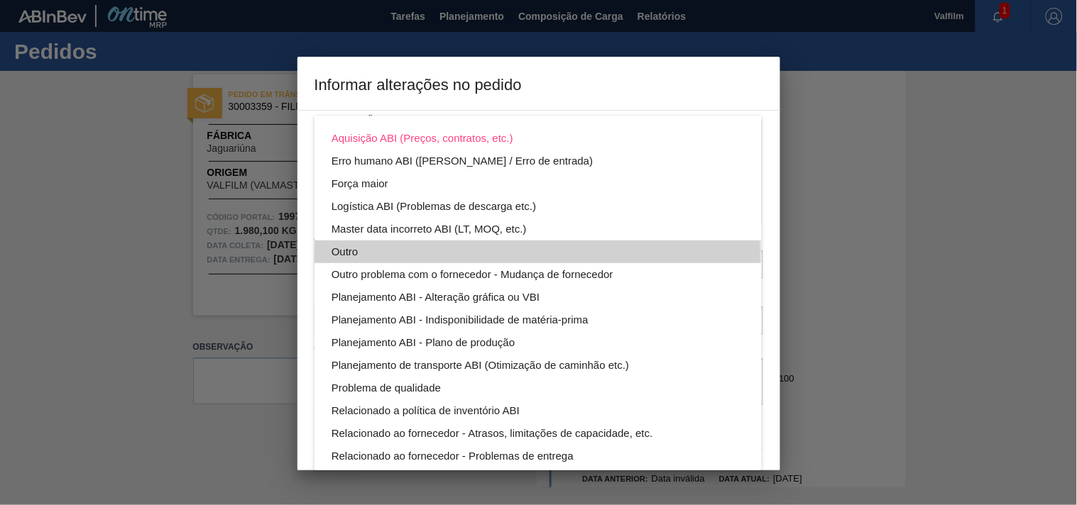
click at [351, 257] on div "Outro" at bounding box center [537, 252] width 413 height 23
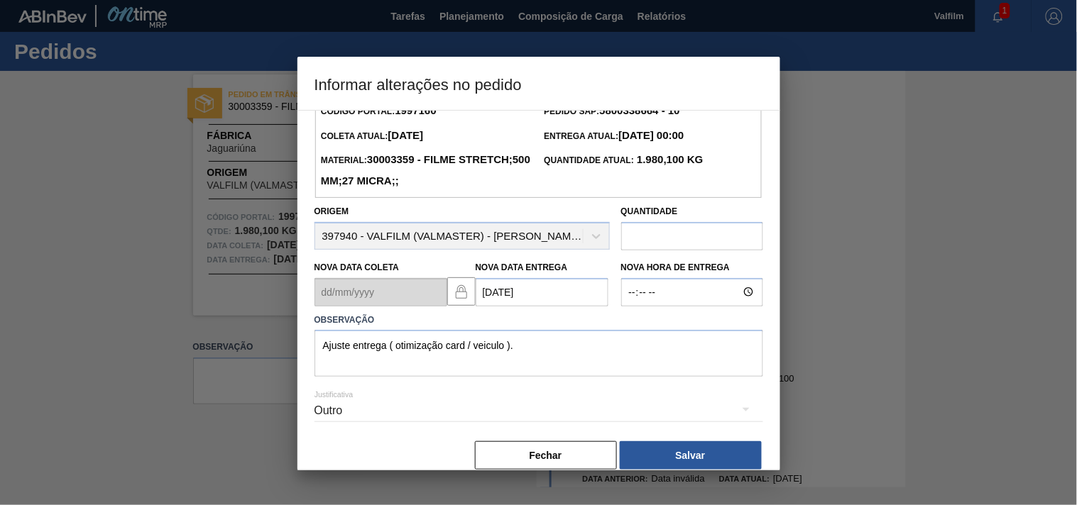
scroll to position [50, 0]
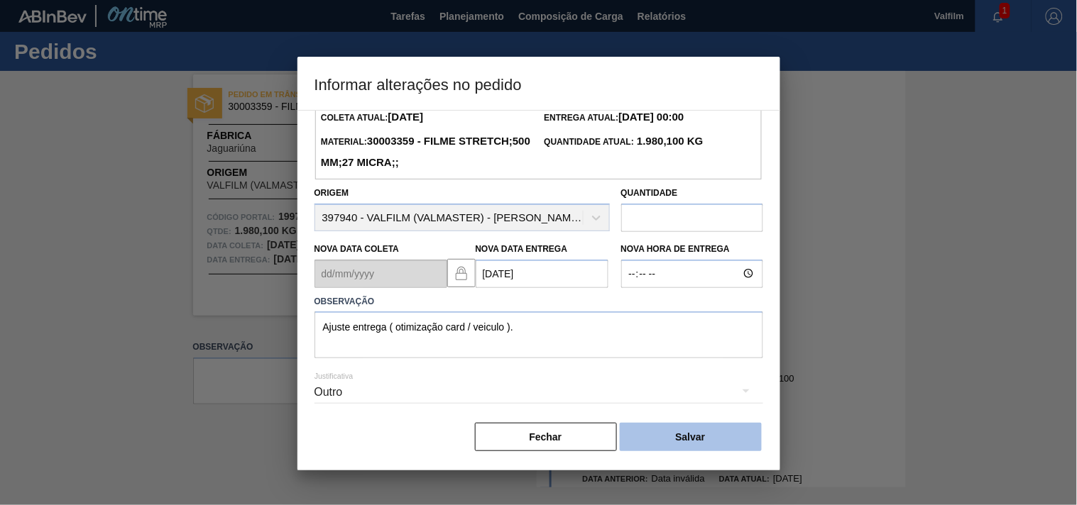
click at [679, 444] on button "Salvar" at bounding box center [691, 437] width 142 height 28
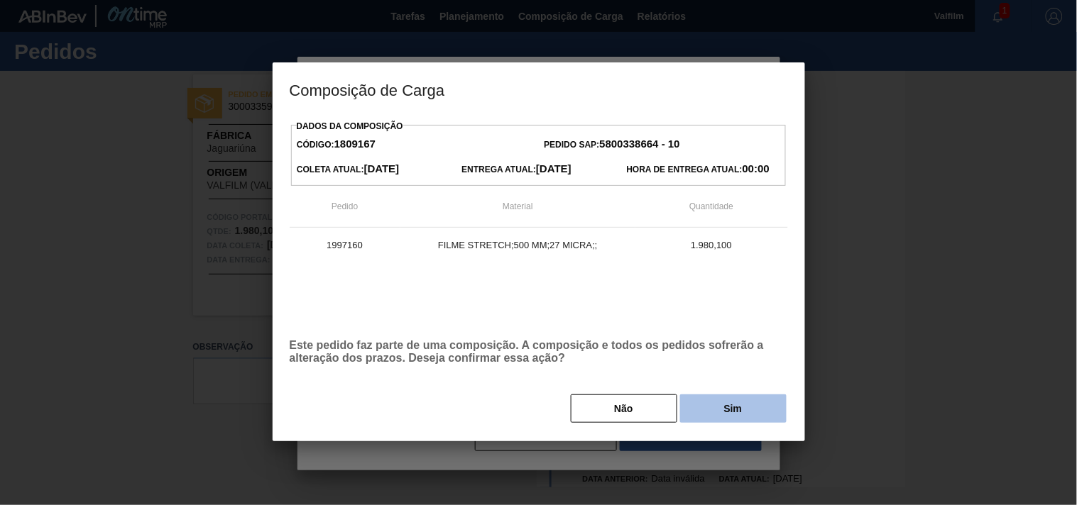
click at [735, 417] on button "Sim" at bounding box center [733, 409] width 106 height 28
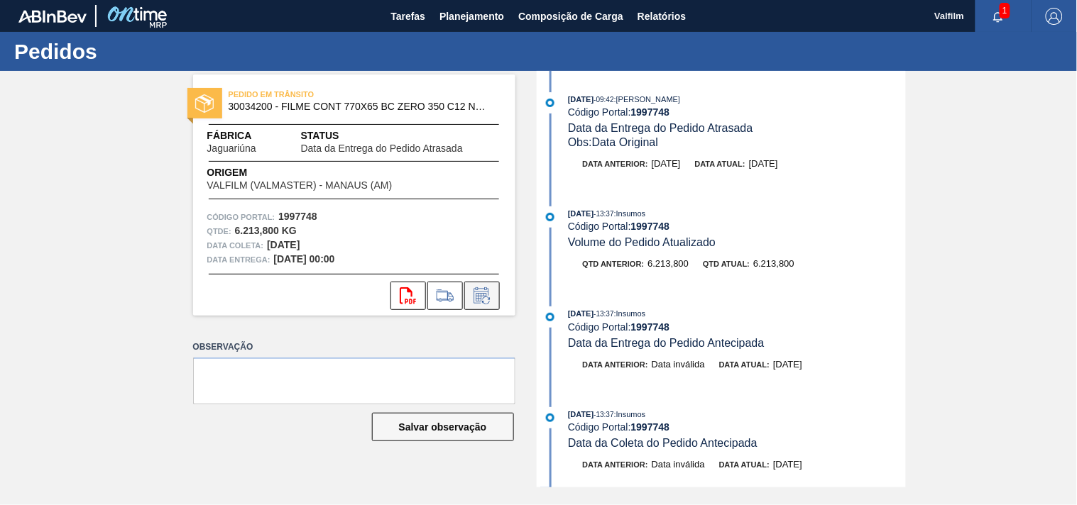
click at [473, 294] on icon at bounding box center [480, 295] width 15 height 16
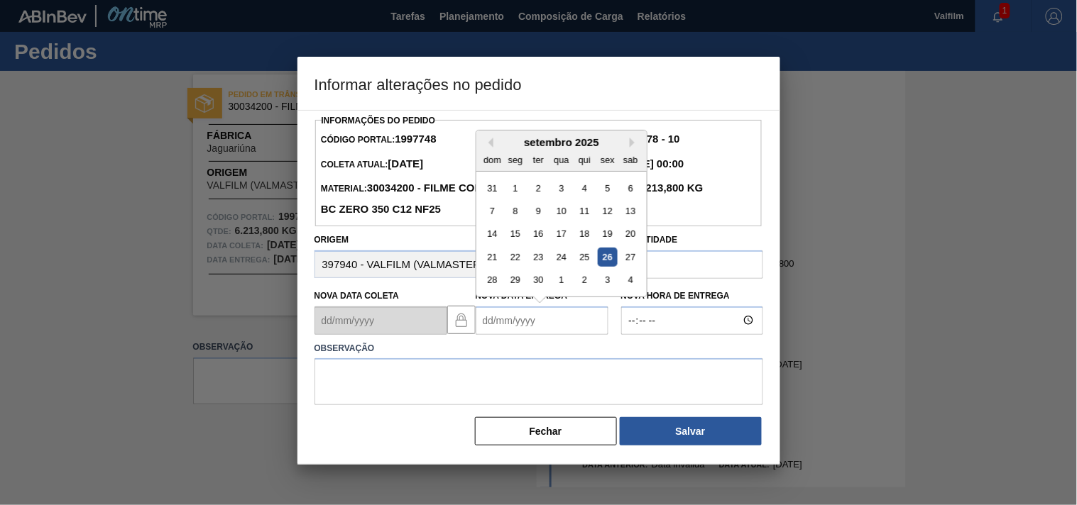
click at [495, 323] on Entrega1997748 "Nova Data Entrega" at bounding box center [542, 321] width 133 height 28
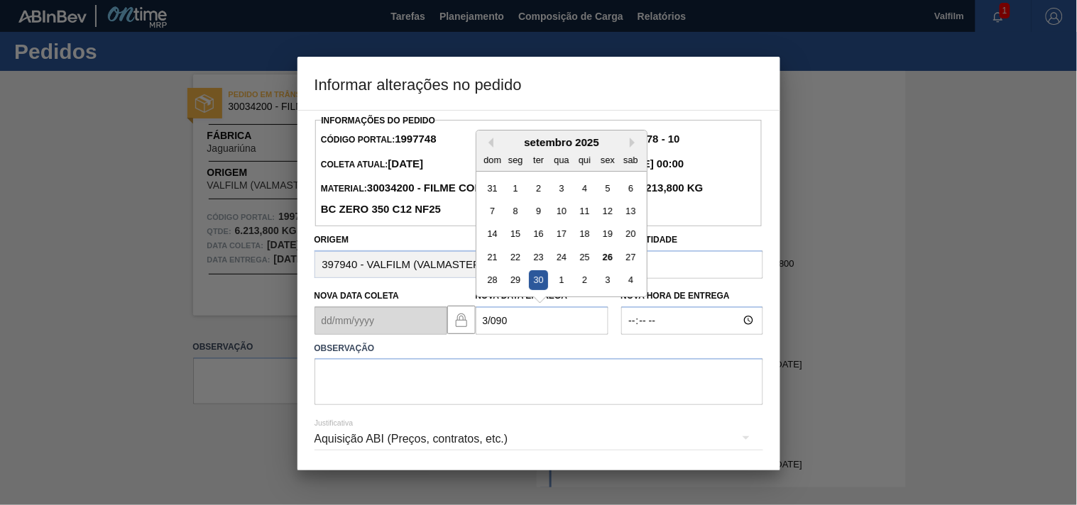
click at [545, 283] on div "30" at bounding box center [537, 279] width 19 height 19
type Entrega1997748 "[DATE]"
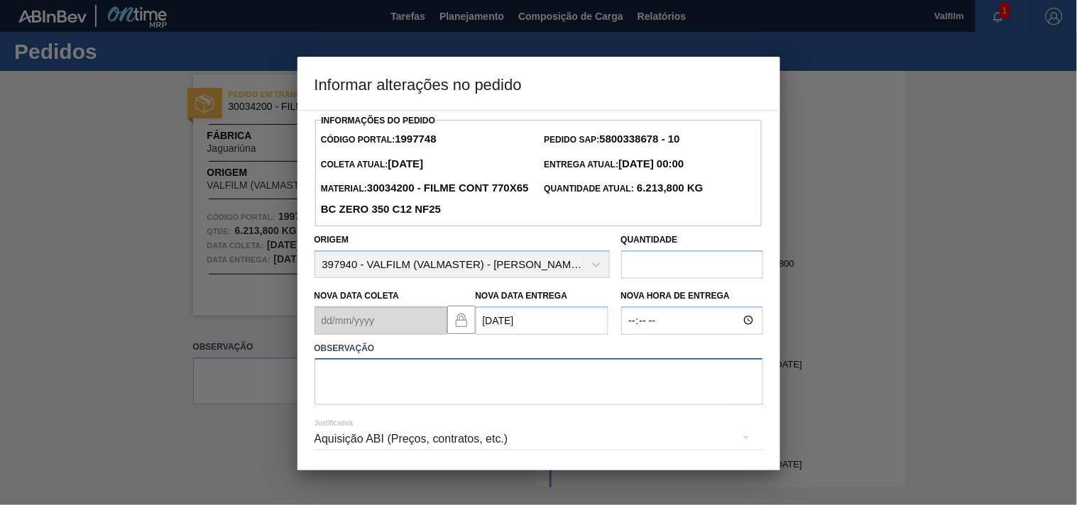
click at [451, 382] on textarea at bounding box center [538, 381] width 449 height 47
paste textarea "Ajuste entrega ( otimização card / veiculo )."
type textarea "Ajuste entrega ( otimização card / veiculo )."
click at [344, 440] on div "Aquisição ABI (Preços, contratos, etc.)" at bounding box center [538, 439] width 449 height 40
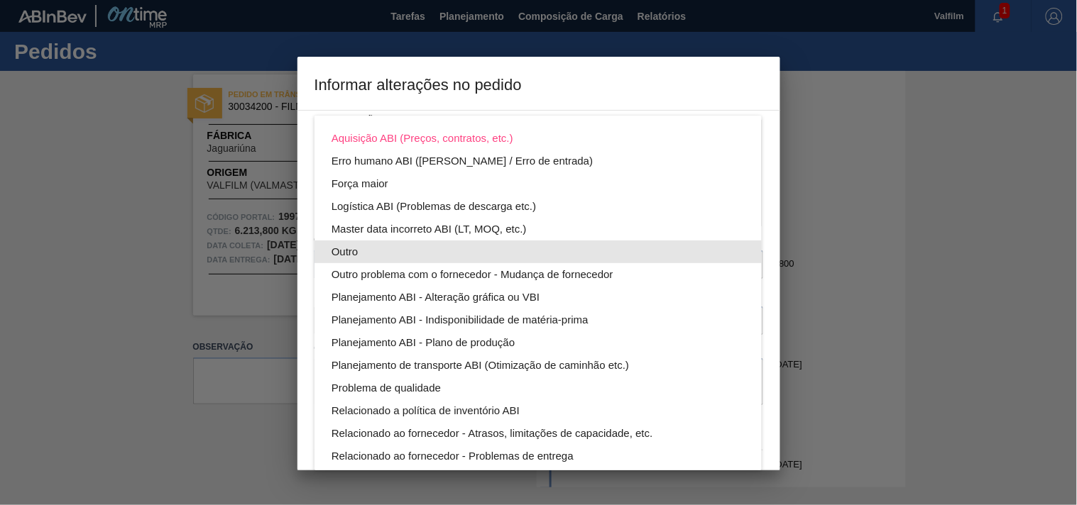
click at [339, 253] on div "Outro" at bounding box center [537, 252] width 413 height 23
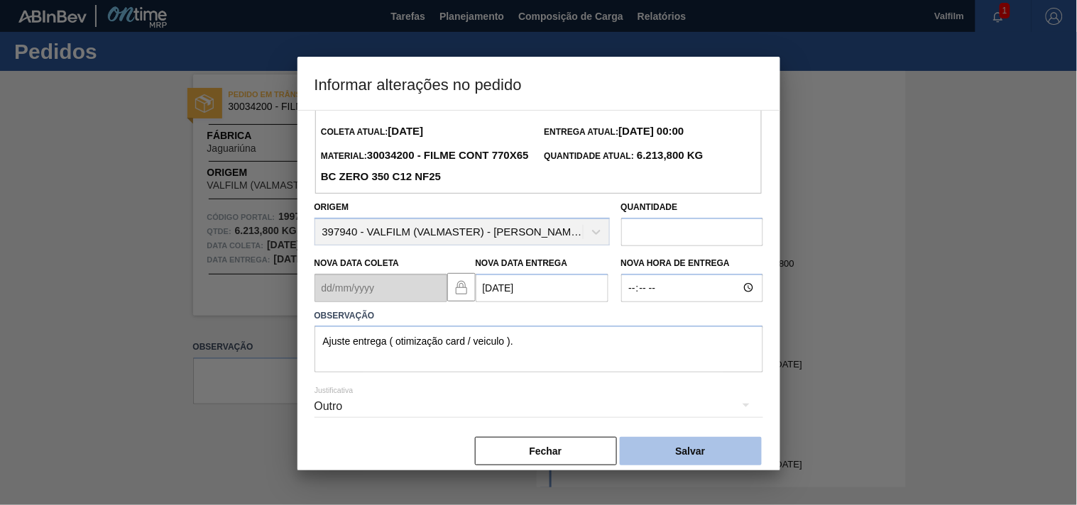
scroll to position [50, 0]
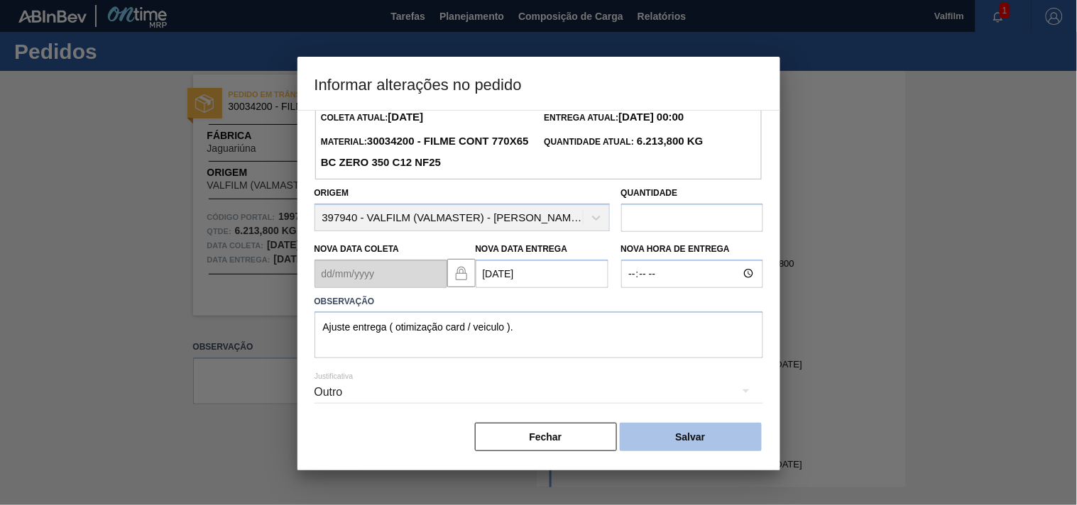
click at [711, 442] on button "Salvar" at bounding box center [691, 437] width 142 height 28
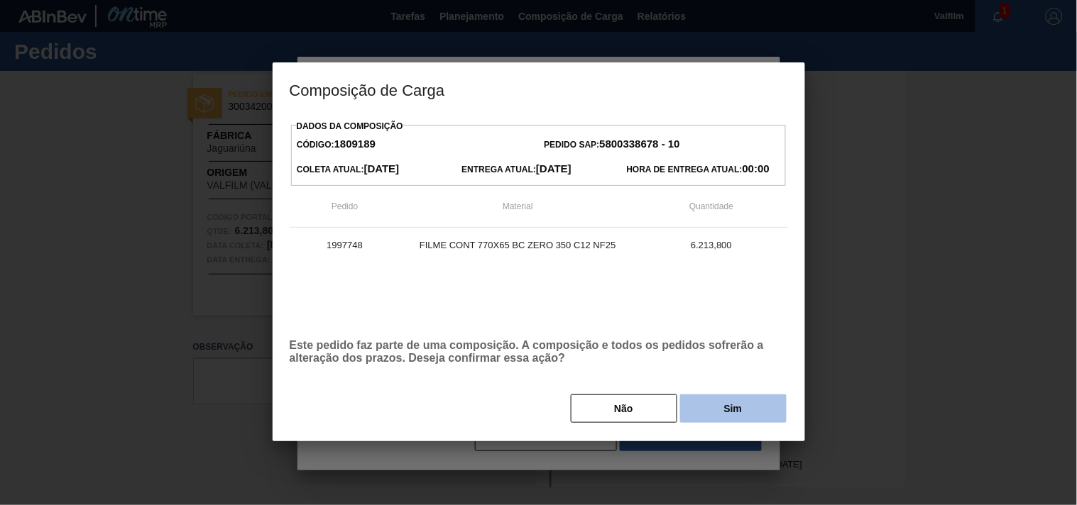
click at [711, 409] on button "Sim" at bounding box center [733, 409] width 106 height 28
